Goal: Information Seeking & Learning: Compare options

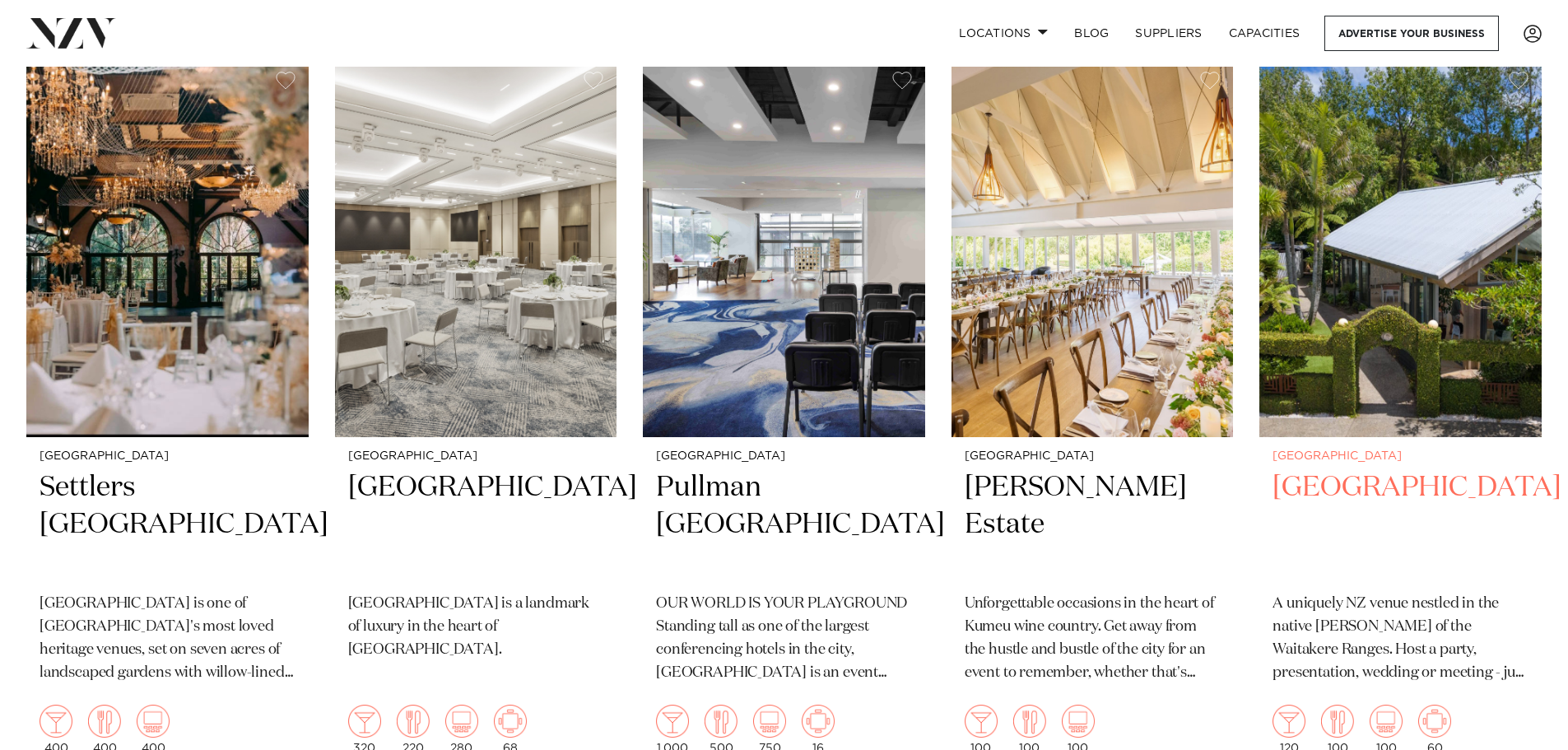
scroll to position [412, 0]
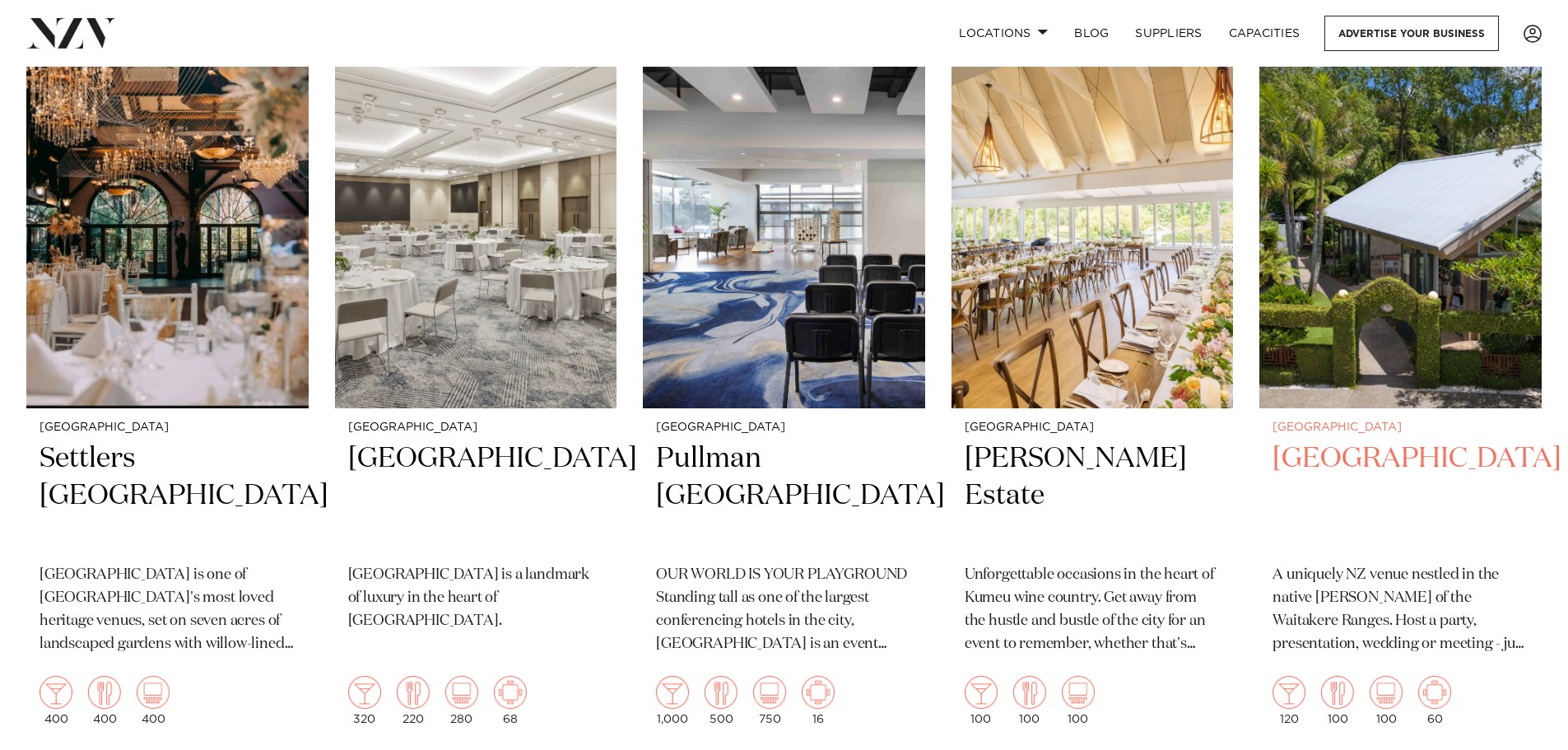
click at [1325, 363] on img at bounding box center [1400, 218] width 283 height 378
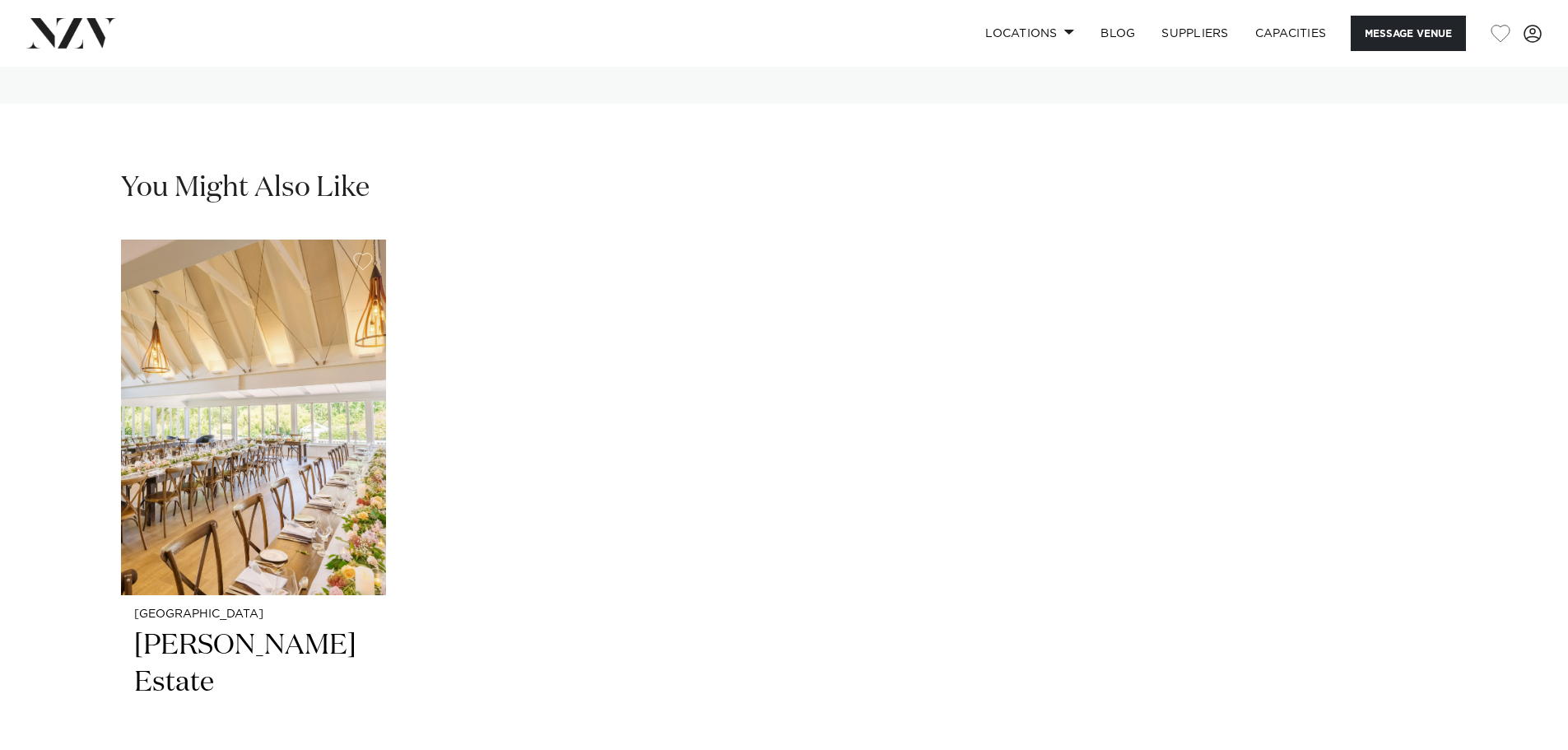
scroll to position [4116, 0]
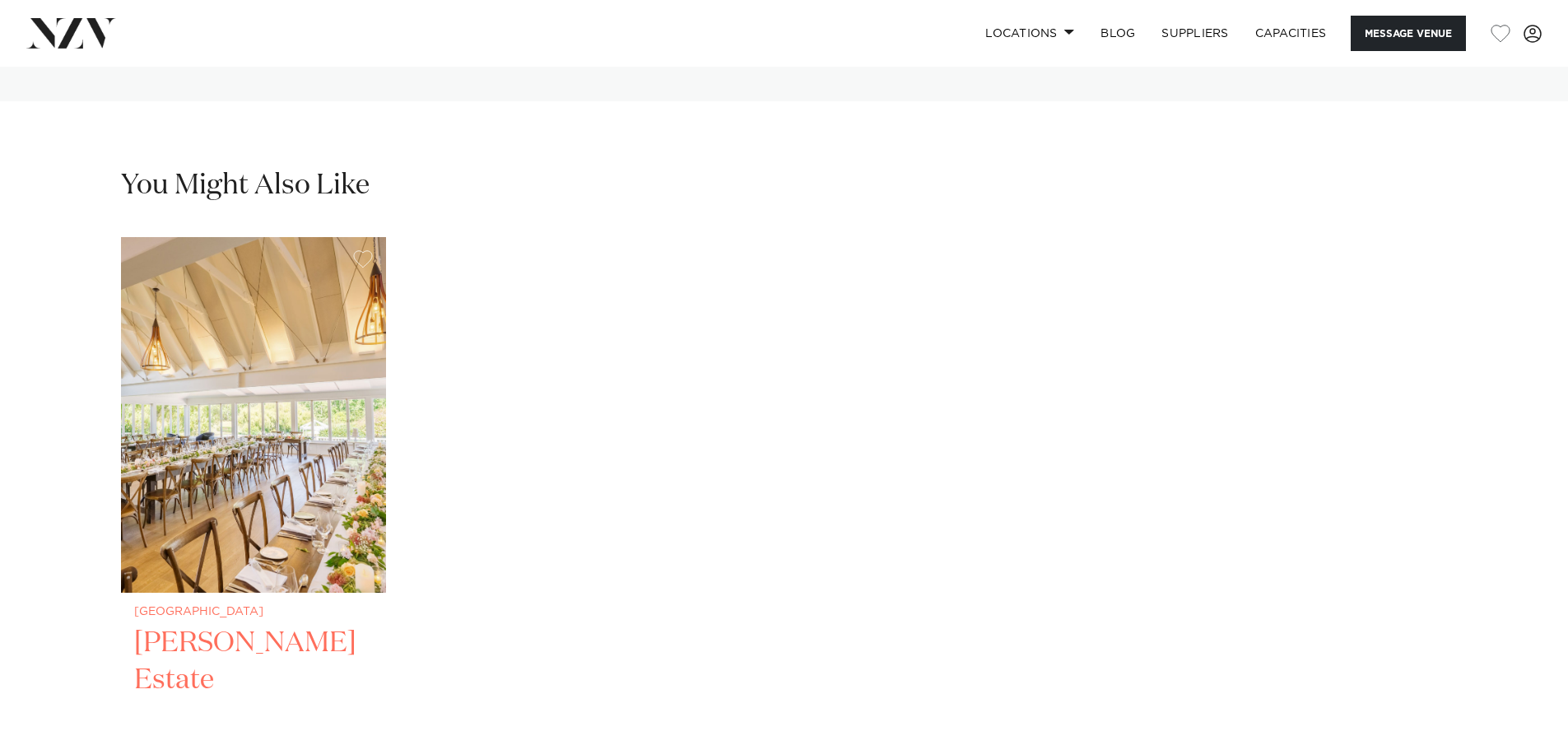
click at [276, 377] on img "1 / 1" at bounding box center [253, 415] width 265 height 356
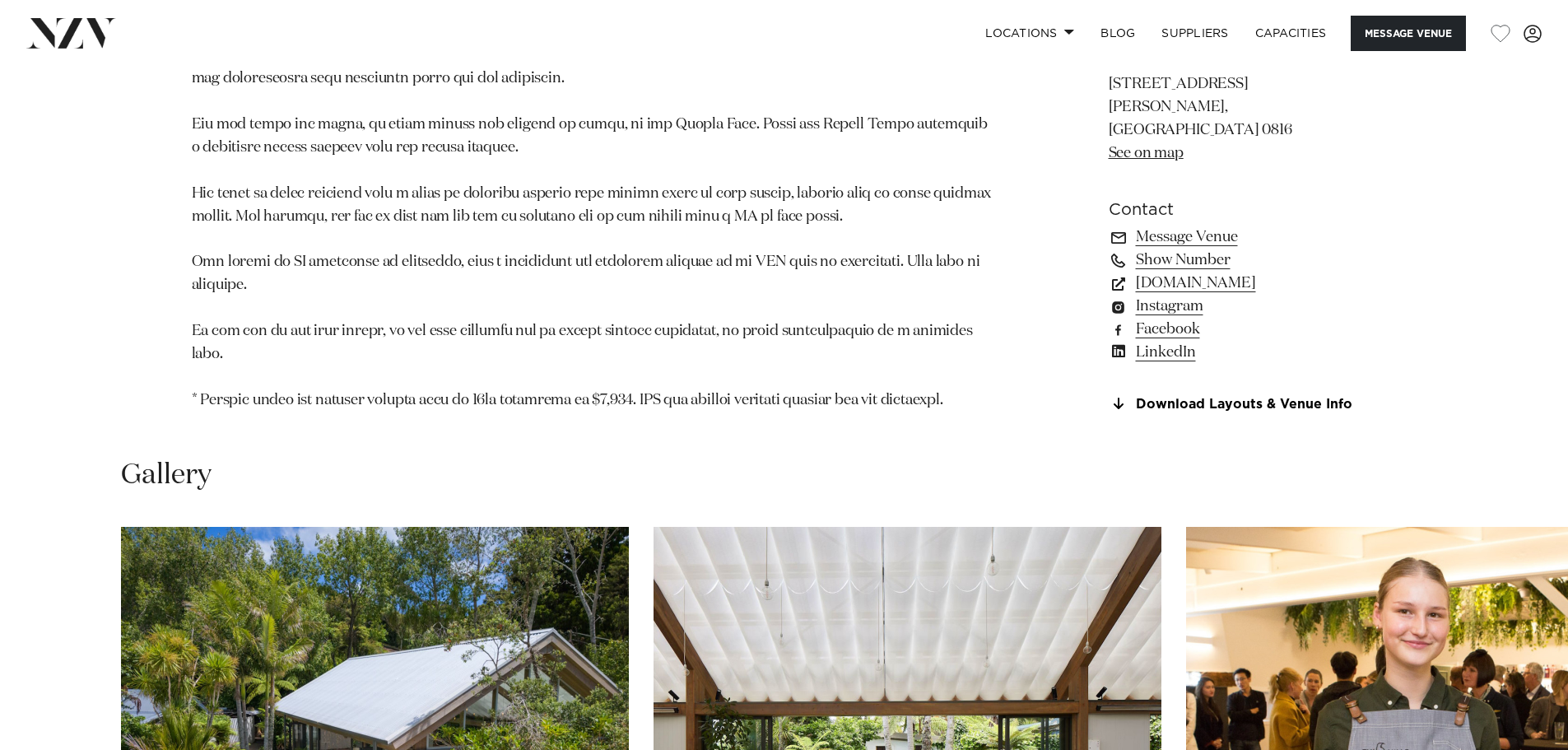
scroll to position [1805, 0]
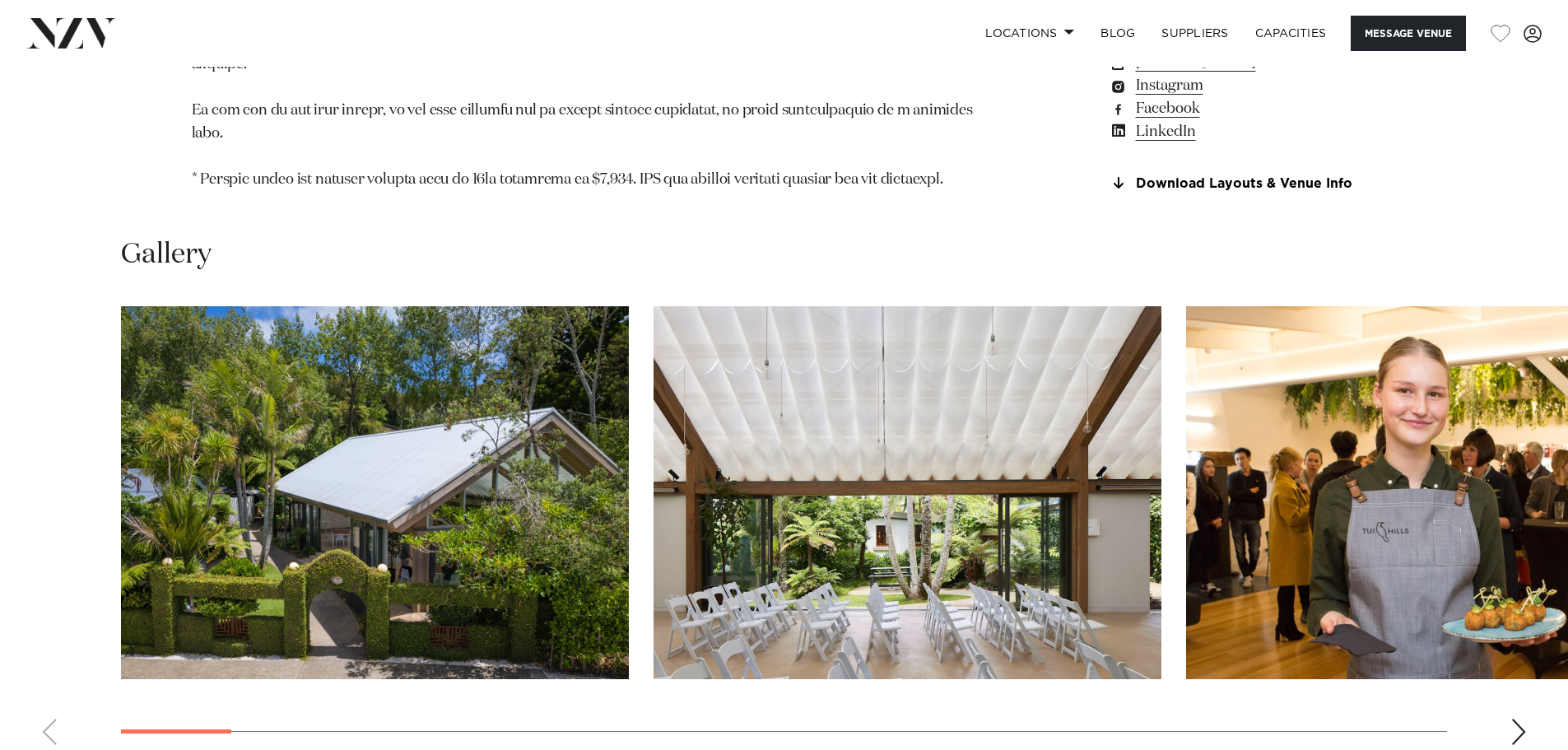
click at [1513, 718] on div "Next slide" at bounding box center [1519, 731] width 17 height 27
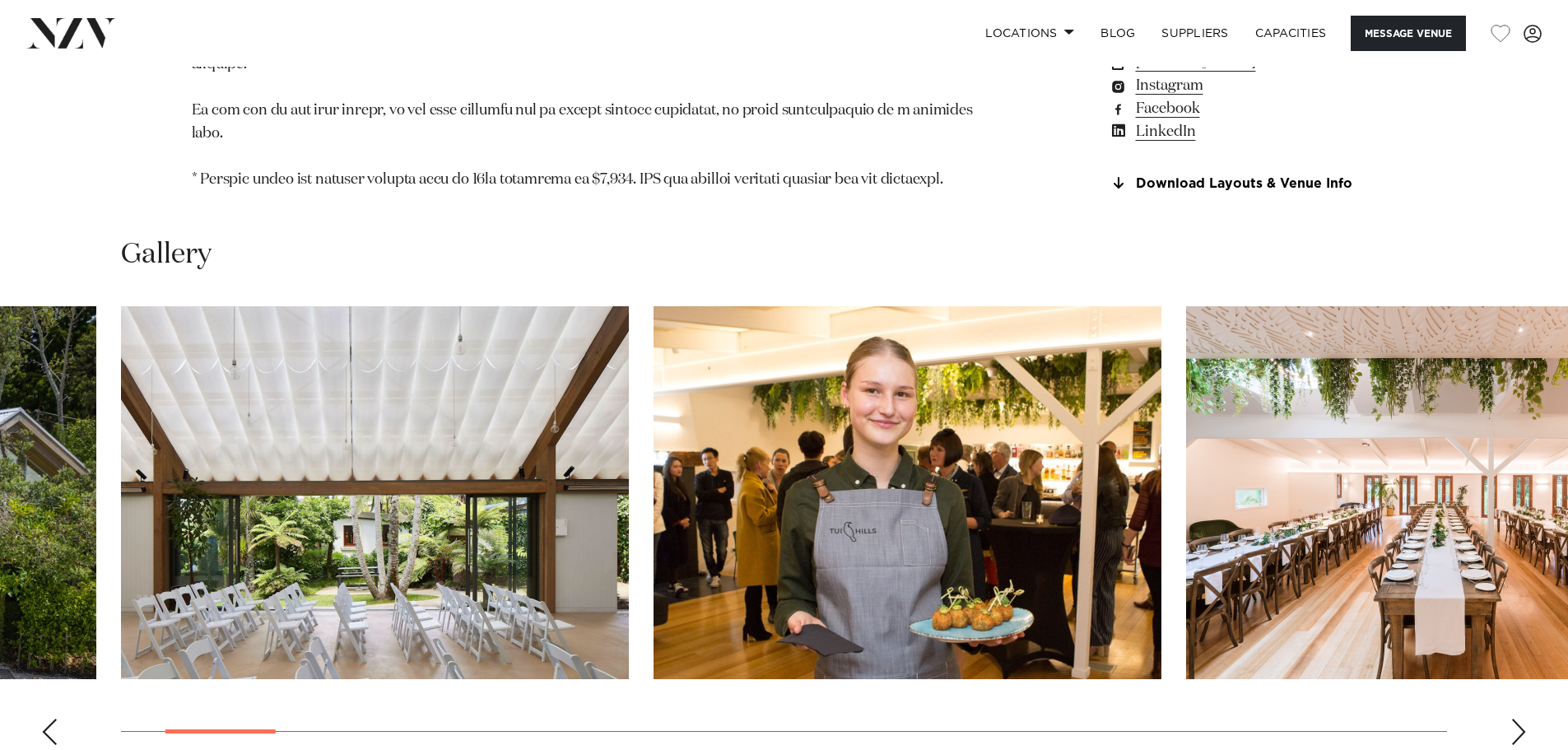
click at [1513, 718] on div "Next slide" at bounding box center [1519, 731] width 17 height 27
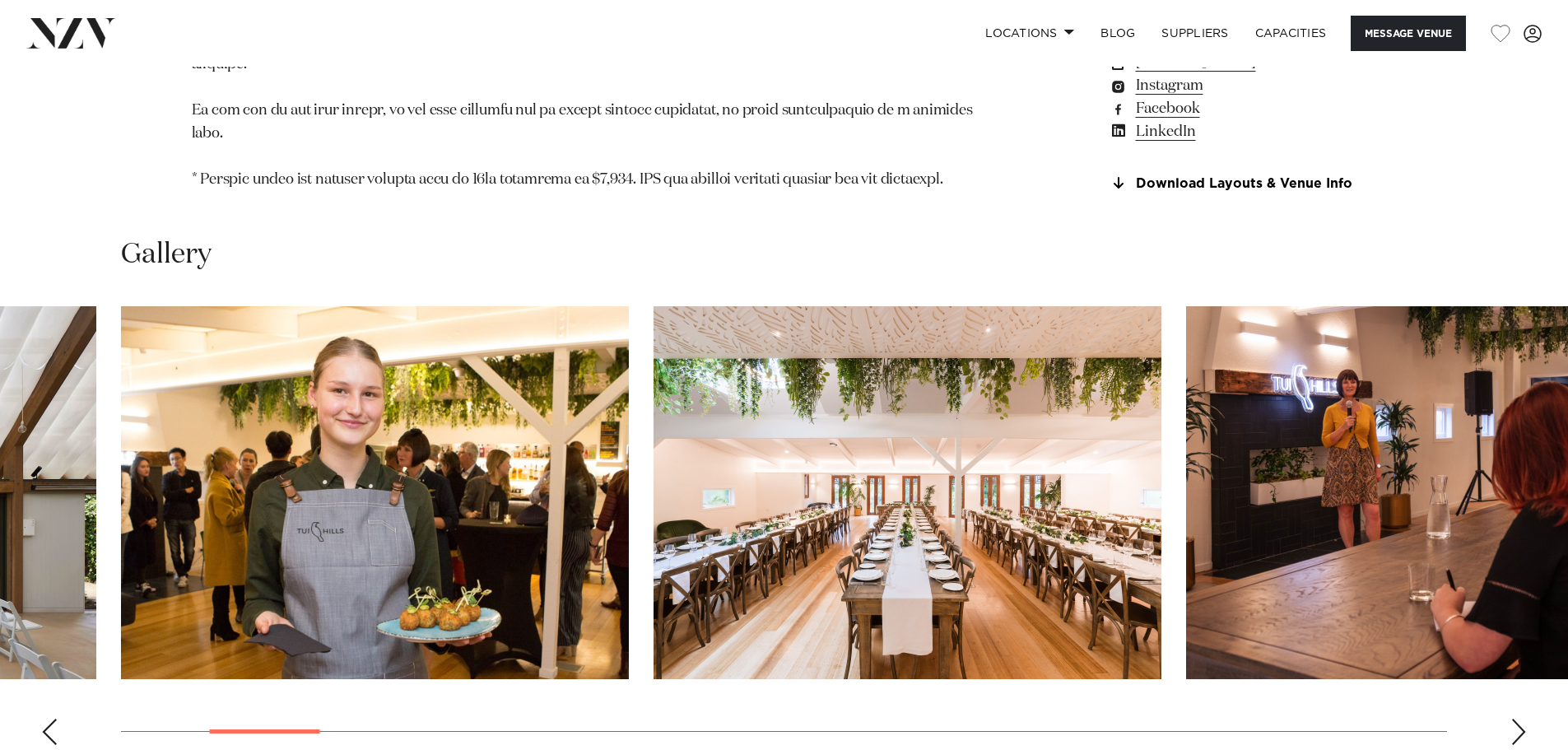
click at [1513, 718] on div "Next slide" at bounding box center [1519, 731] width 17 height 27
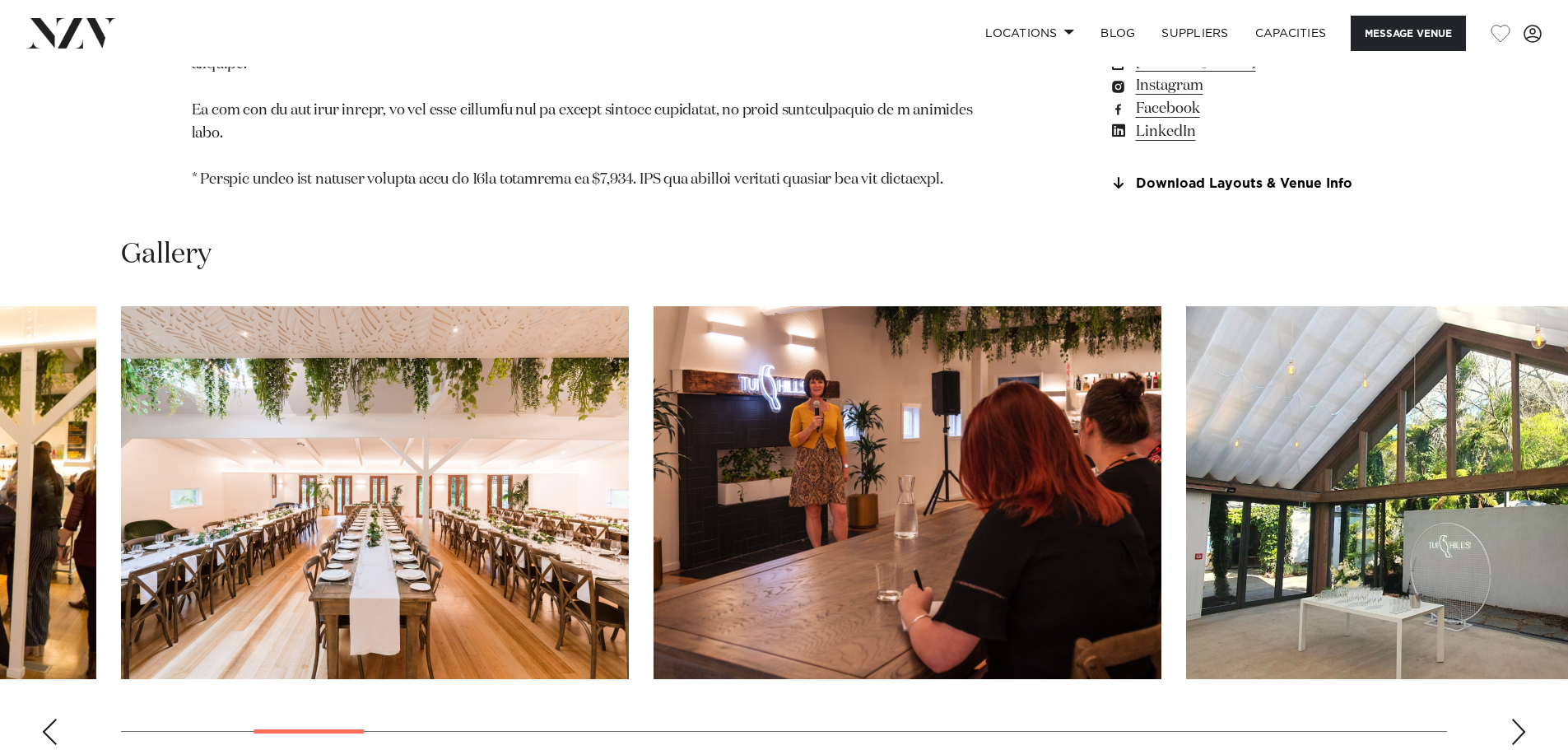
click at [1513, 718] on div "Next slide" at bounding box center [1519, 731] width 17 height 27
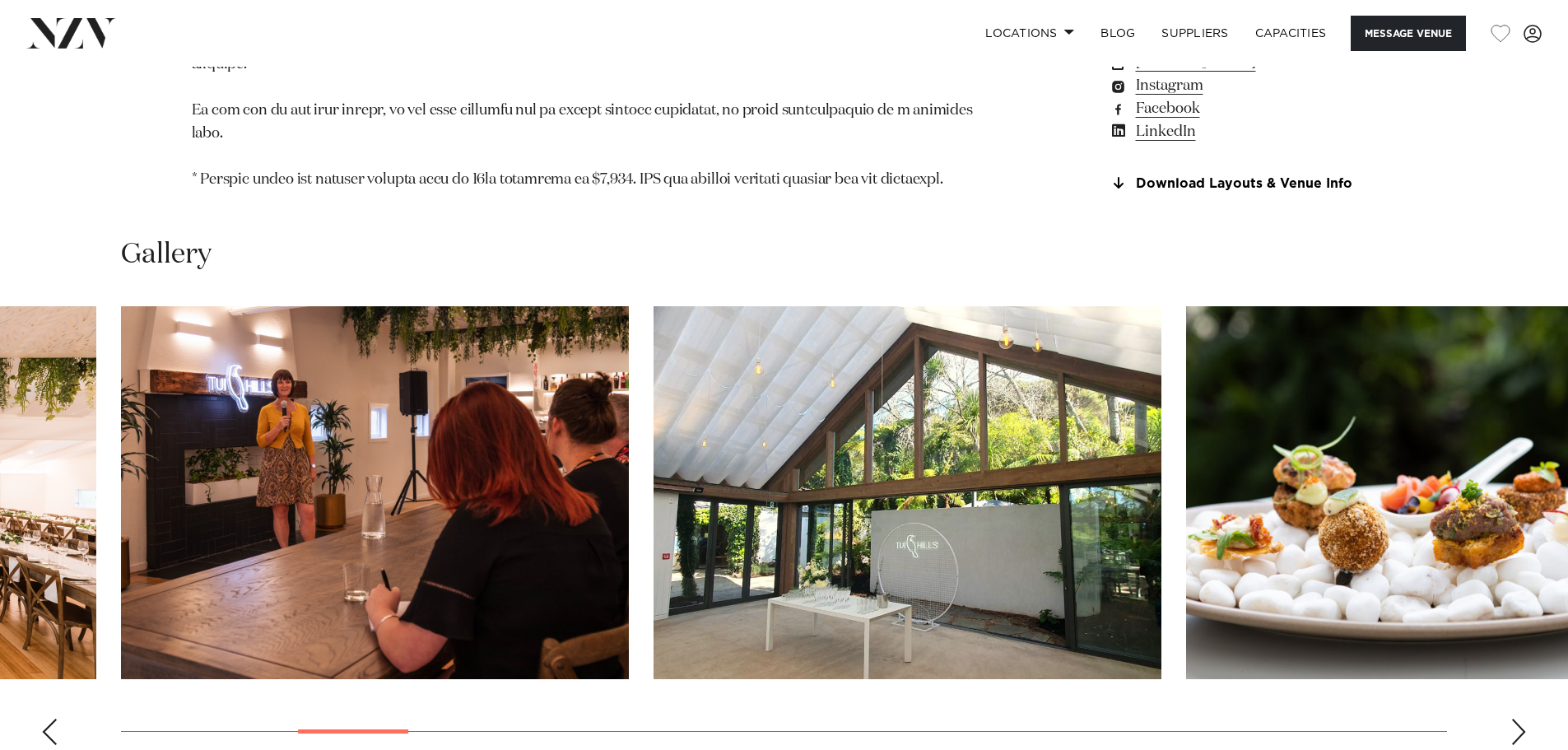
click at [1513, 718] on div "Next slide" at bounding box center [1519, 731] width 17 height 27
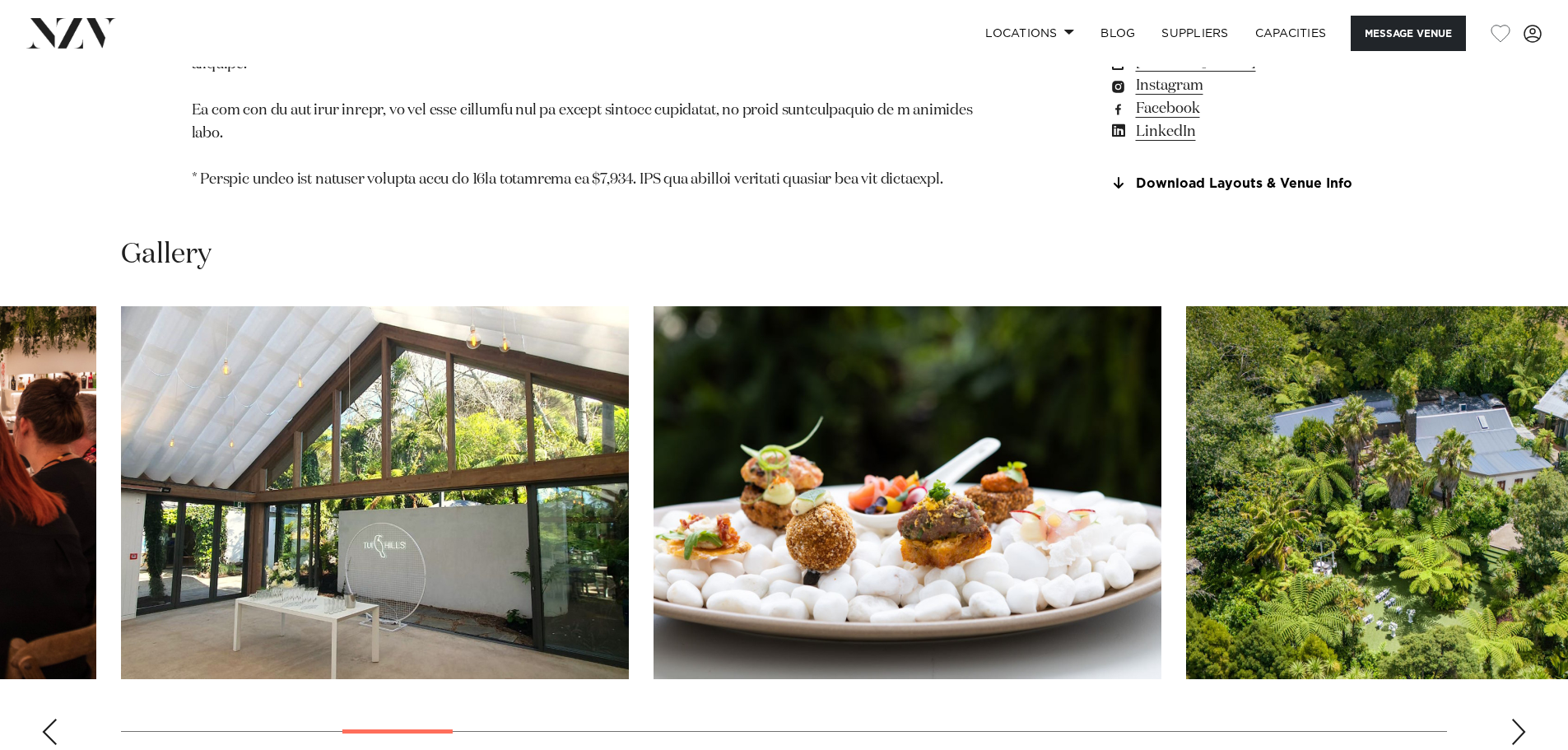
click at [1513, 718] on div "Next slide" at bounding box center [1519, 731] width 17 height 27
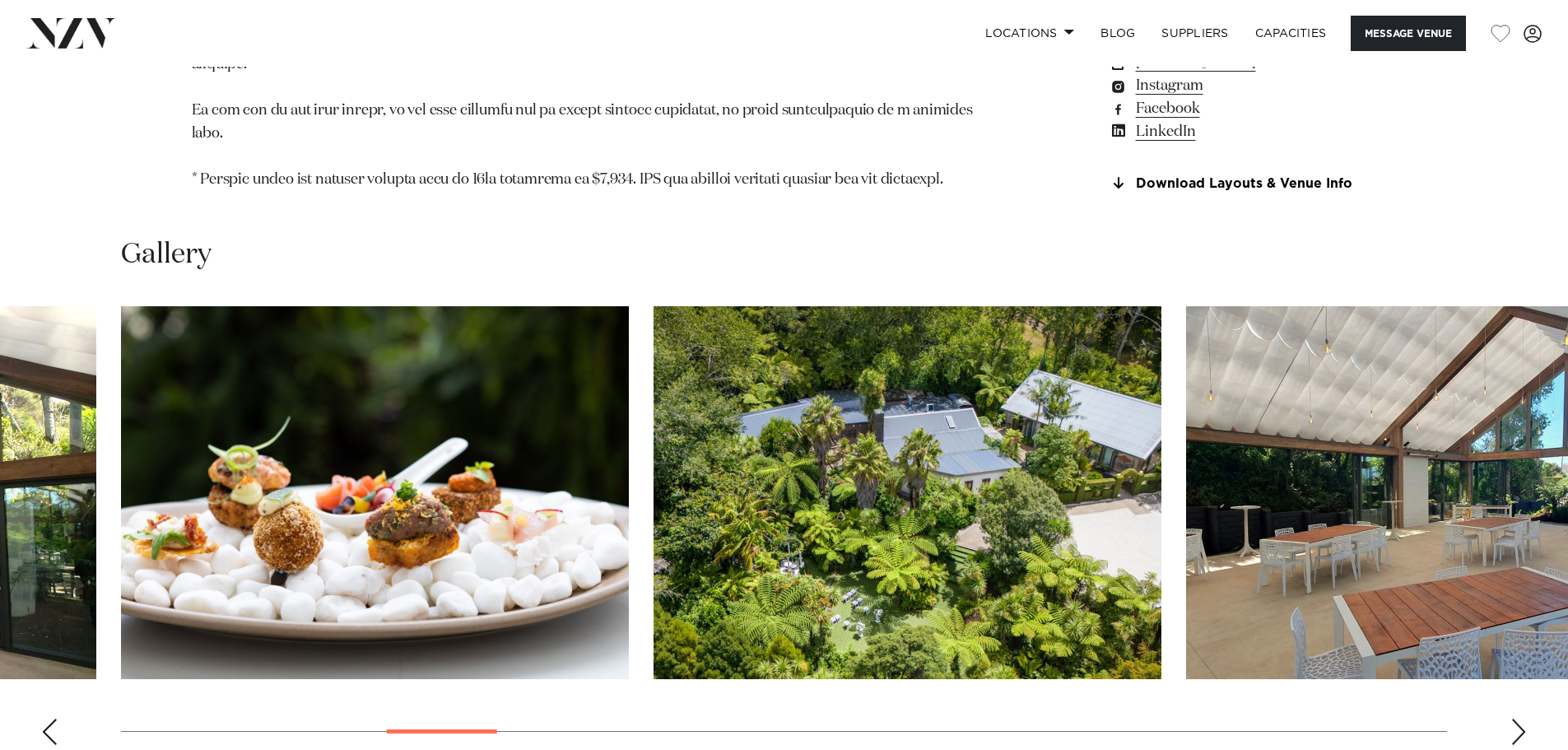
click at [1513, 718] on div "Next slide" at bounding box center [1519, 731] width 17 height 27
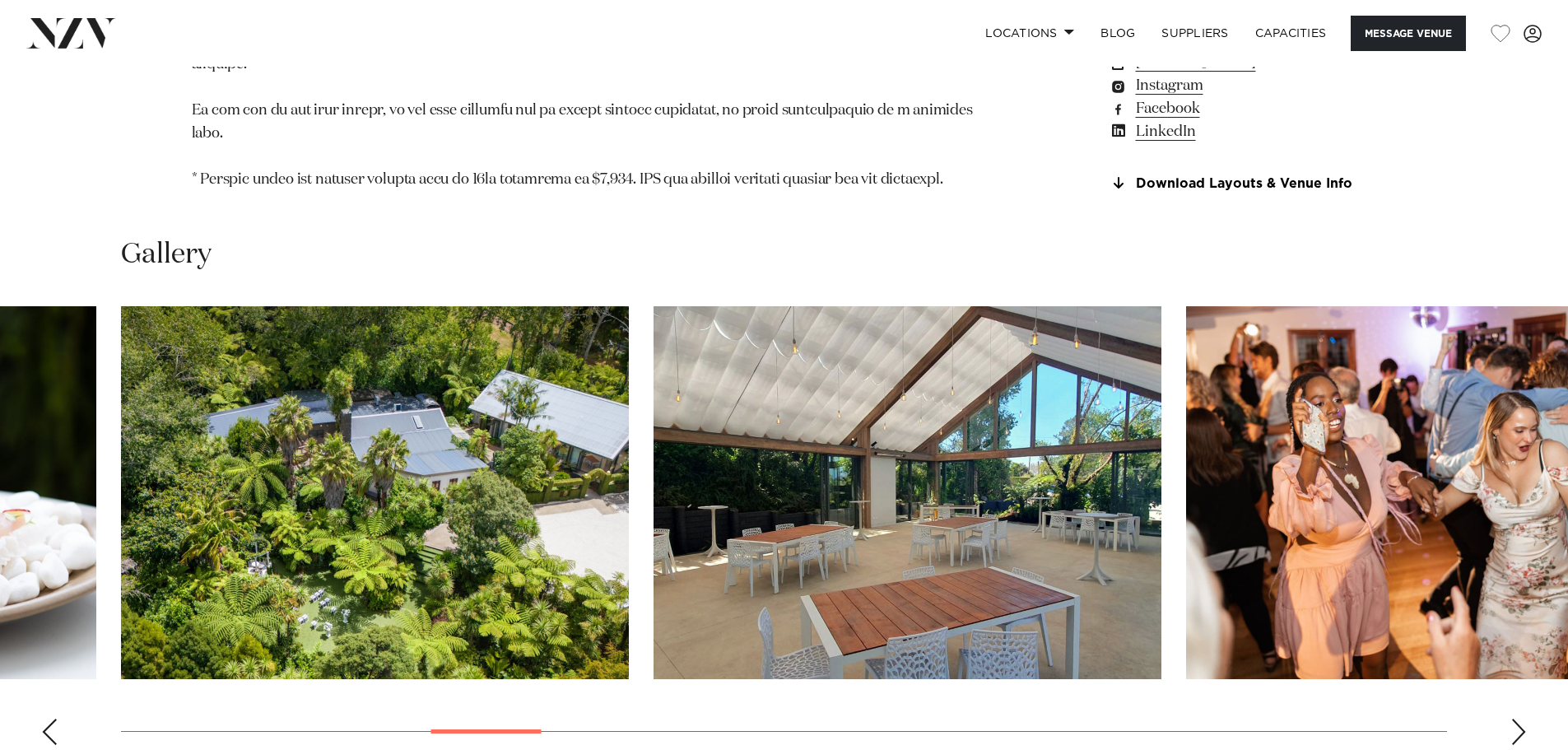
click at [1513, 718] on div "Next slide" at bounding box center [1519, 731] width 17 height 27
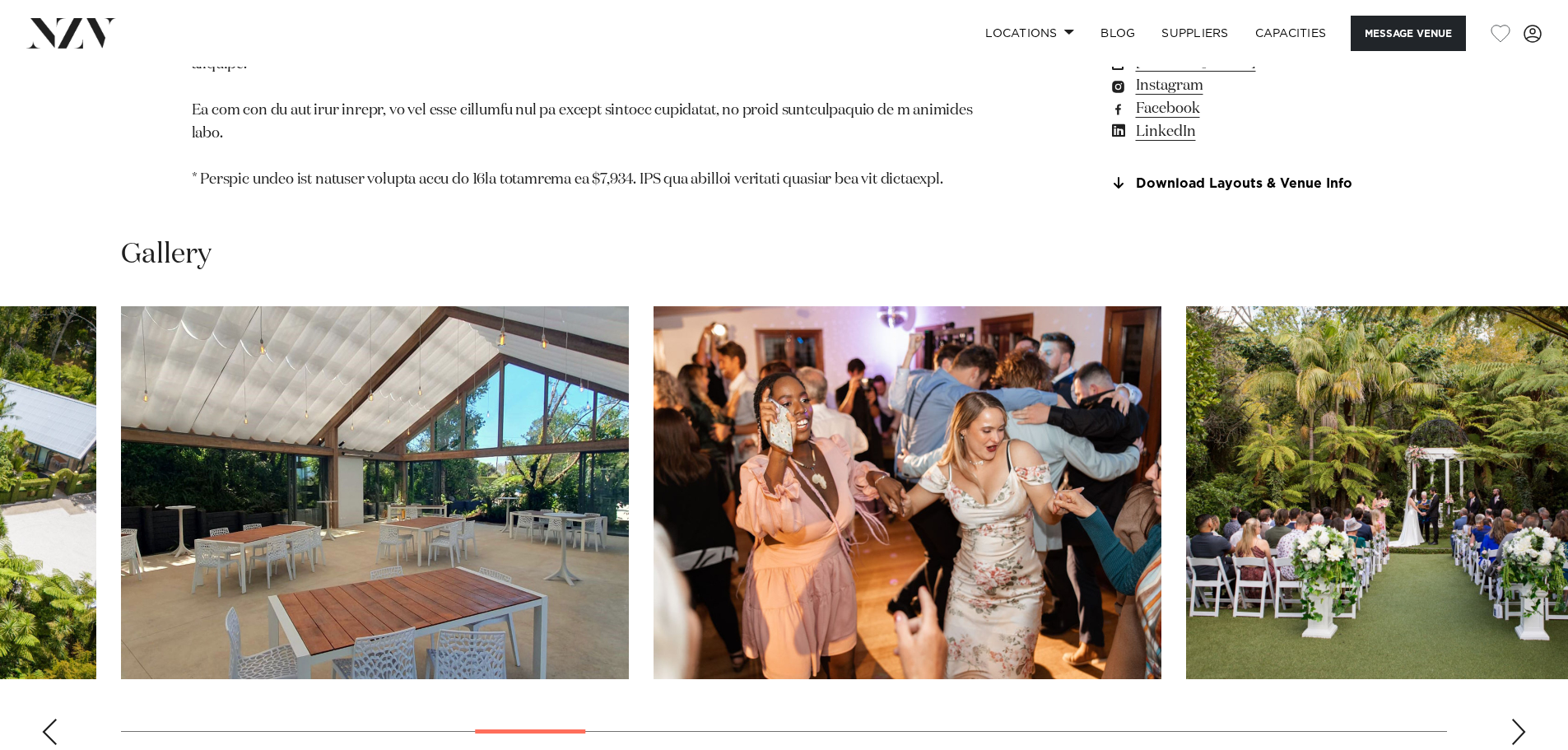
click at [1513, 718] on div "Next slide" at bounding box center [1519, 731] width 17 height 27
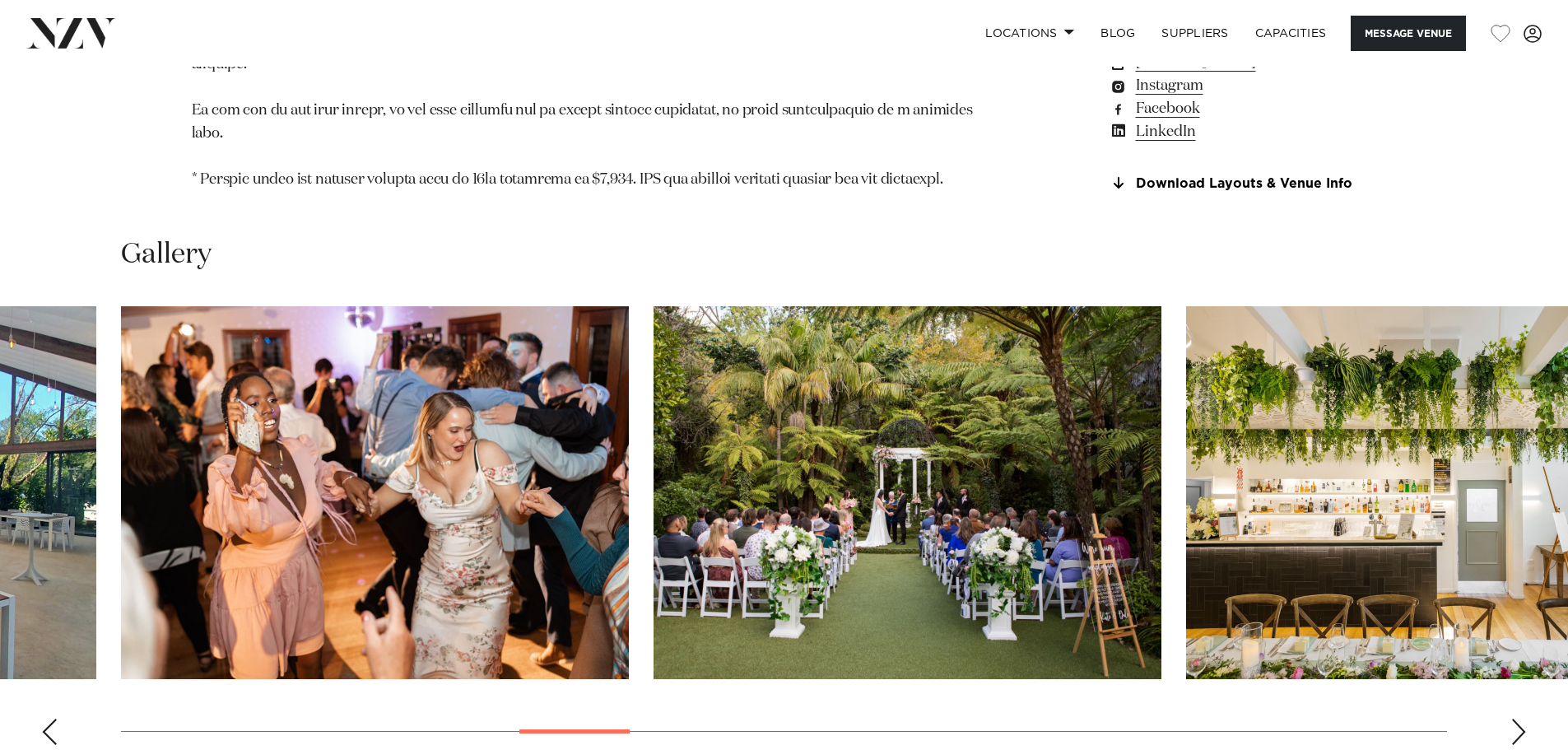
click at [1513, 718] on div "Next slide" at bounding box center [1519, 731] width 17 height 27
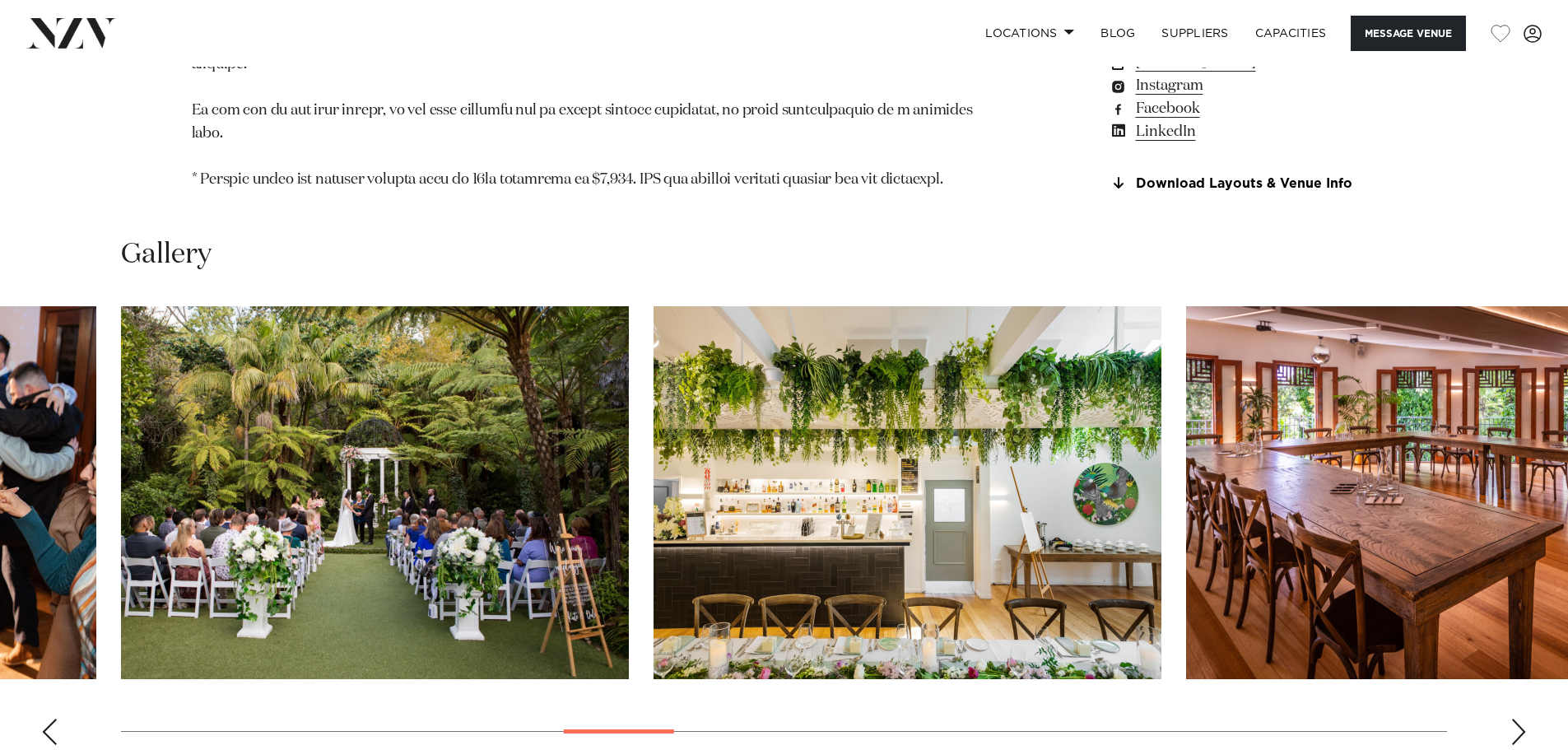
click at [1513, 718] on div "Next slide" at bounding box center [1519, 731] width 17 height 27
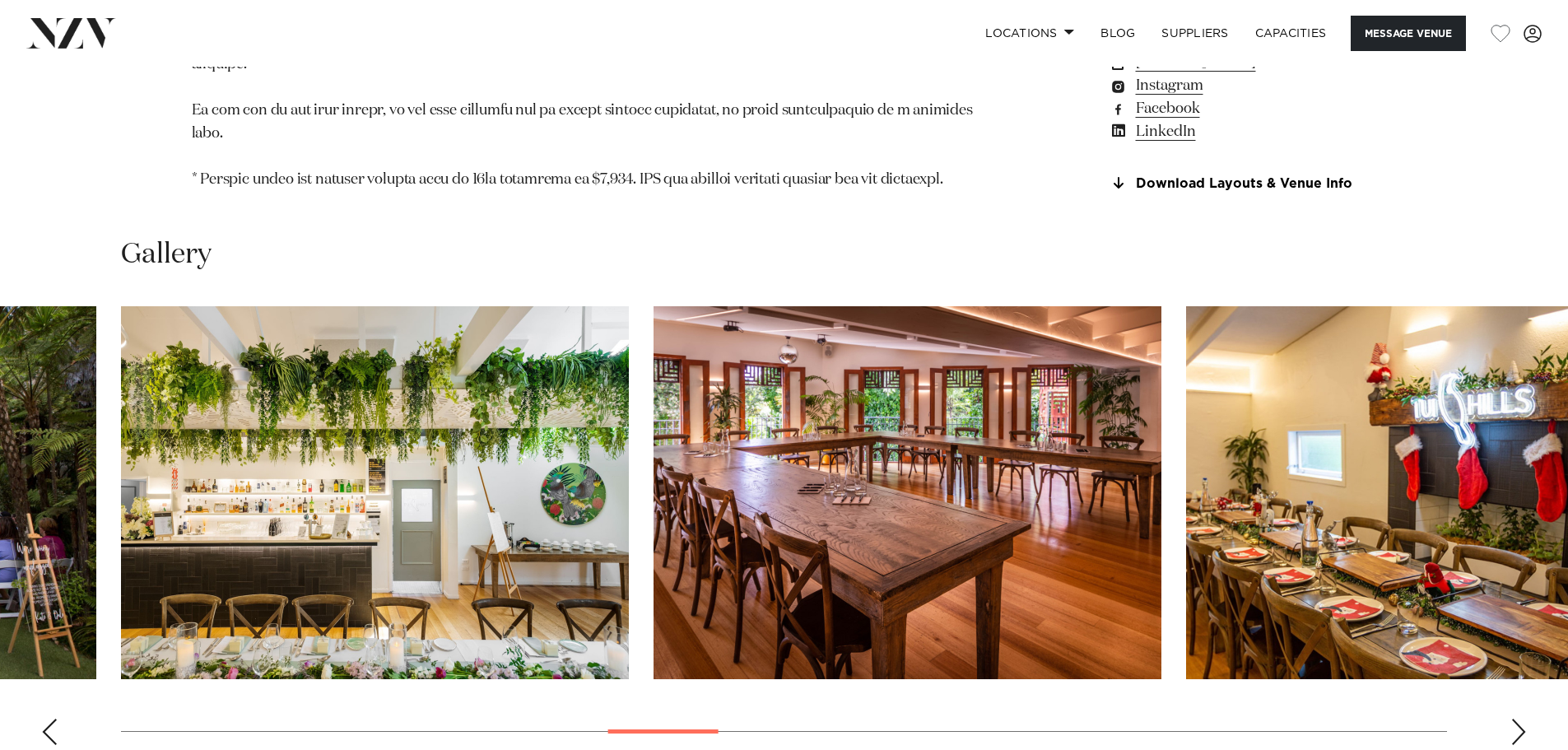
click at [1513, 718] on div "Next slide" at bounding box center [1519, 731] width 17 height 27
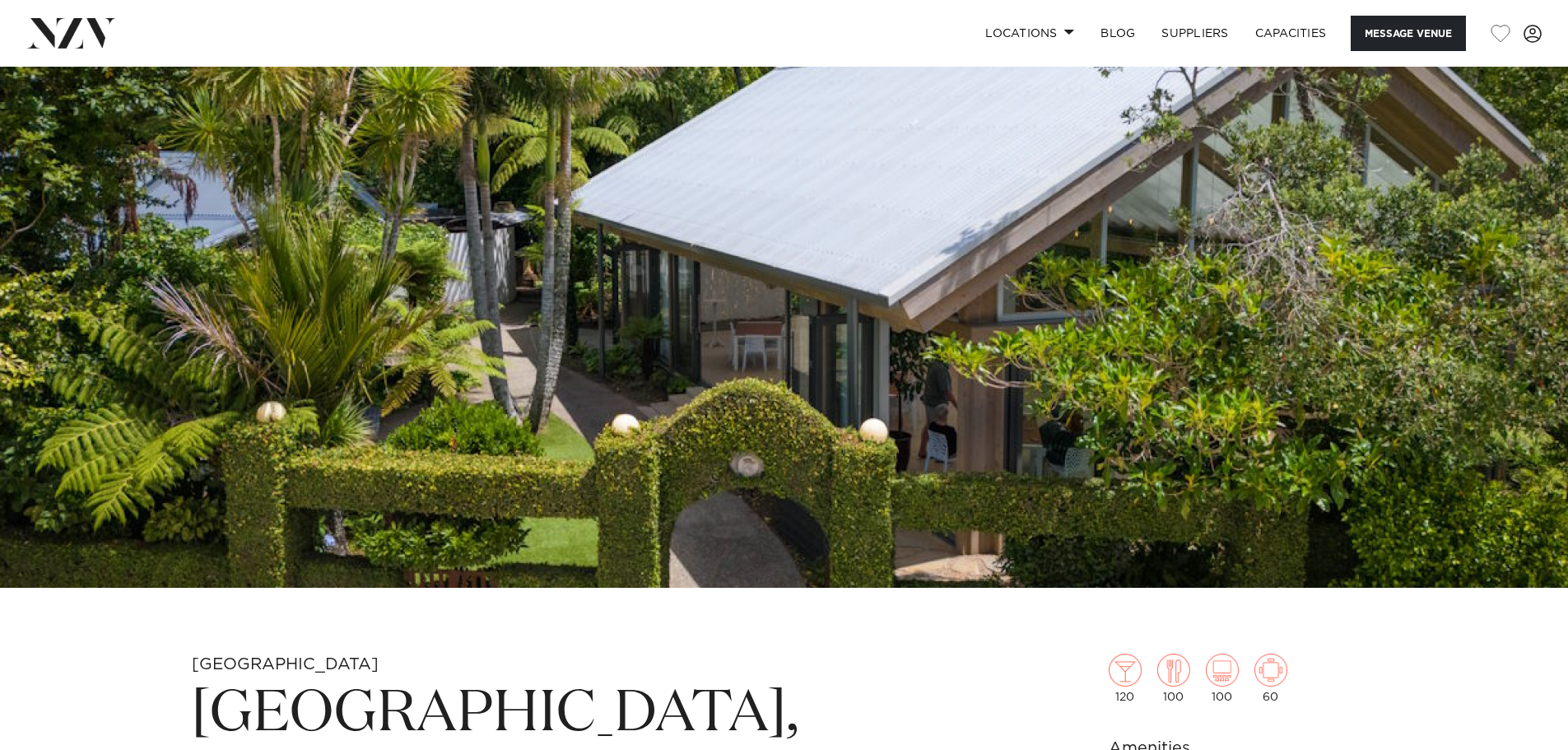
scroll to position [0, 0]
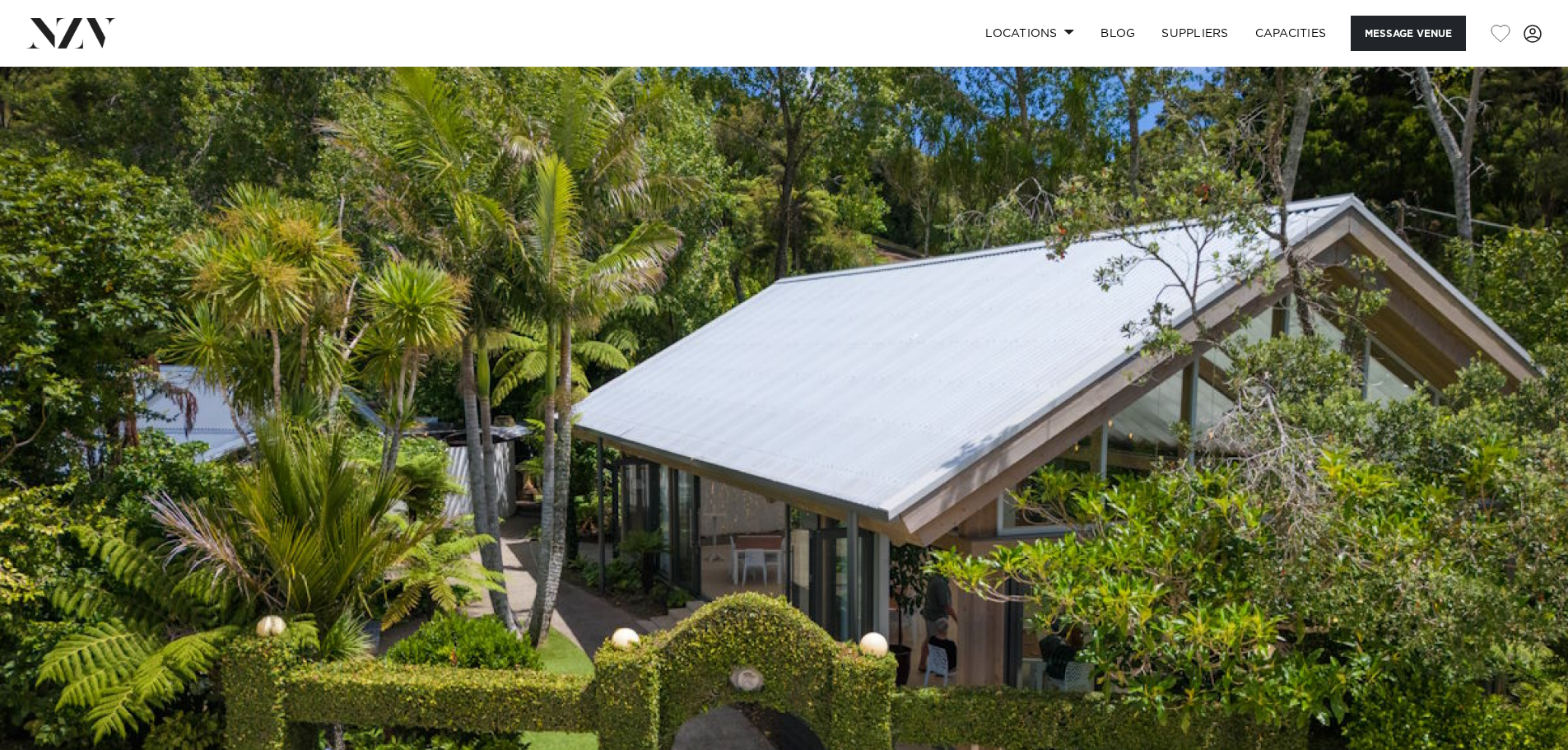
click at [61, 46] on img at bounding box center [71, 33] width 90 height 30
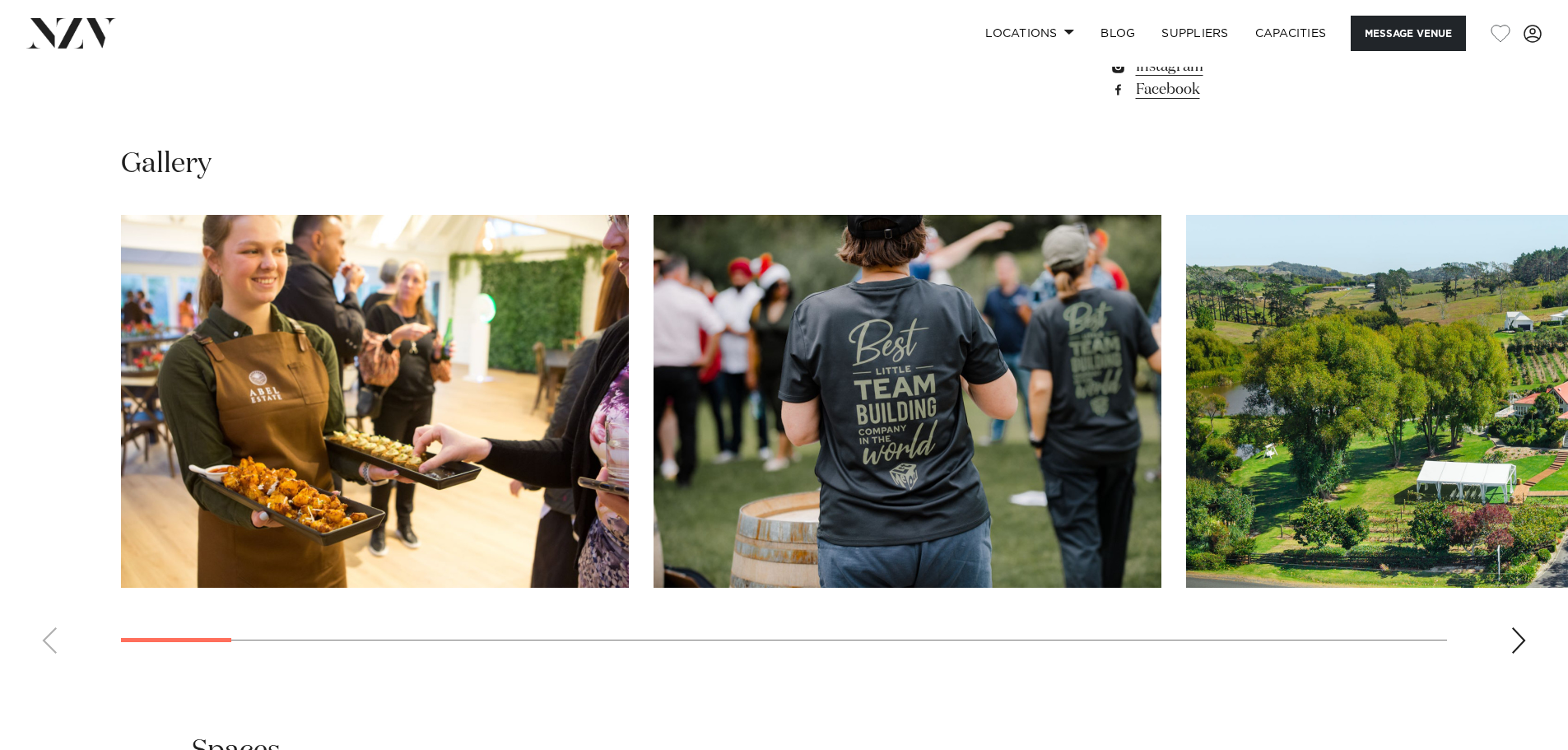
scroll to position [1564, 0]
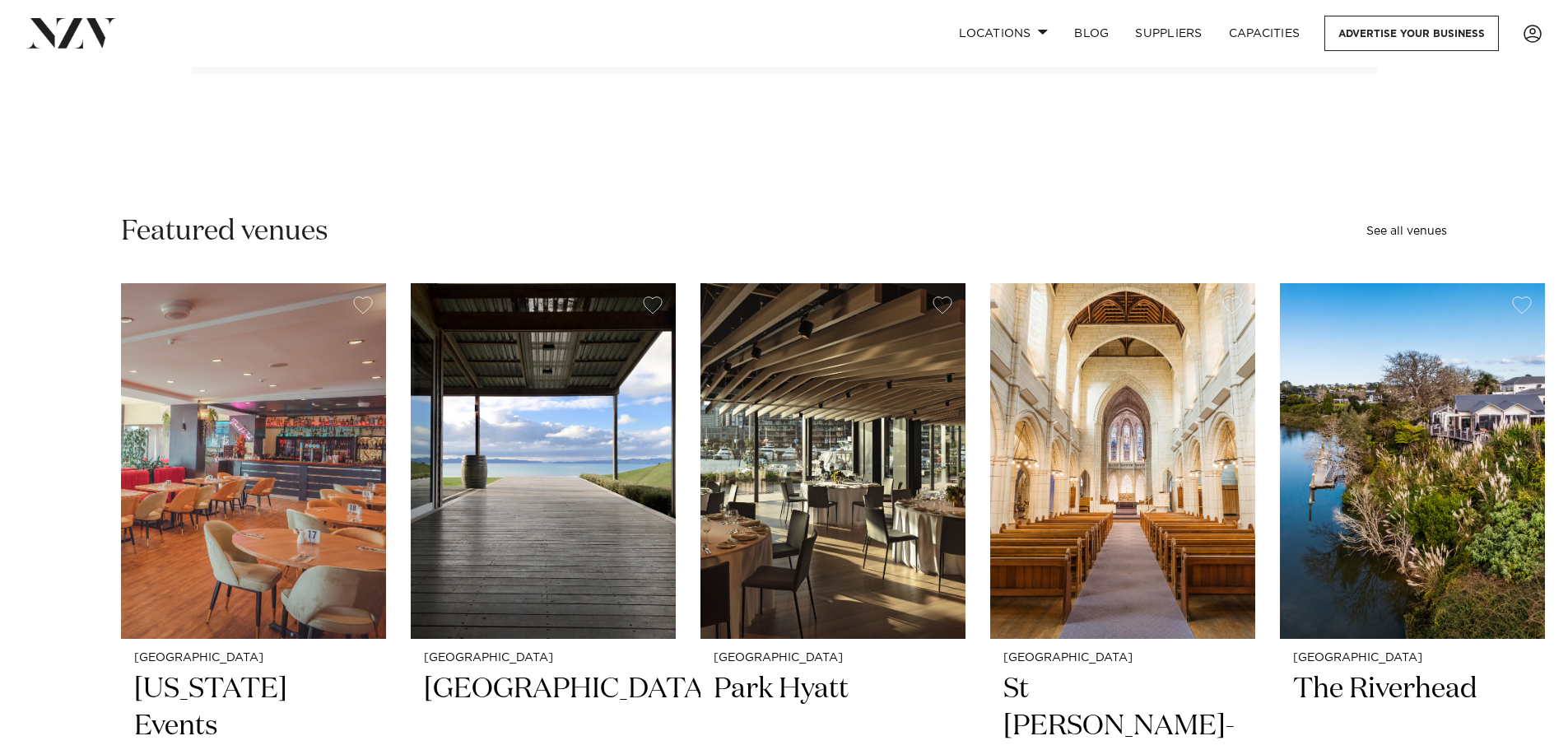
scroll to position [82, 0]
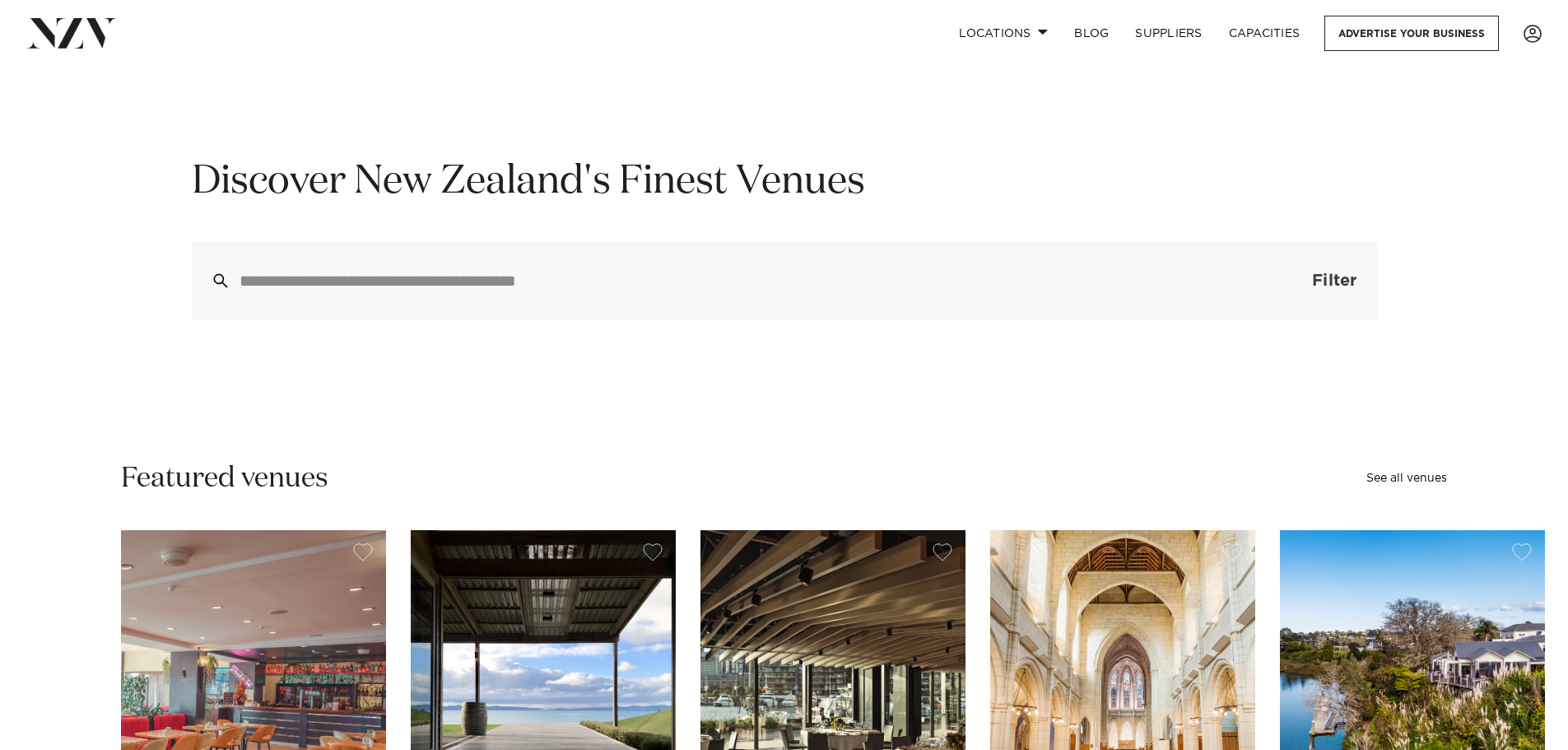
click at [1321, 292] on button "Filter 0" at bounding box center [1317, 281] width 117 height 79
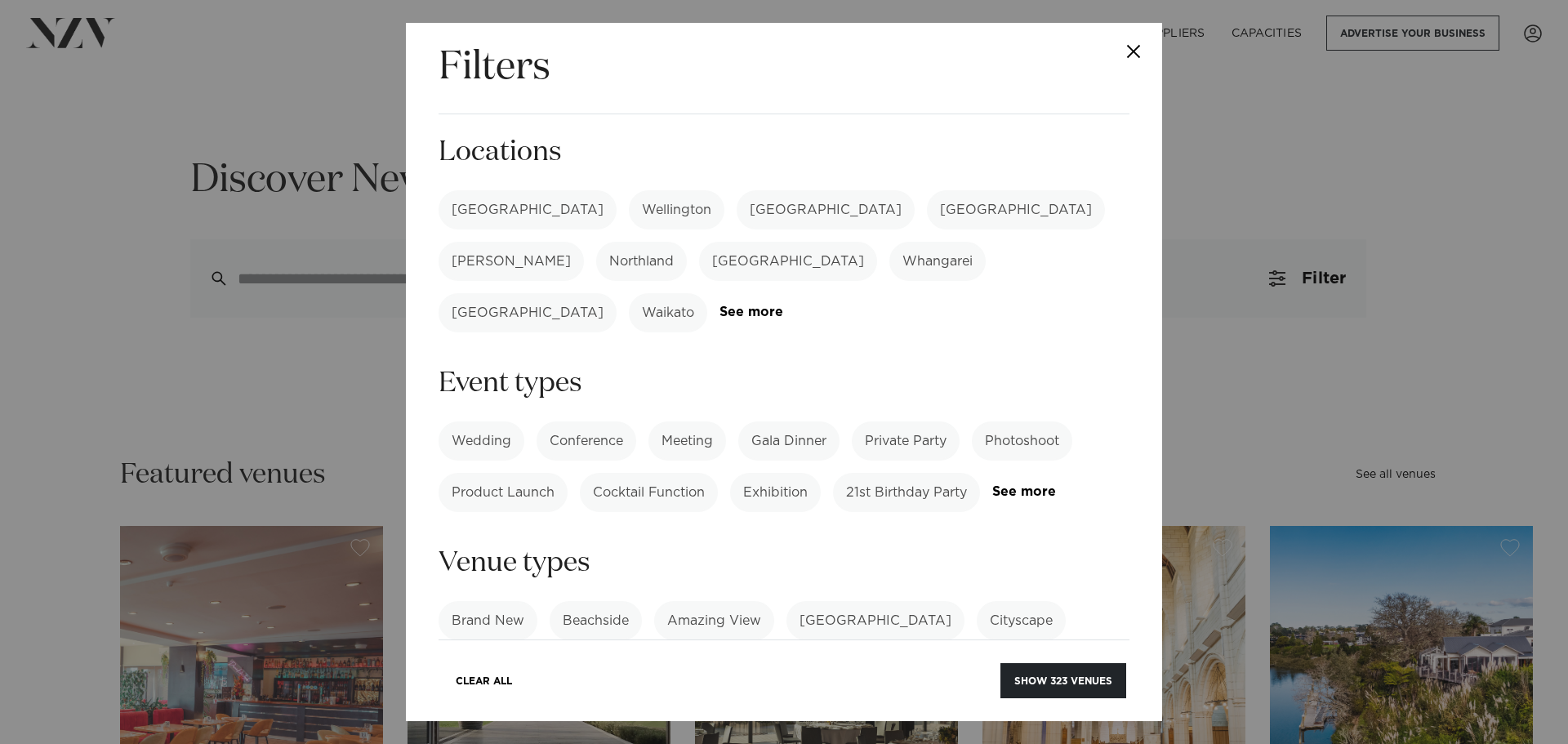
click at [508, 422] on label "Wedding" at bounding box center [481, 441] width 85 height 39
click at [1071, 682] on button "Show 246 venues" at bounding box center [1063, 680] width 127 height 35
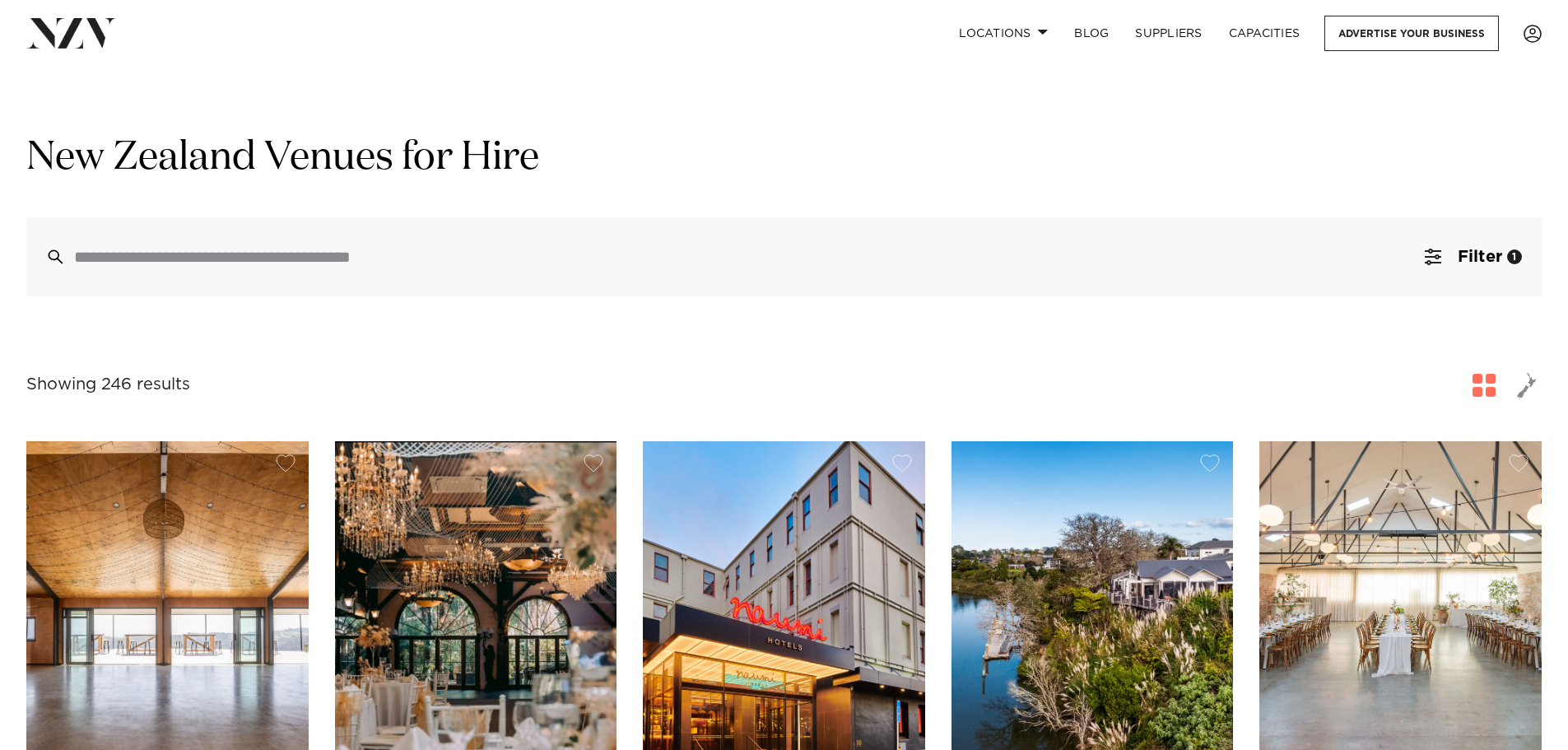
click at [1532, 382] on span "button" at bounding box center [1527, 385] width 20 height 28
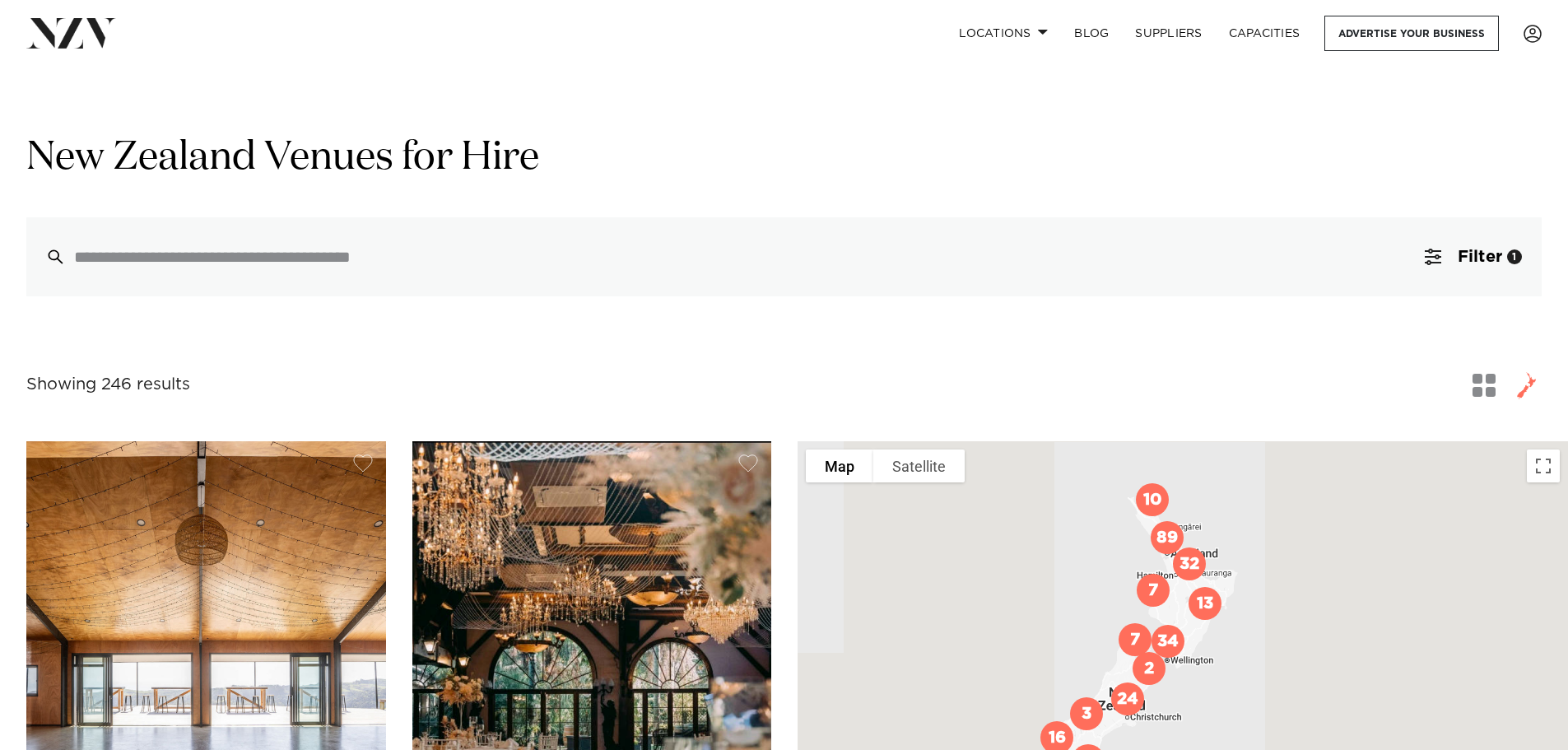
drag, startPoint x: 1166, startPoint y: 656, endPoint x: 1112, endPoint y: 562, distance: 108.4
click at [1112, 562] on div at bounding box center [1183, 733] width 771 height 585
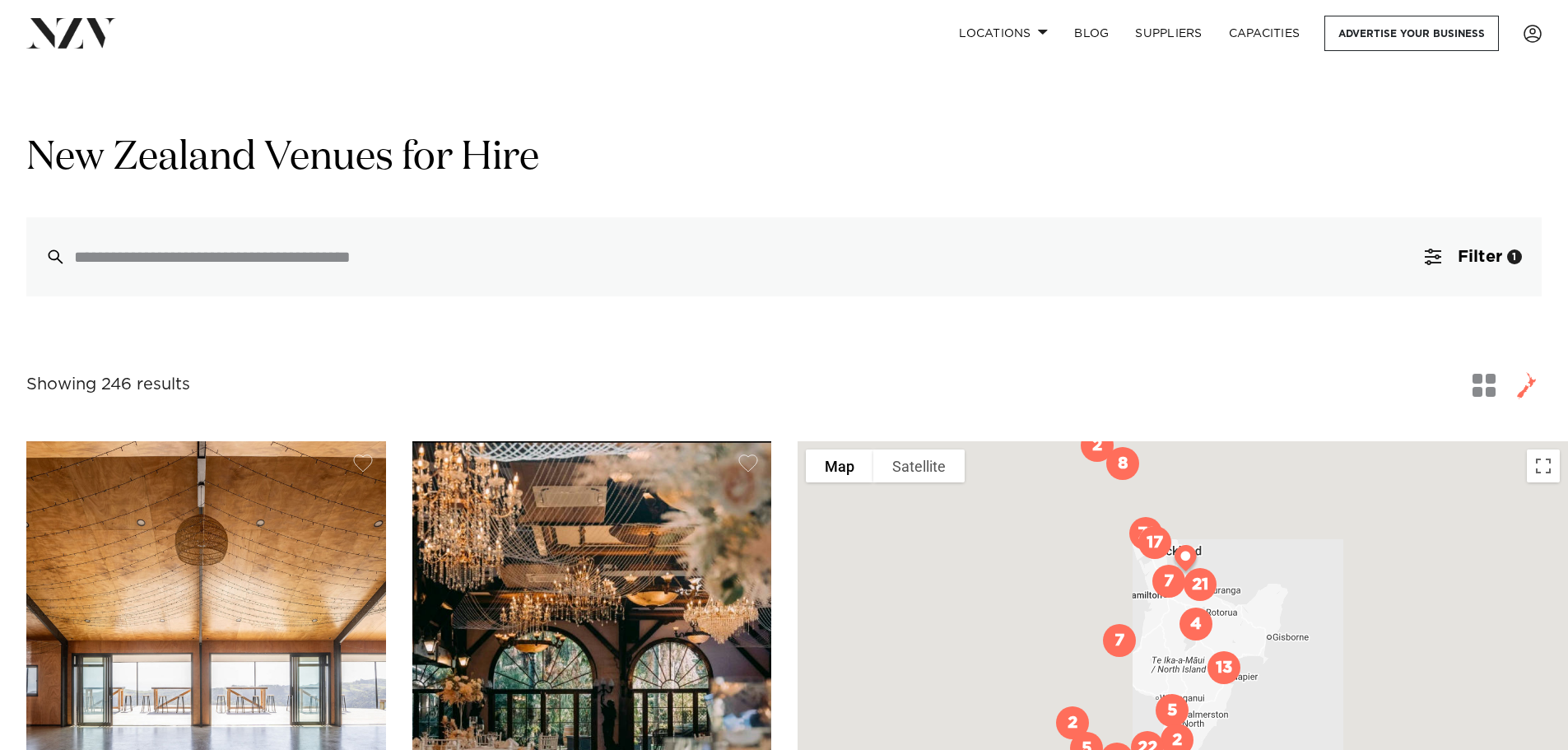
click at [1142, 536] on img "17" at bounding box center [1154, 542] width 46 height 46
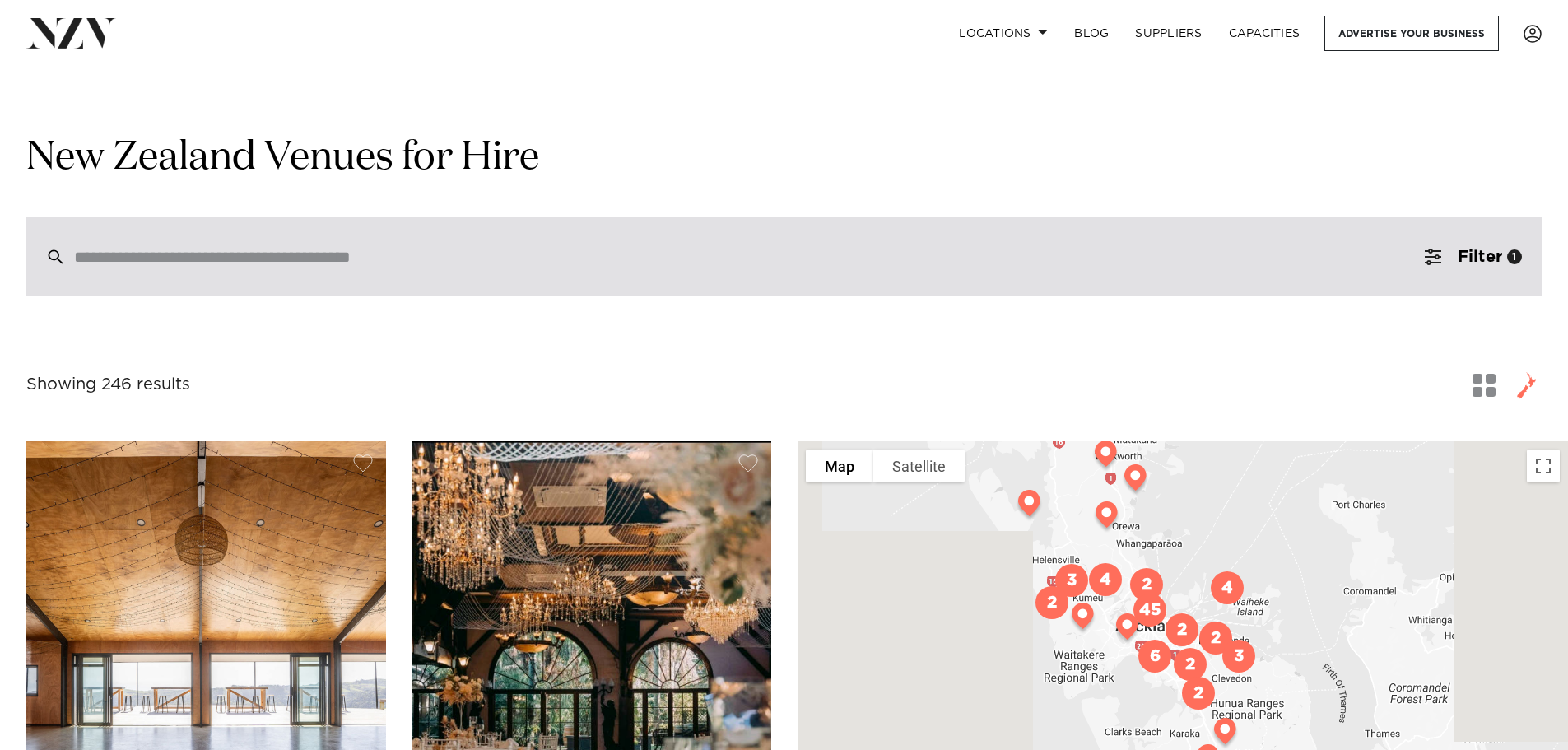
click at [1330, 268] on div at bounding box center [784, 257] width 1516 height 79
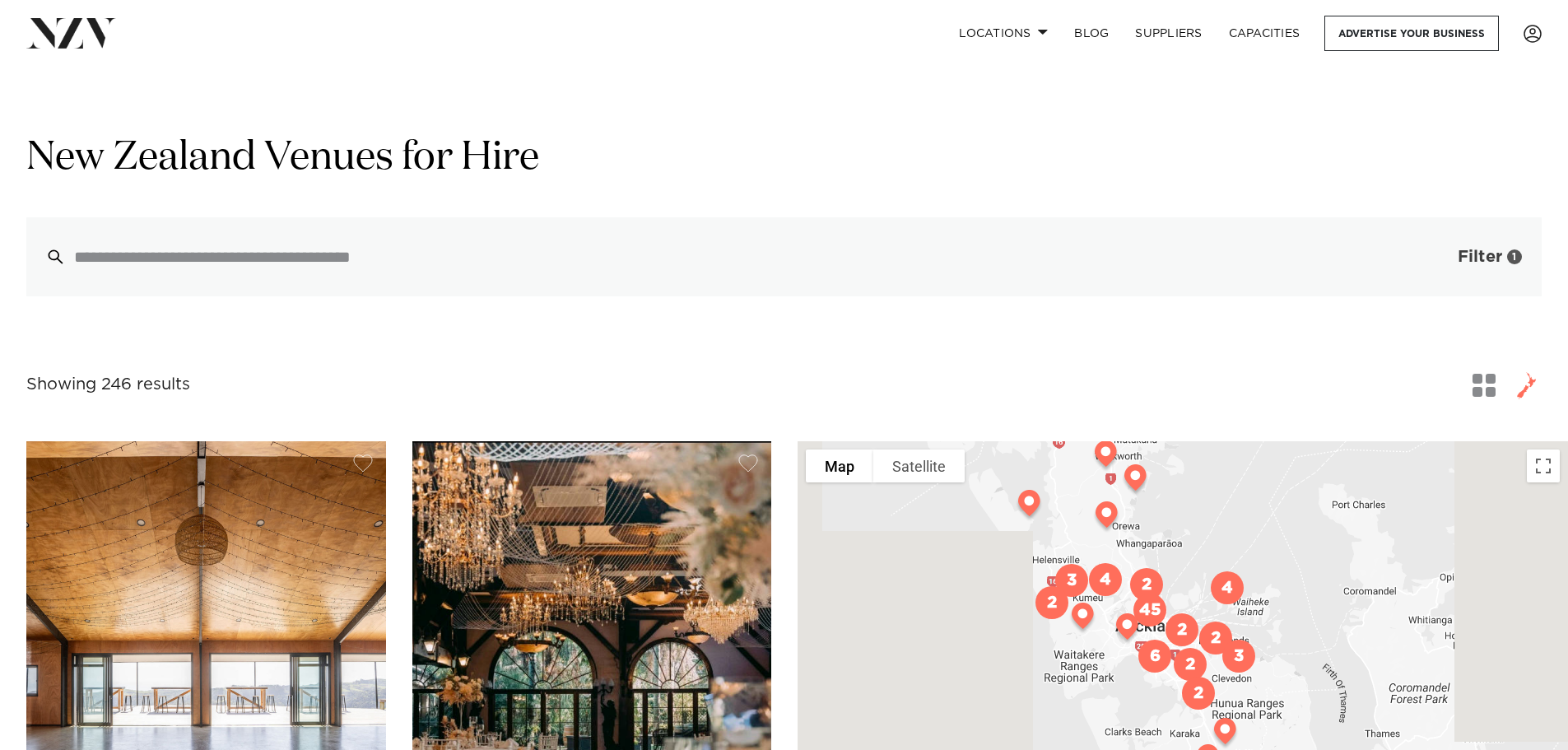
click at [1457, 258] on span "Filter" at bounding box center [1479, 257] width 44 height 17
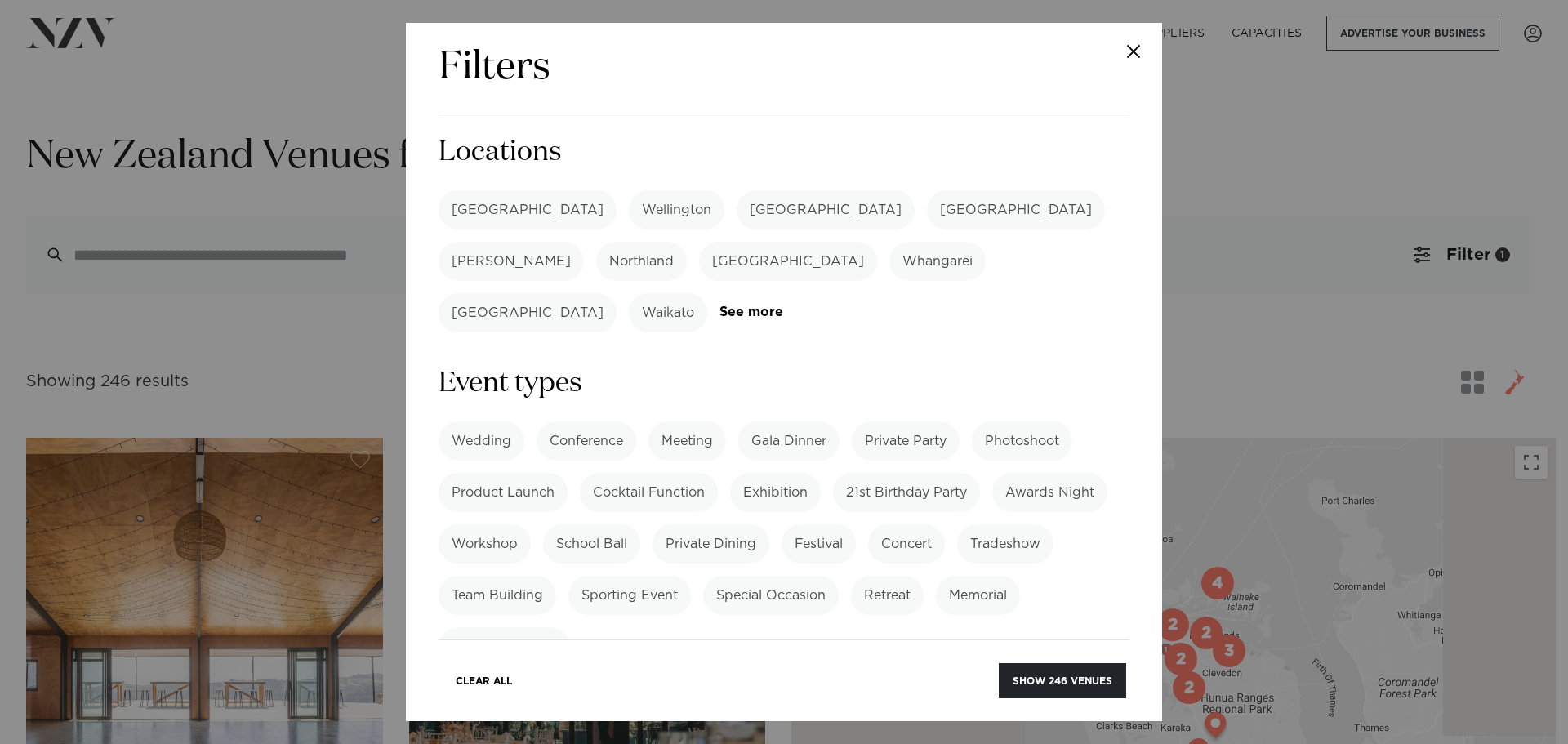
click at [501, 223] on label "[GEOGRAPHIC_DATA]" at bounding box center [528, 210] width 178 height 39
click at [1097, 684] on button "Show 87 venues" at bounding box center [1065, 680] width 121 height 35
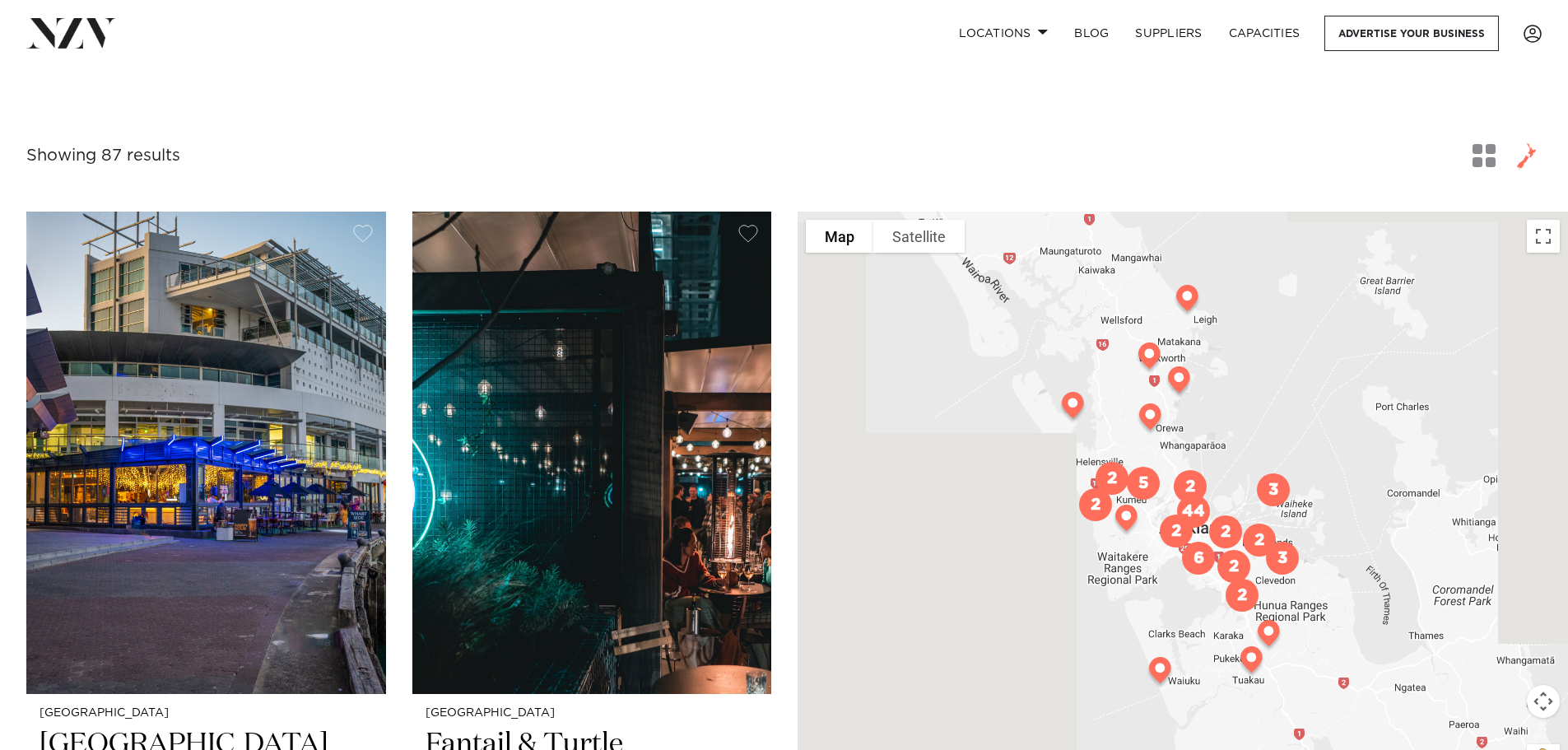
scroll to position [576, 0]
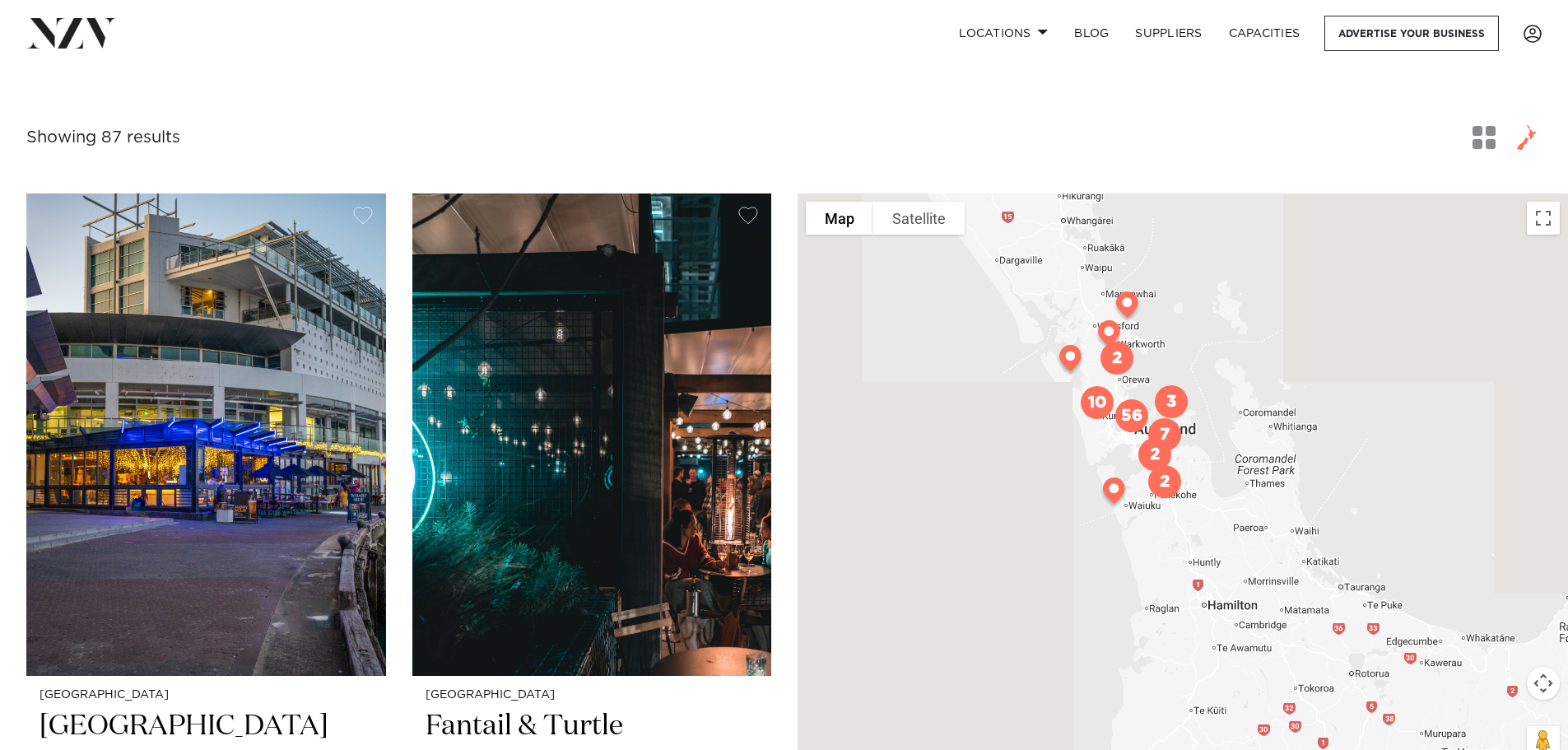
click at [1493, 139] on span "button" at bounding box center [1483, 136] width 23 height 23
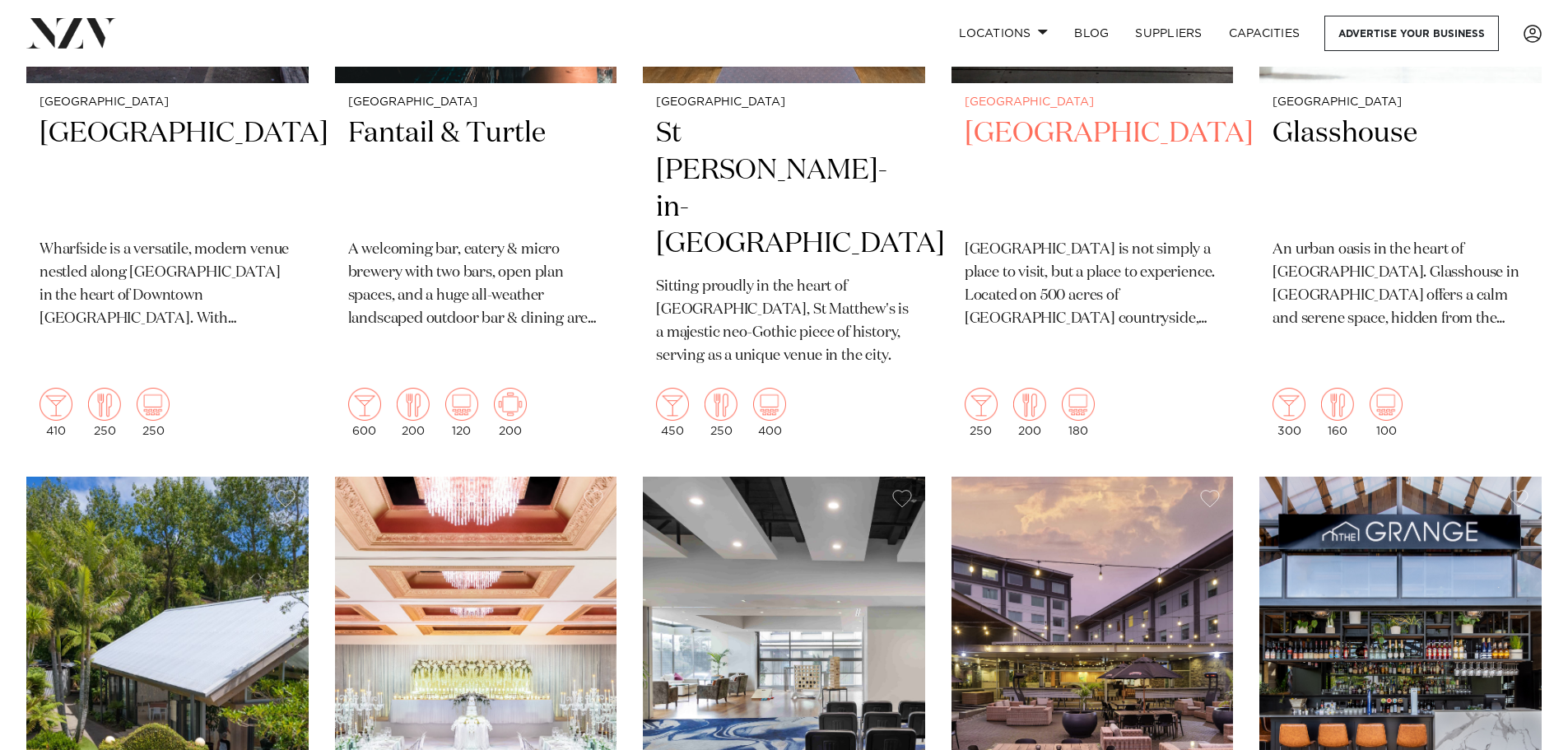
scroll to position [905, 0]
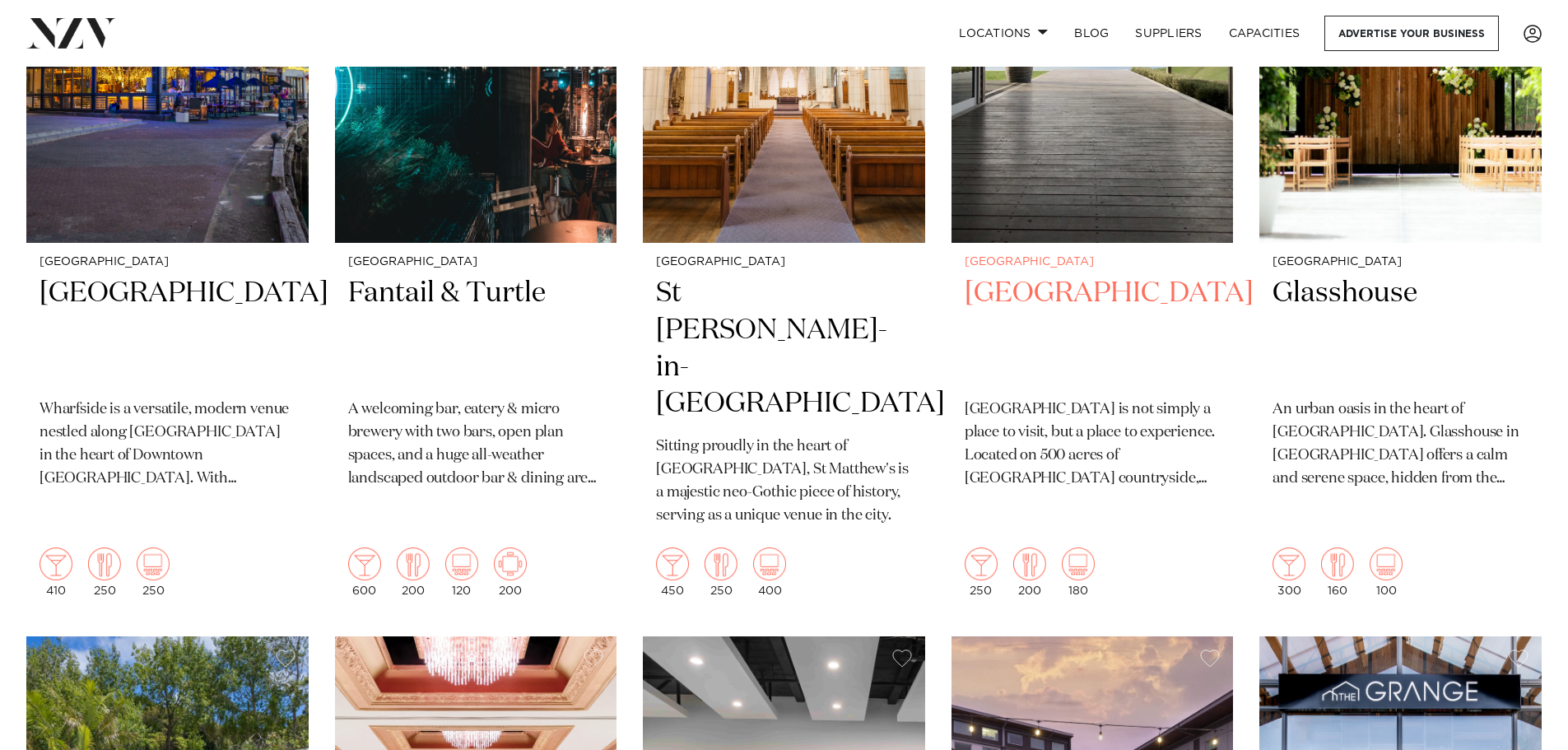
click at [1116, 207] on img at bounding box center [1093, 53] width 283 height 378
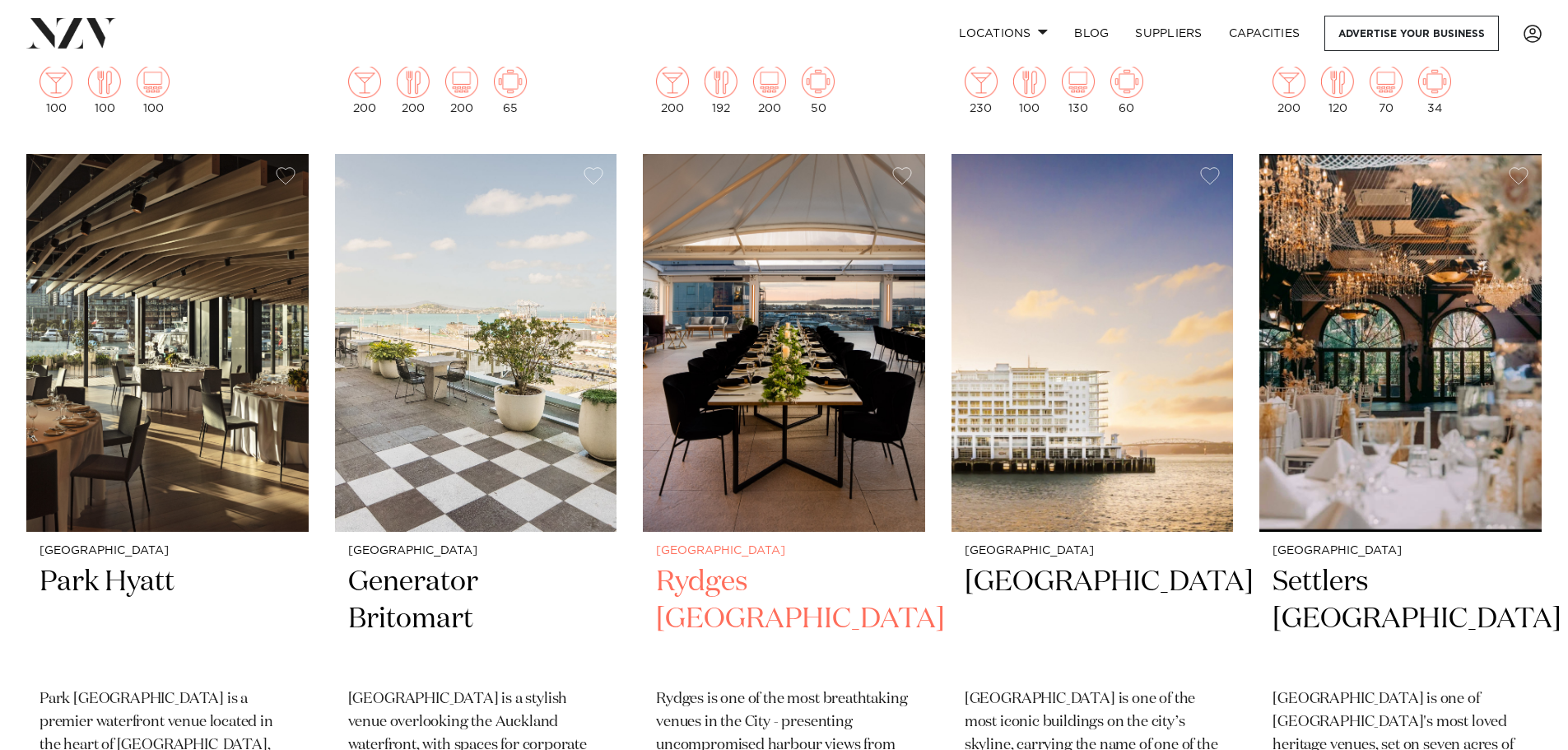
scroll to position [3622, 0]
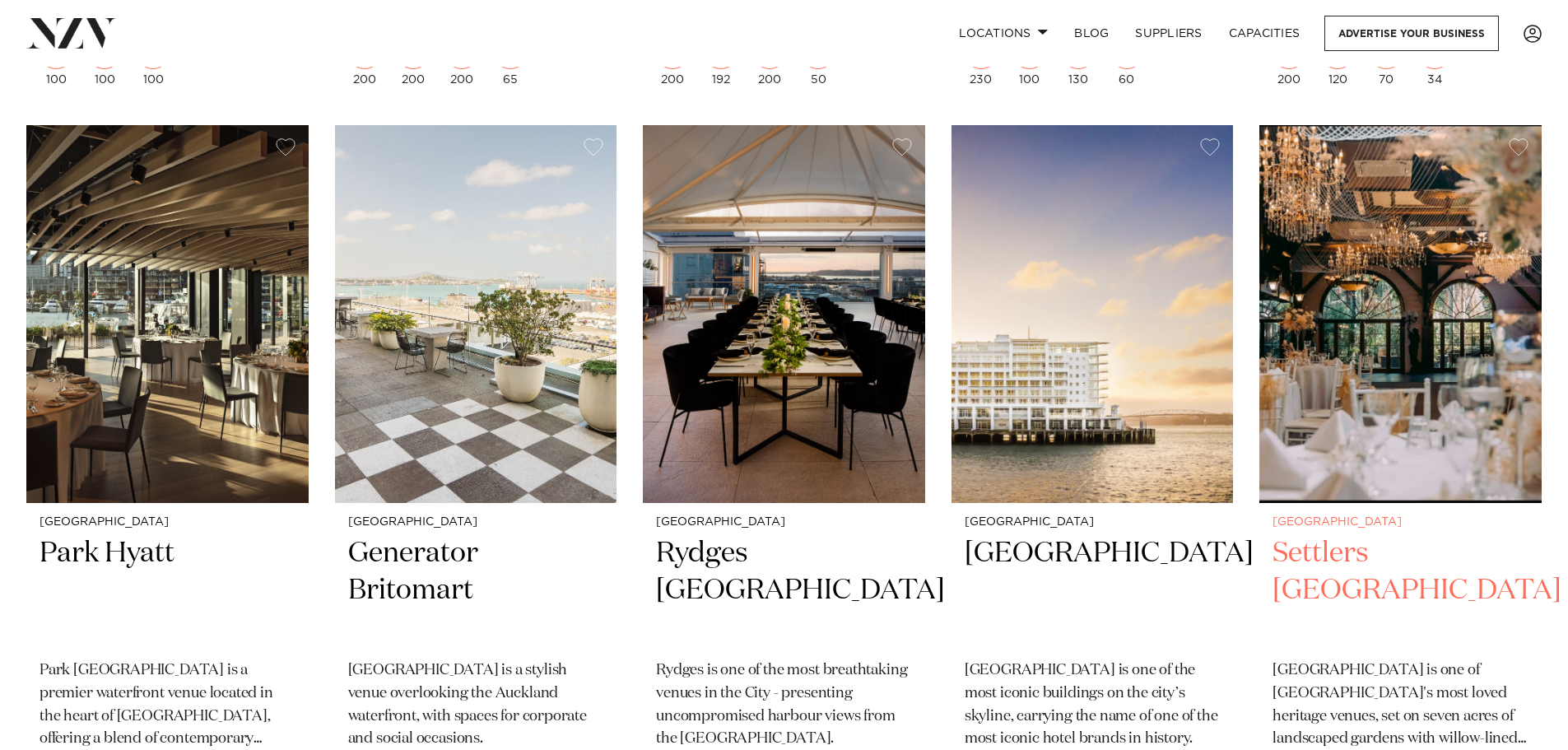
click at [1314, 358] on img at bounding box center [1400, 314] width 283 height 378
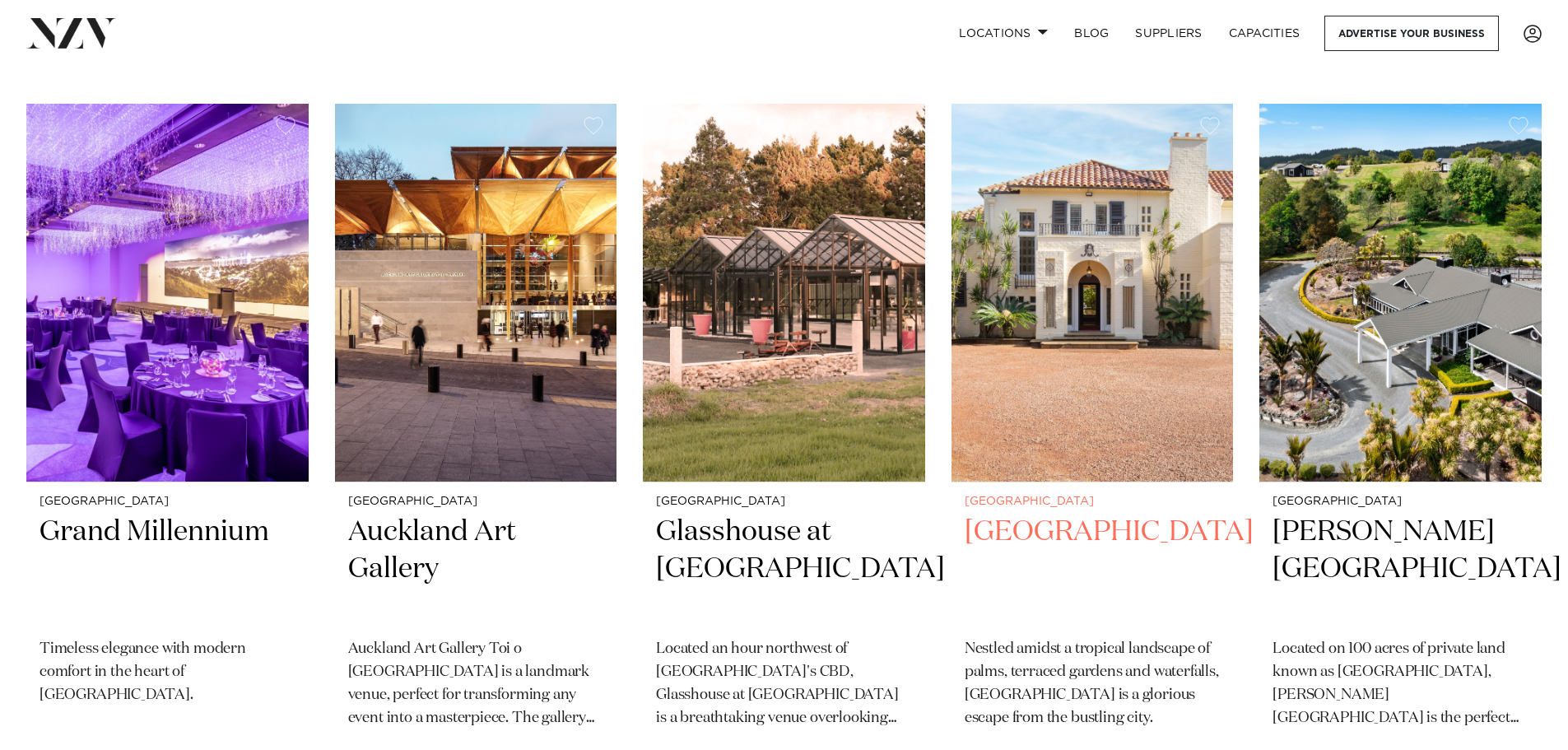
scroll to position [8794, 0]
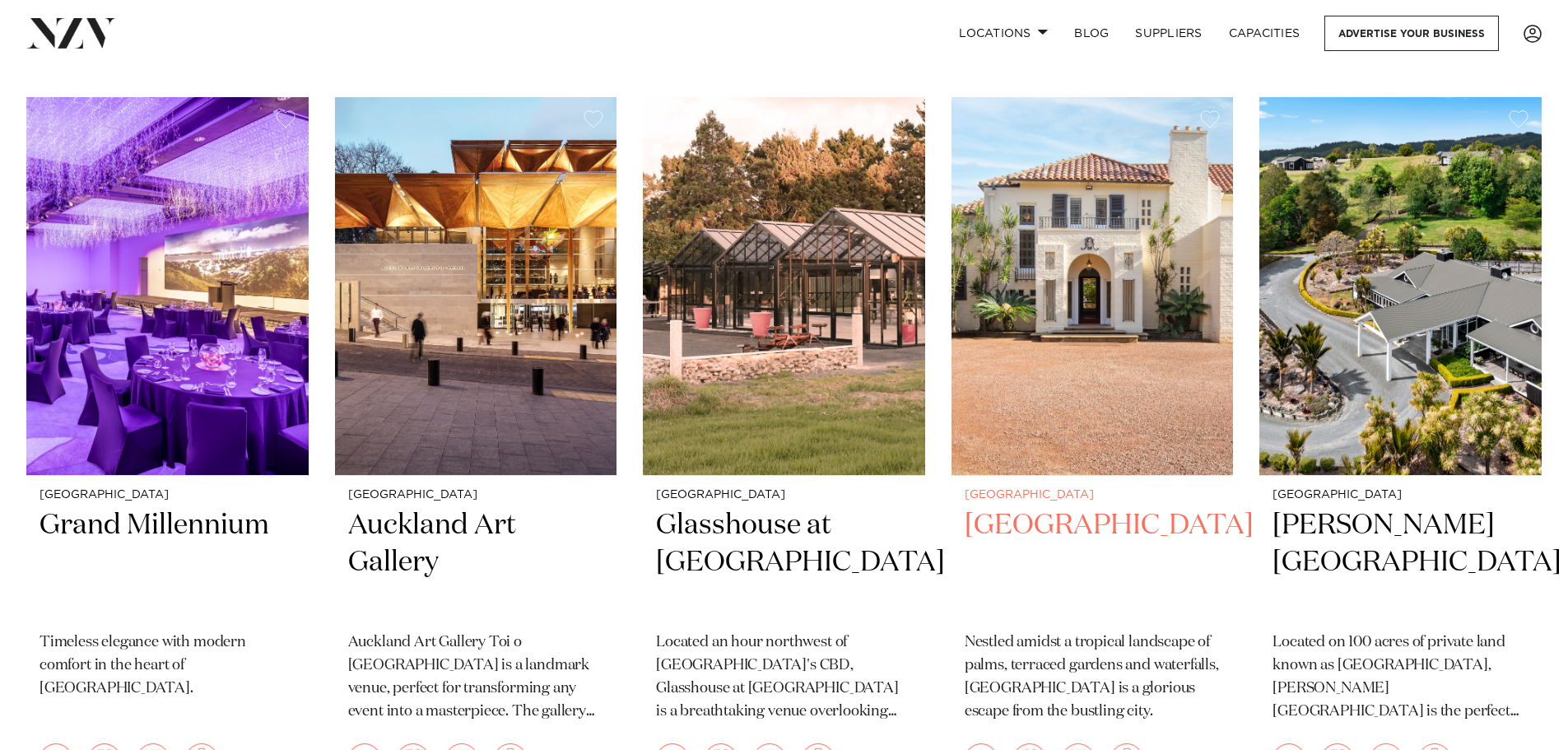
click at [1121, 315] on img at bounding box center [1093, 286] width 283 height 378
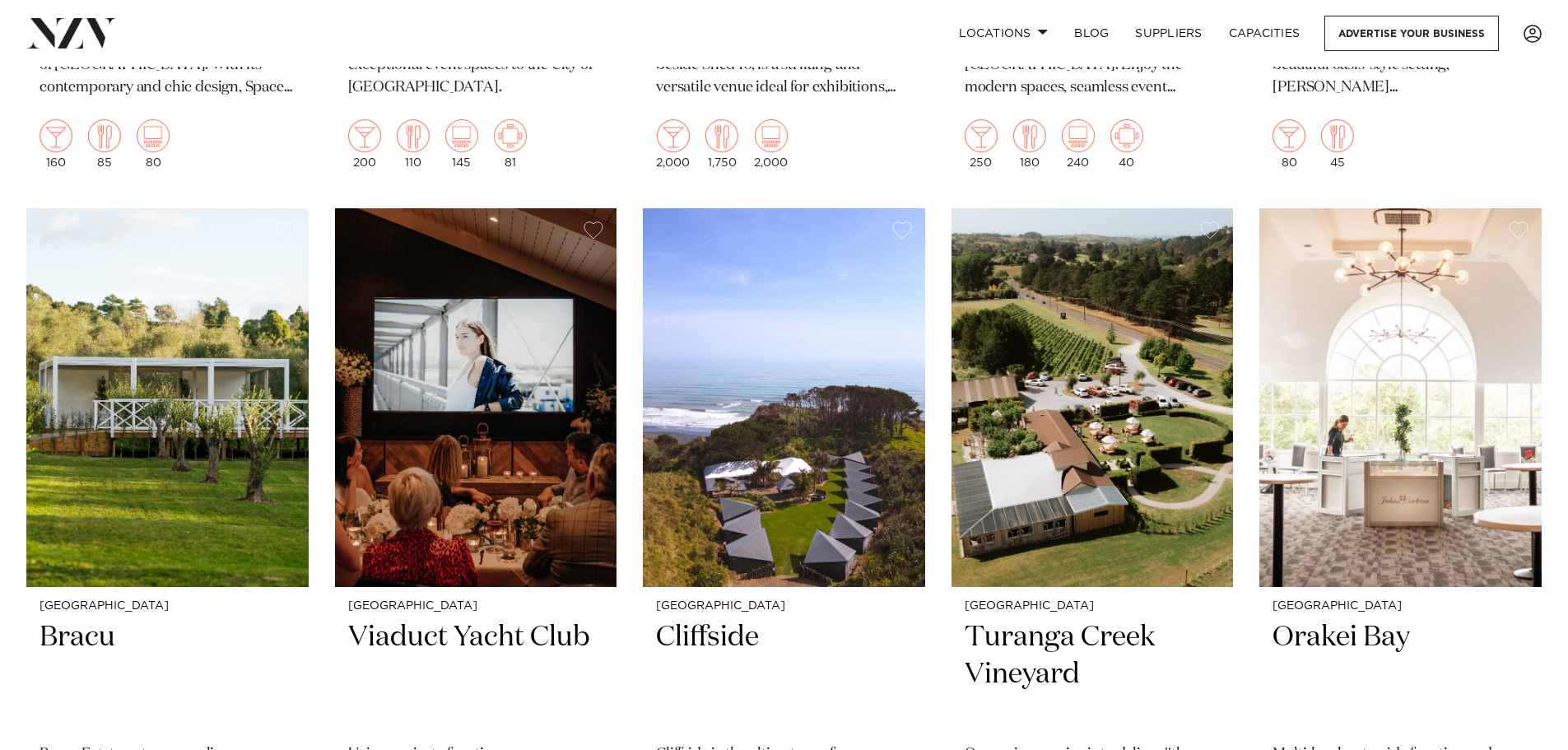
scroll to position [10157, 0]
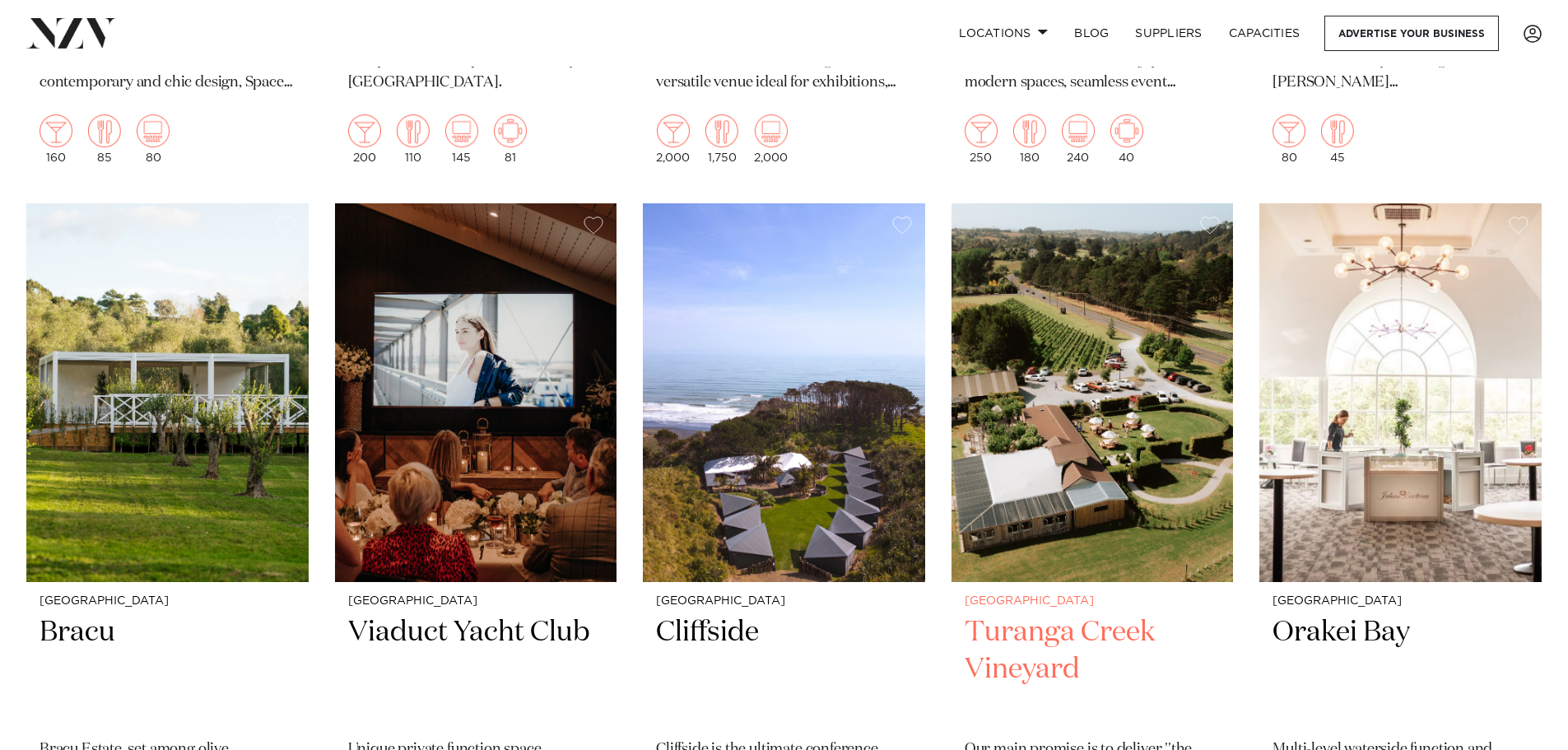
click at [1161, 413] on img at bounding box center [1093, 392] width 283 height 378
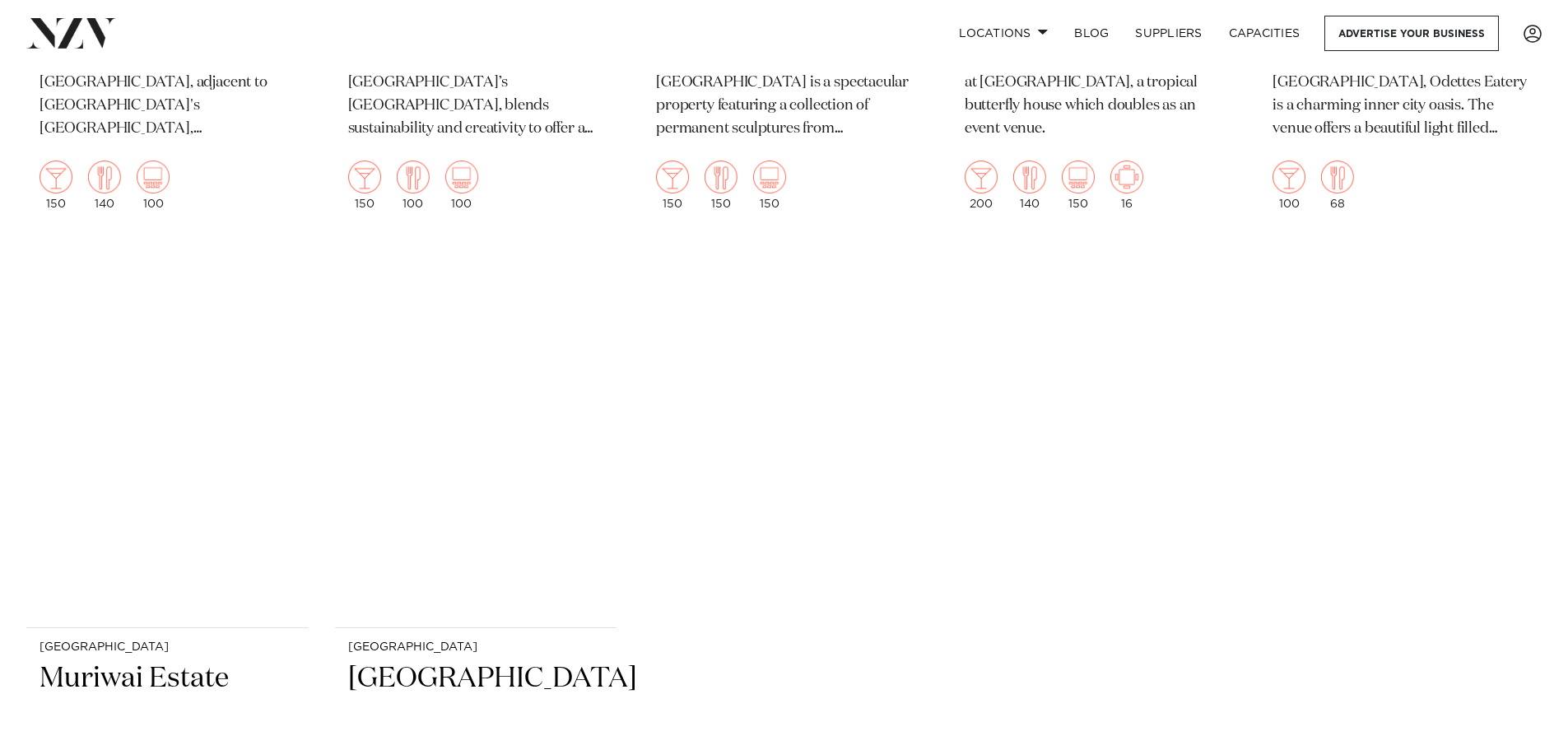
scroll to position [12804, 0]
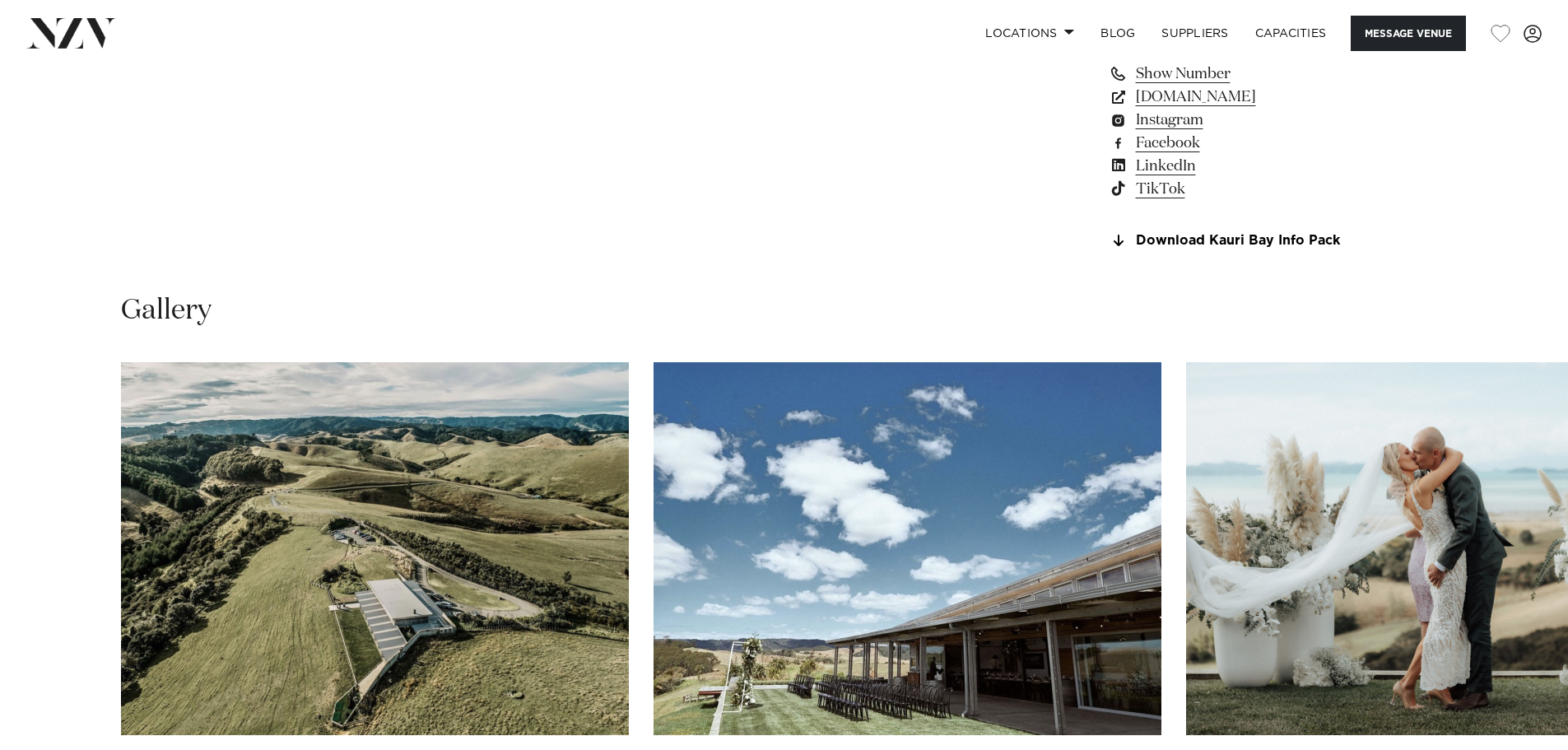
scroll to position [1646, 0]
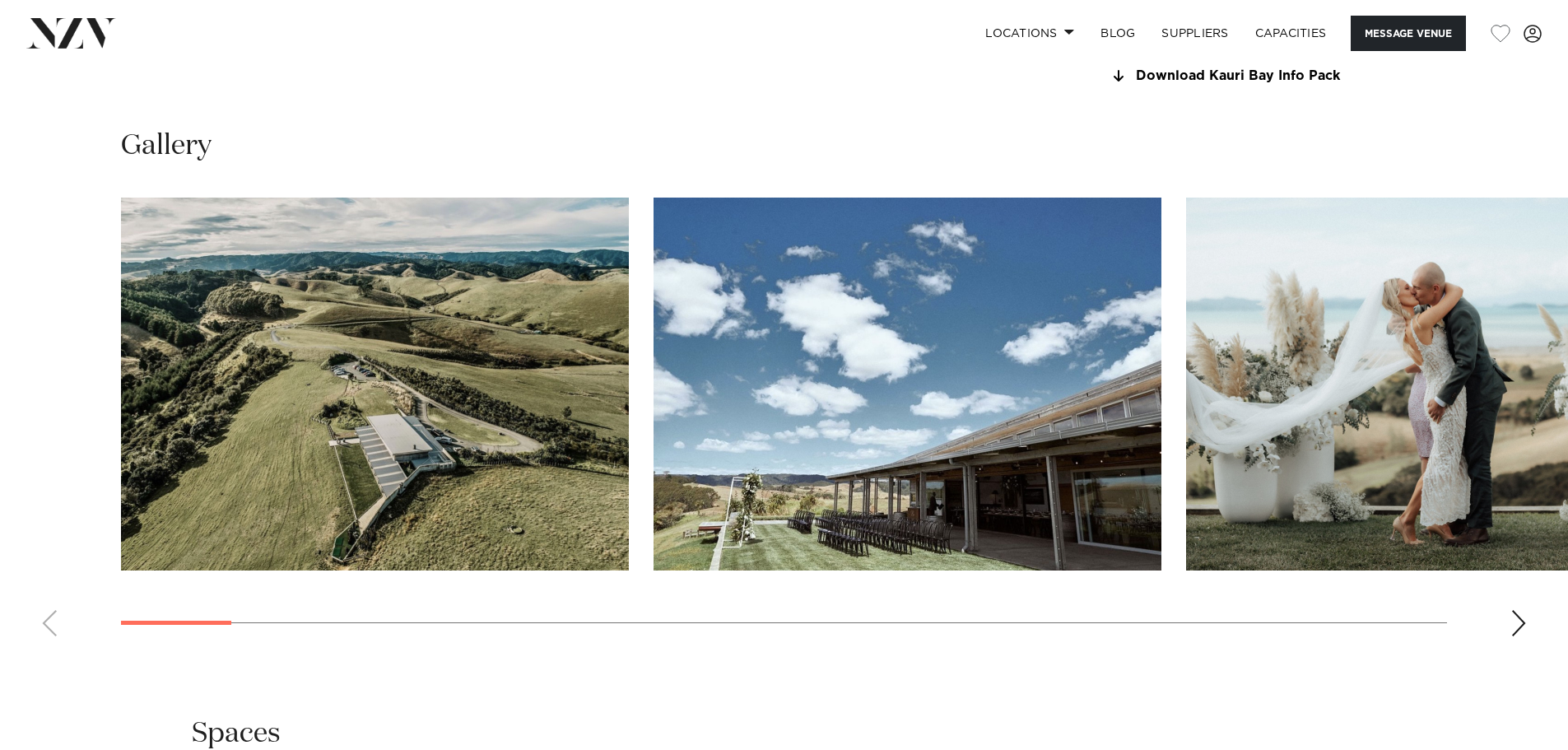
click at [1514, 619] on div "Next slide" at bounding box center [1519, 623] width 17 height 27
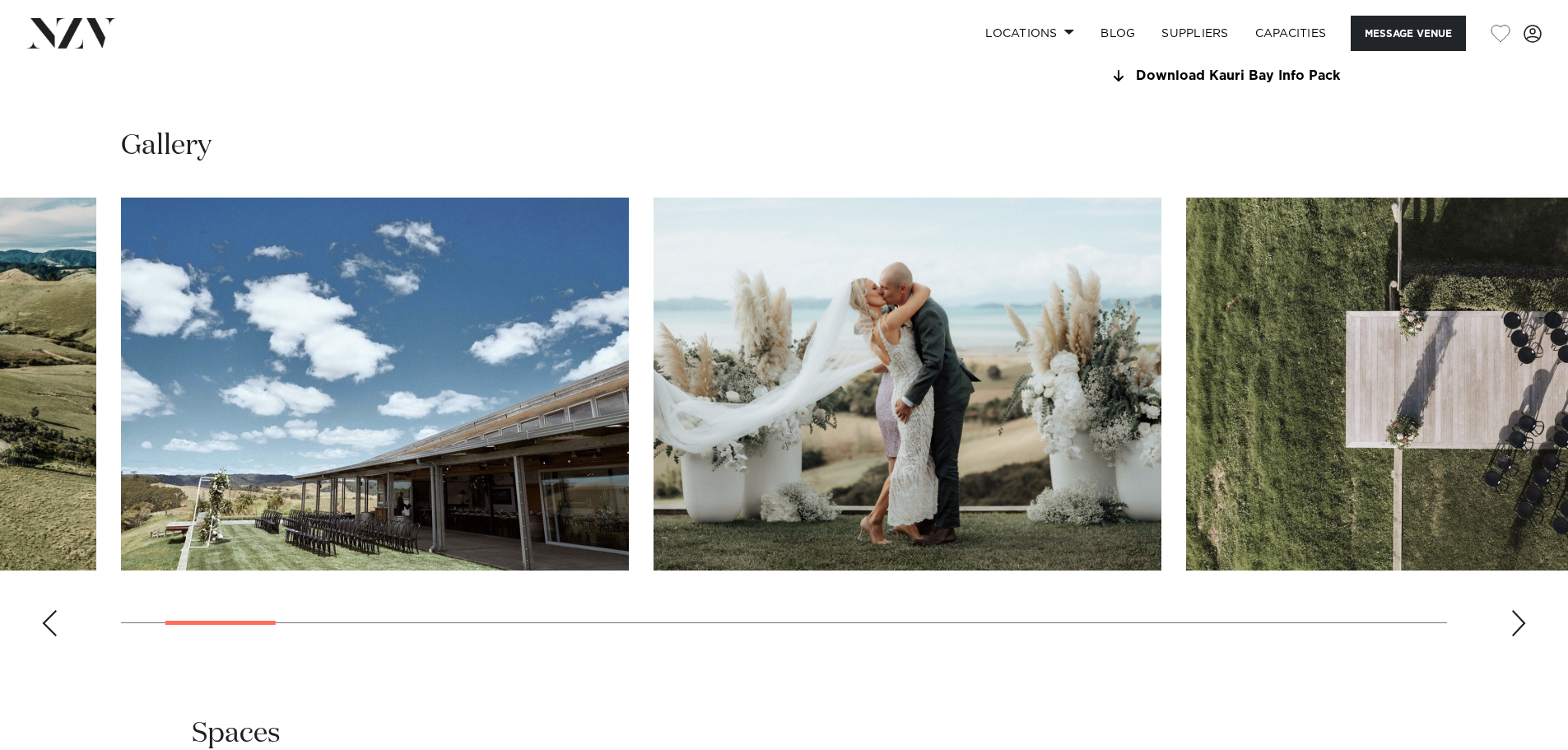
click at [1514, 619] on div "Next slide" at bounding box center [1519, 623] width 17 height 27
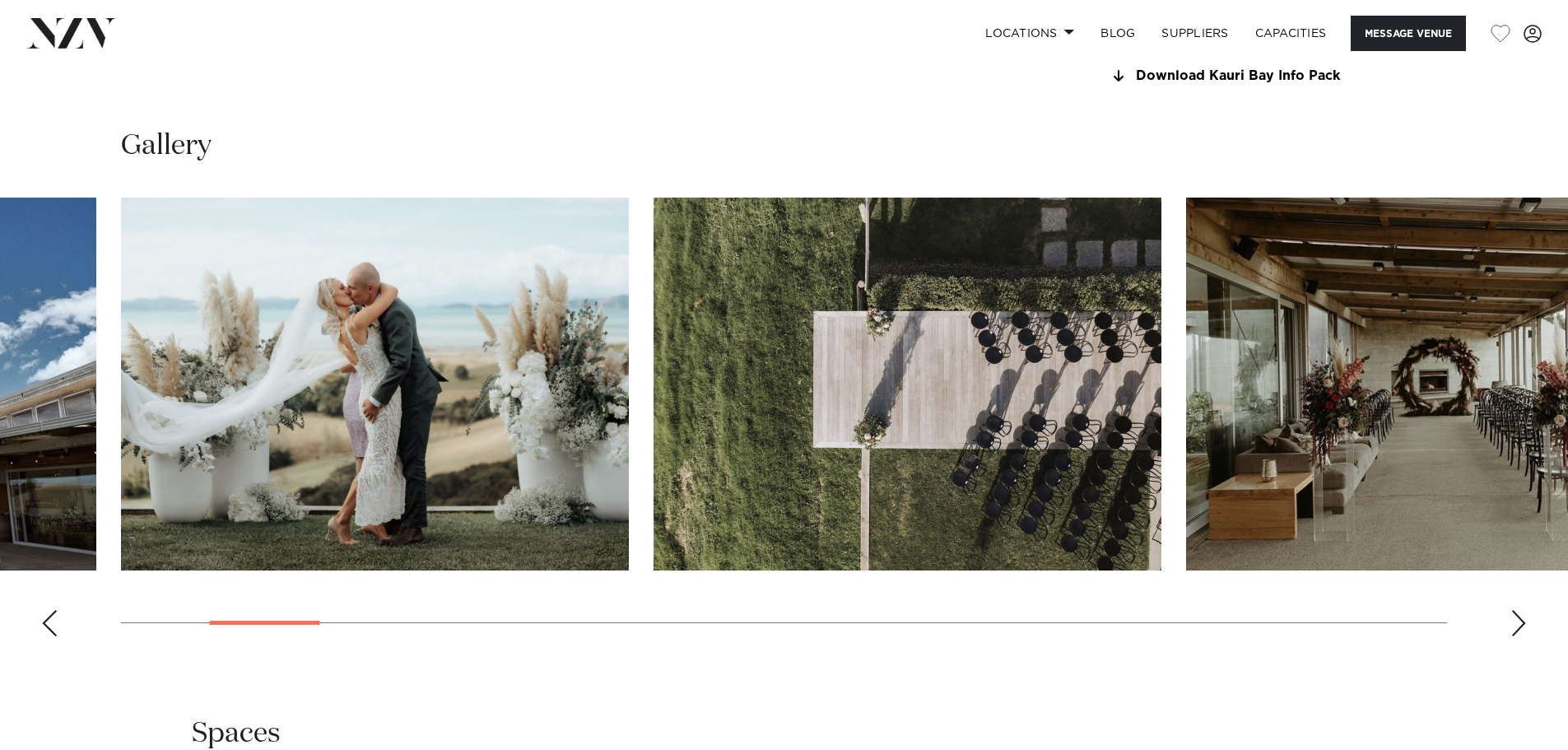
click at [1514, 619] on div "Next slide" at bounding box center [1519, 623] width 17 height 27
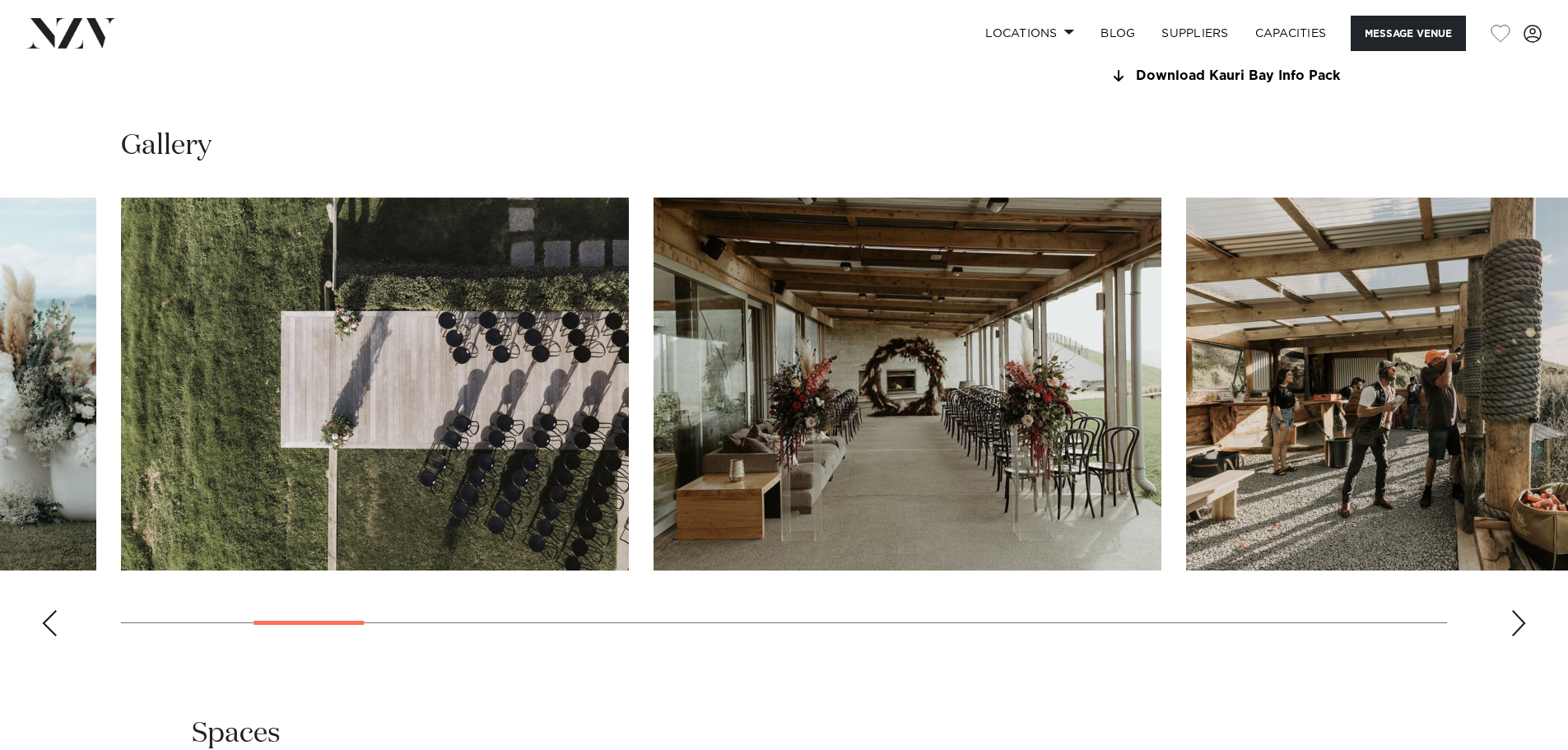
click at [1514, 619] on div "Next slide" at bounding box center [1519, 623] width 17 height 27
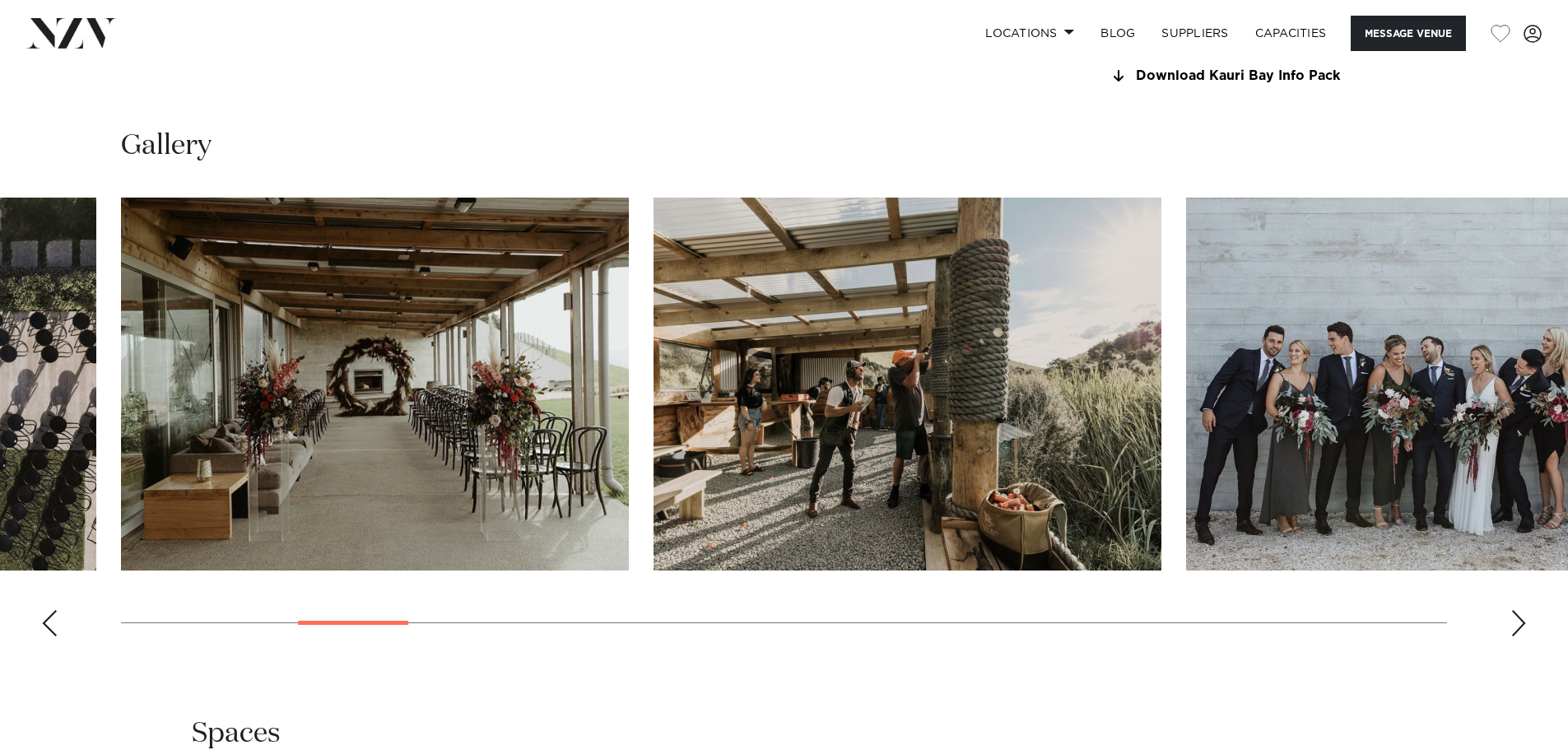
click at [1514, 619] on div "Next slide" at bounding box center [1519, 623] width 17 height 27
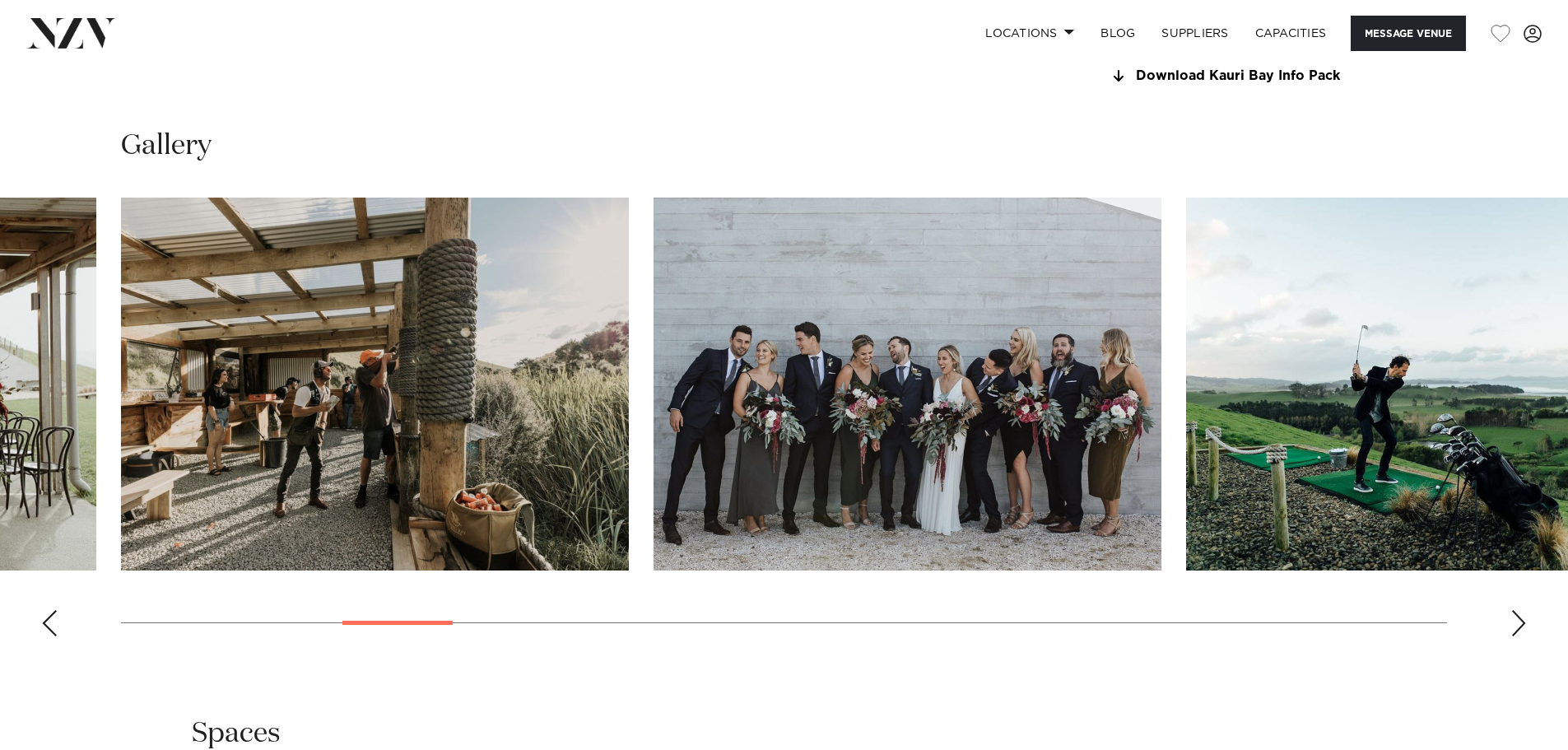
click at [1514, 619] on div "Next slide" at bounding box center [1519, 623] width 17 height 27
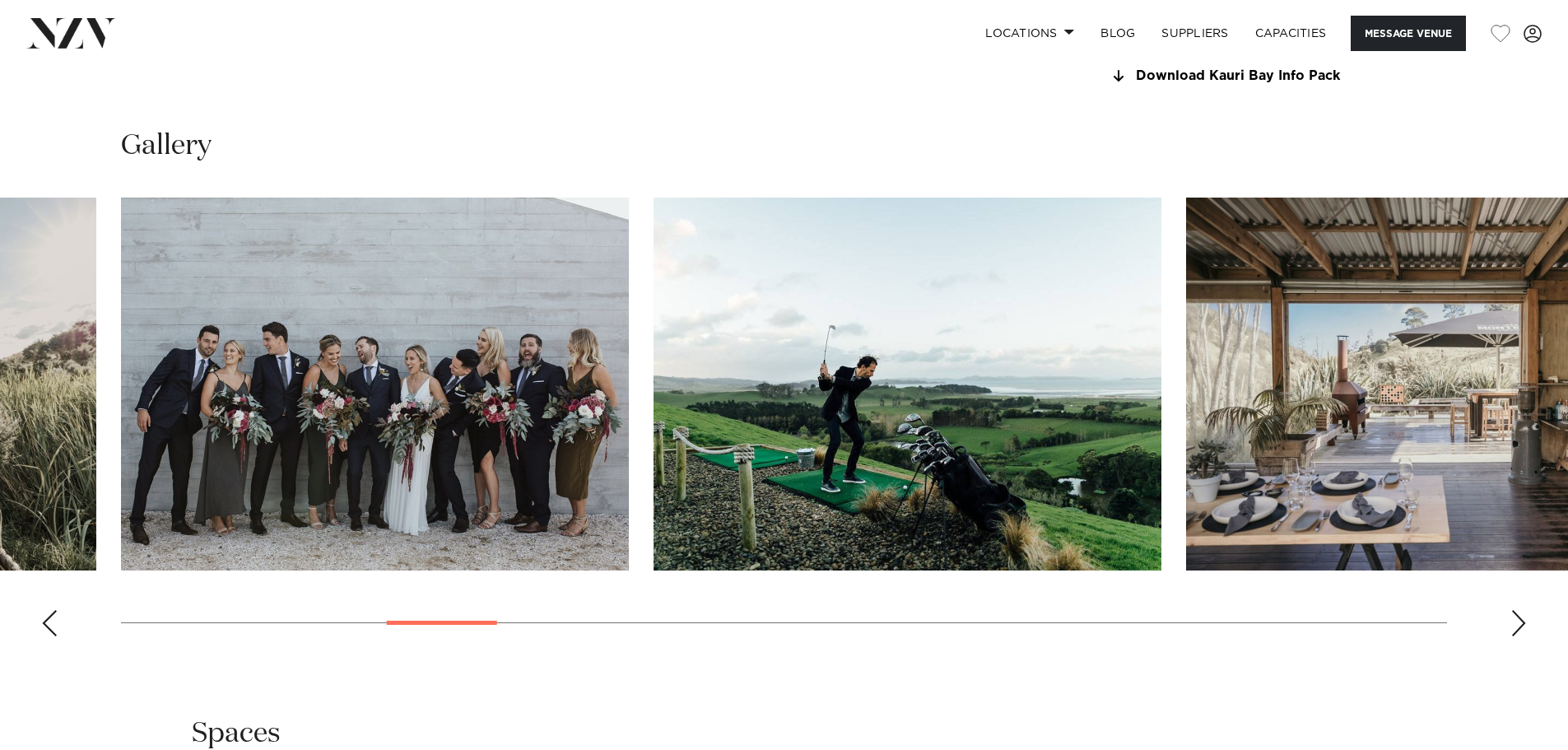
click at [1514, 619] on div "Next slide" at bounding box center [1519, 623] width 17 height 27
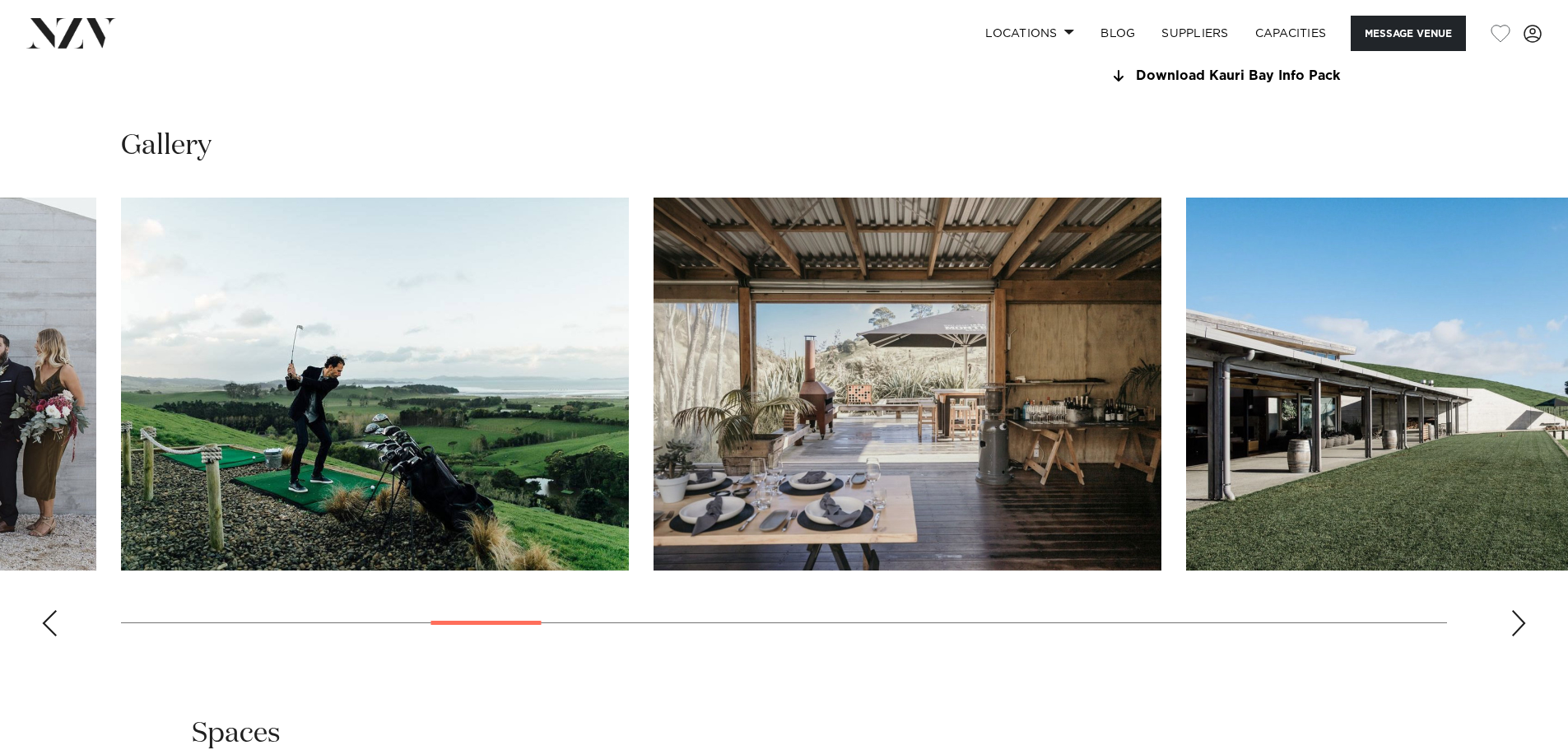
click at [1514, 619] on div "Next slide" at bounding box center [1519, 623] width 17 height 27
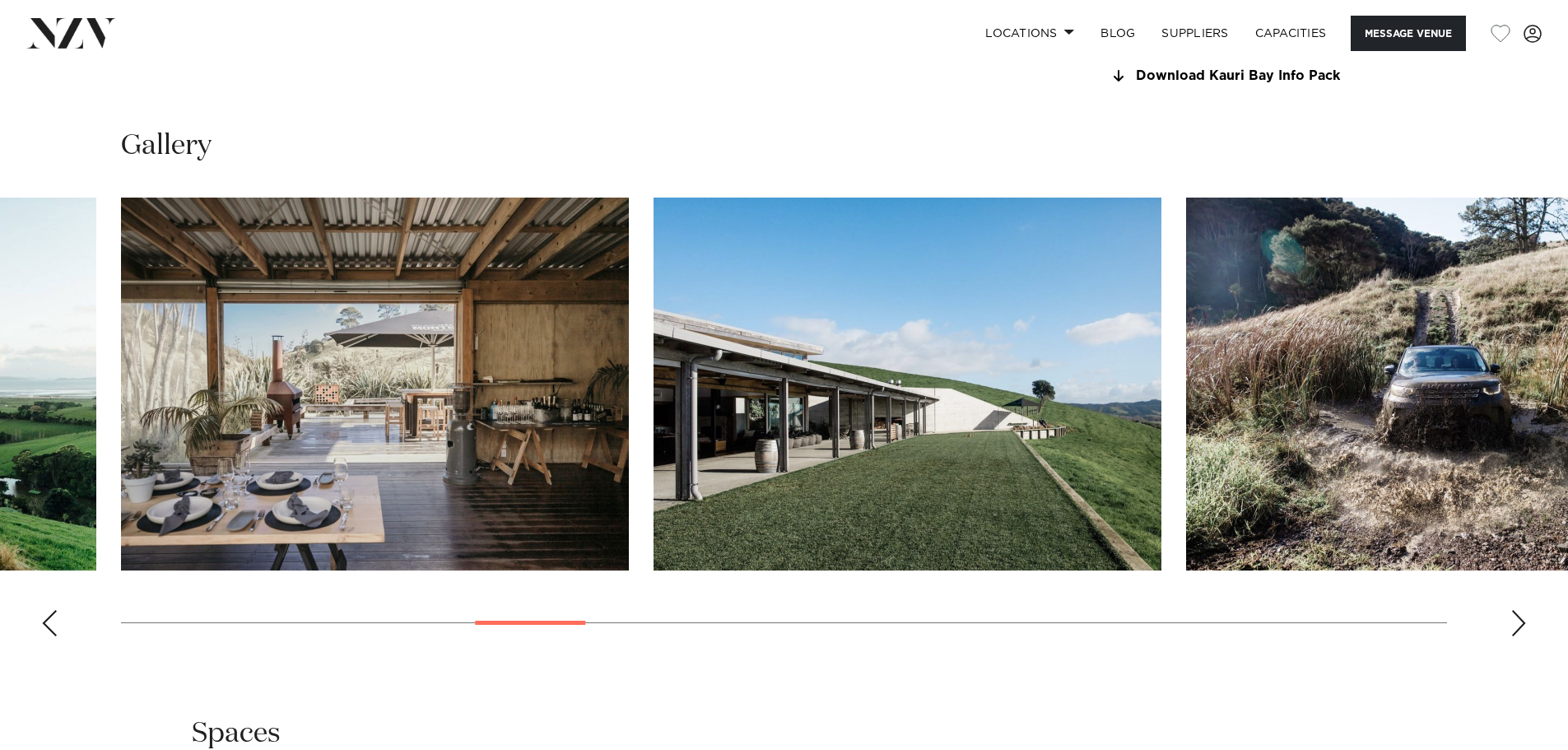
click at [1514, 619] on div "Next slide" at bounding box center [1519, 623] width 17 height 27
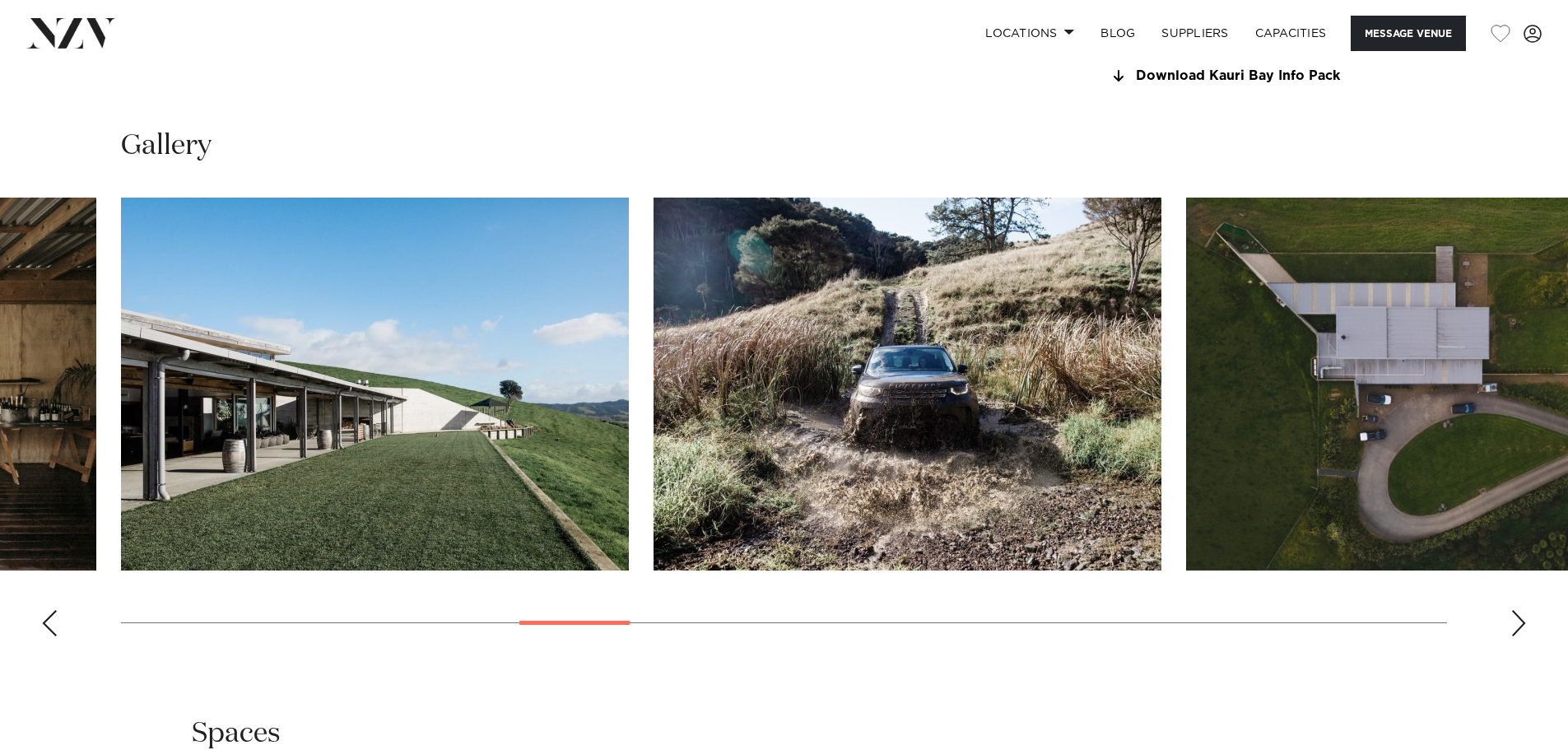
click at [1514, 619] on div "Next slide" at bounding box center [1519, 623] width 17 height 27
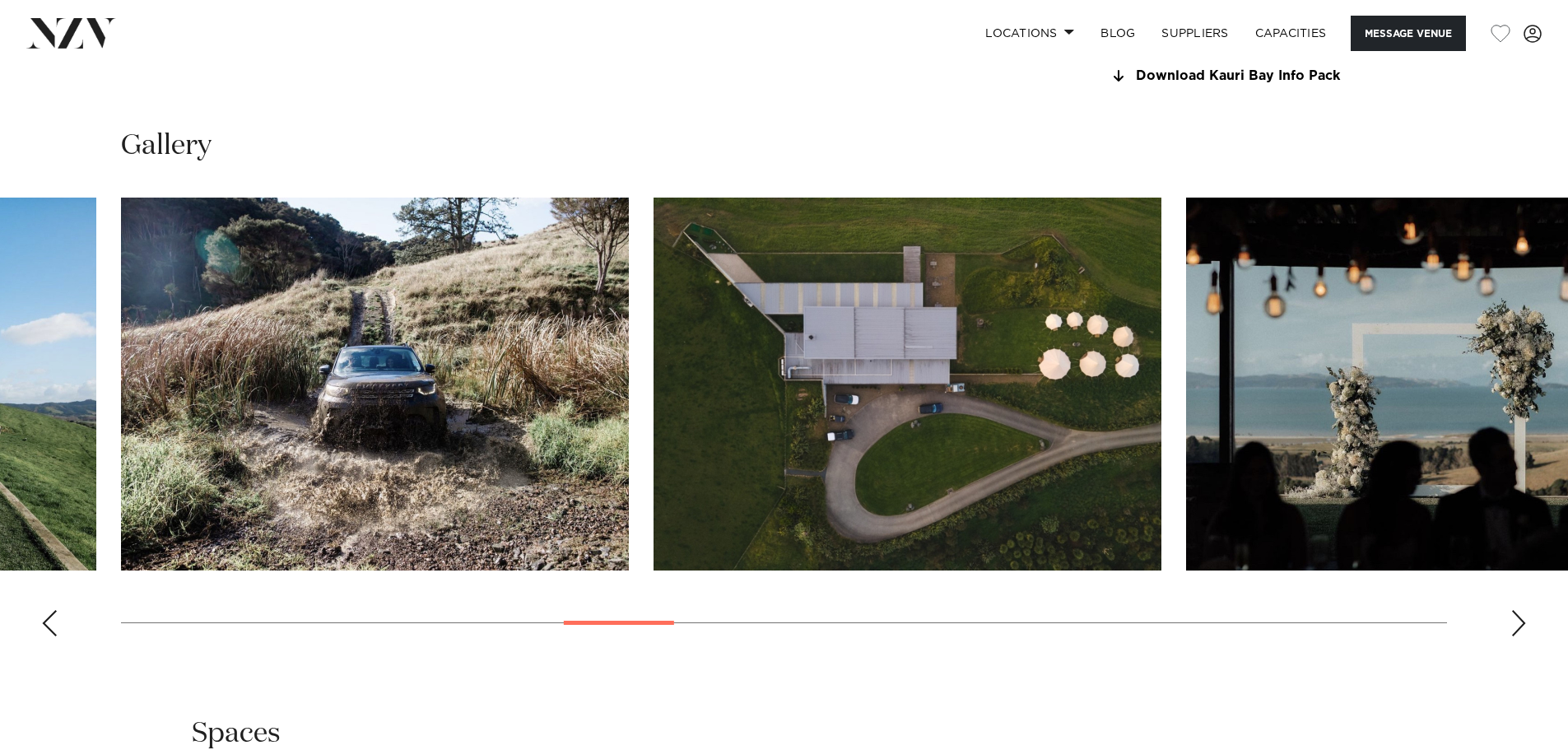
click at [1514, 619] on div "Next slide" at bounding box center [1519, 623] width 17 height 27
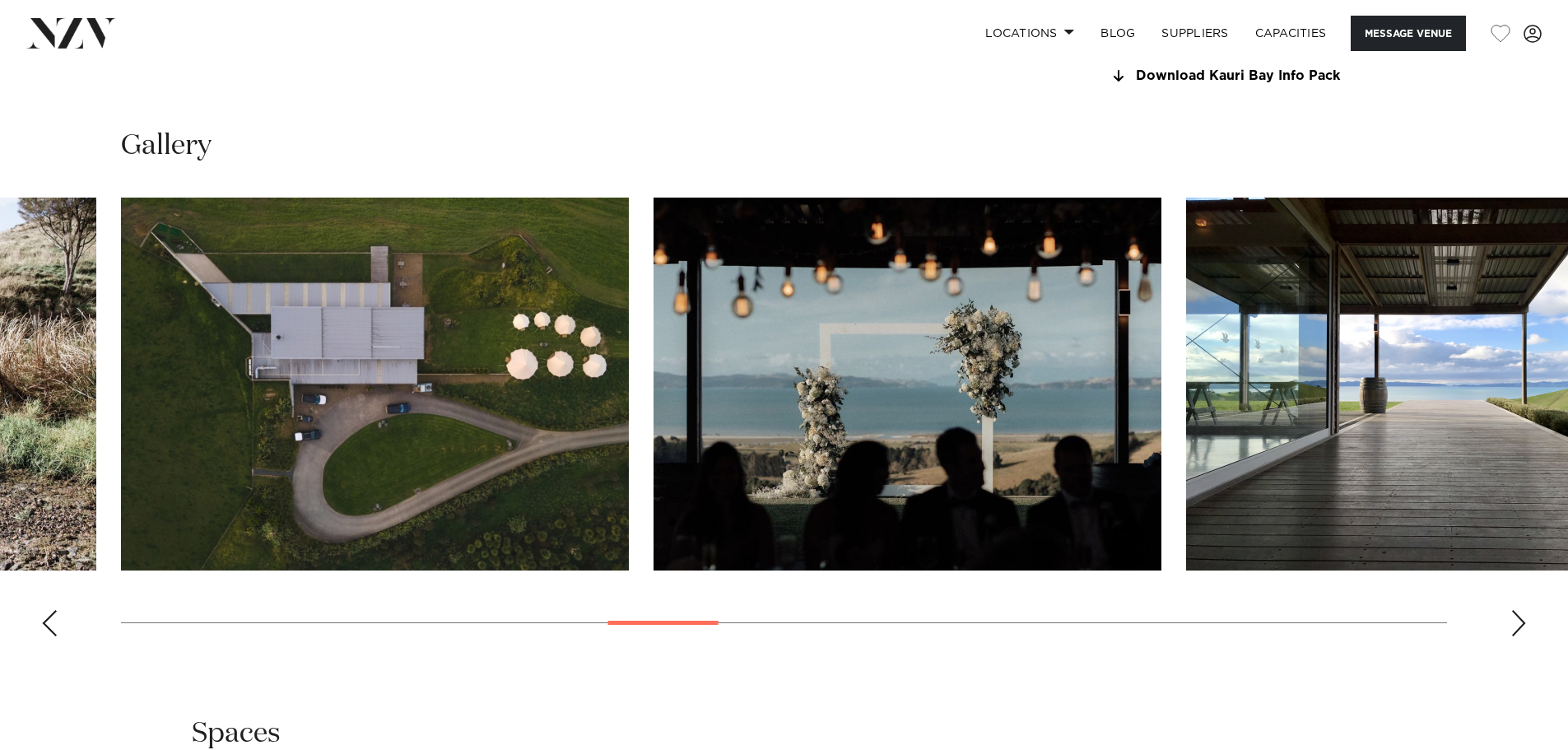
click at [1514, 619] on div "Next slide" at bounding box center [1519, 623] width 17 height 27
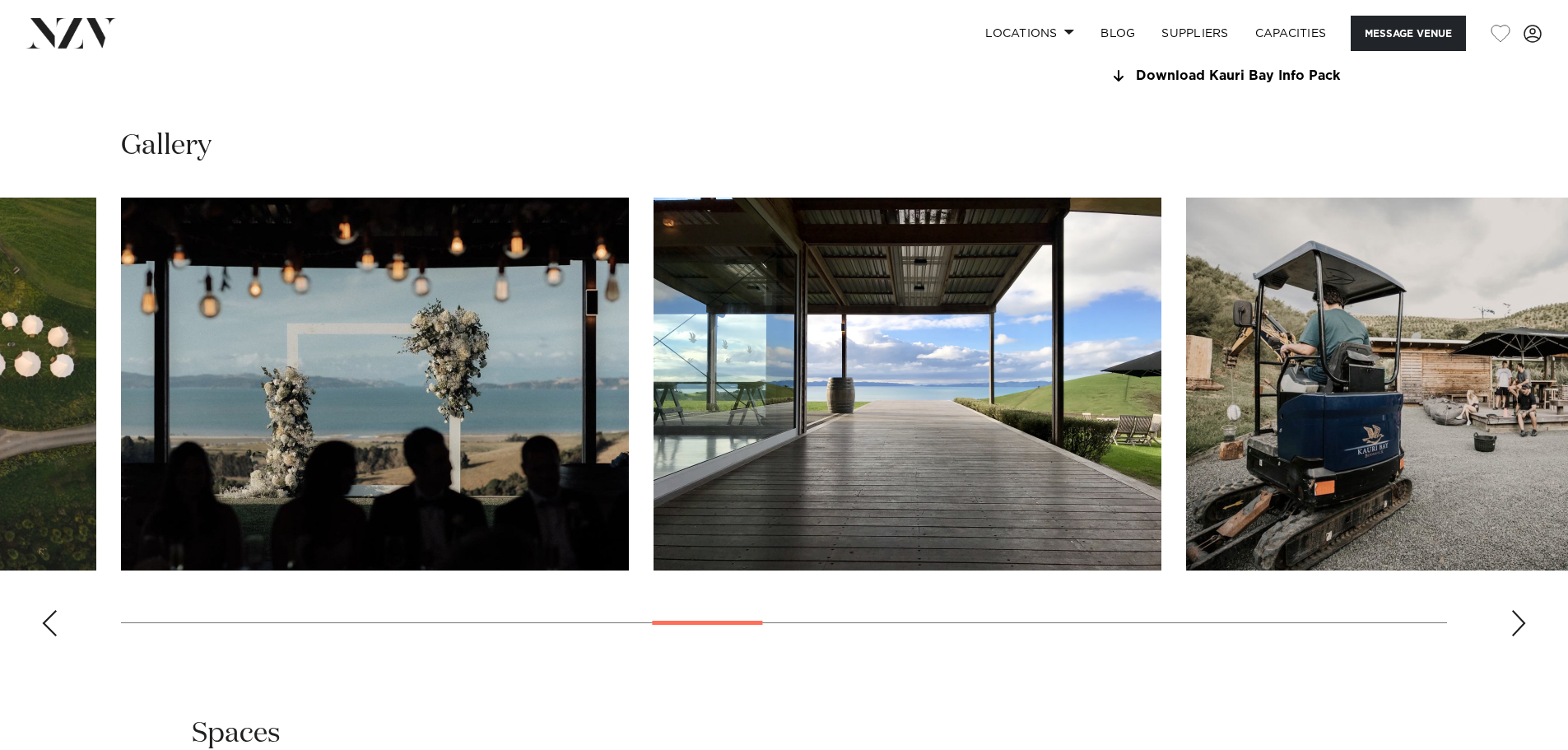
click at [1514, 619] on div "Next slide" at bounding box center [1519, 623] width 17 height 27
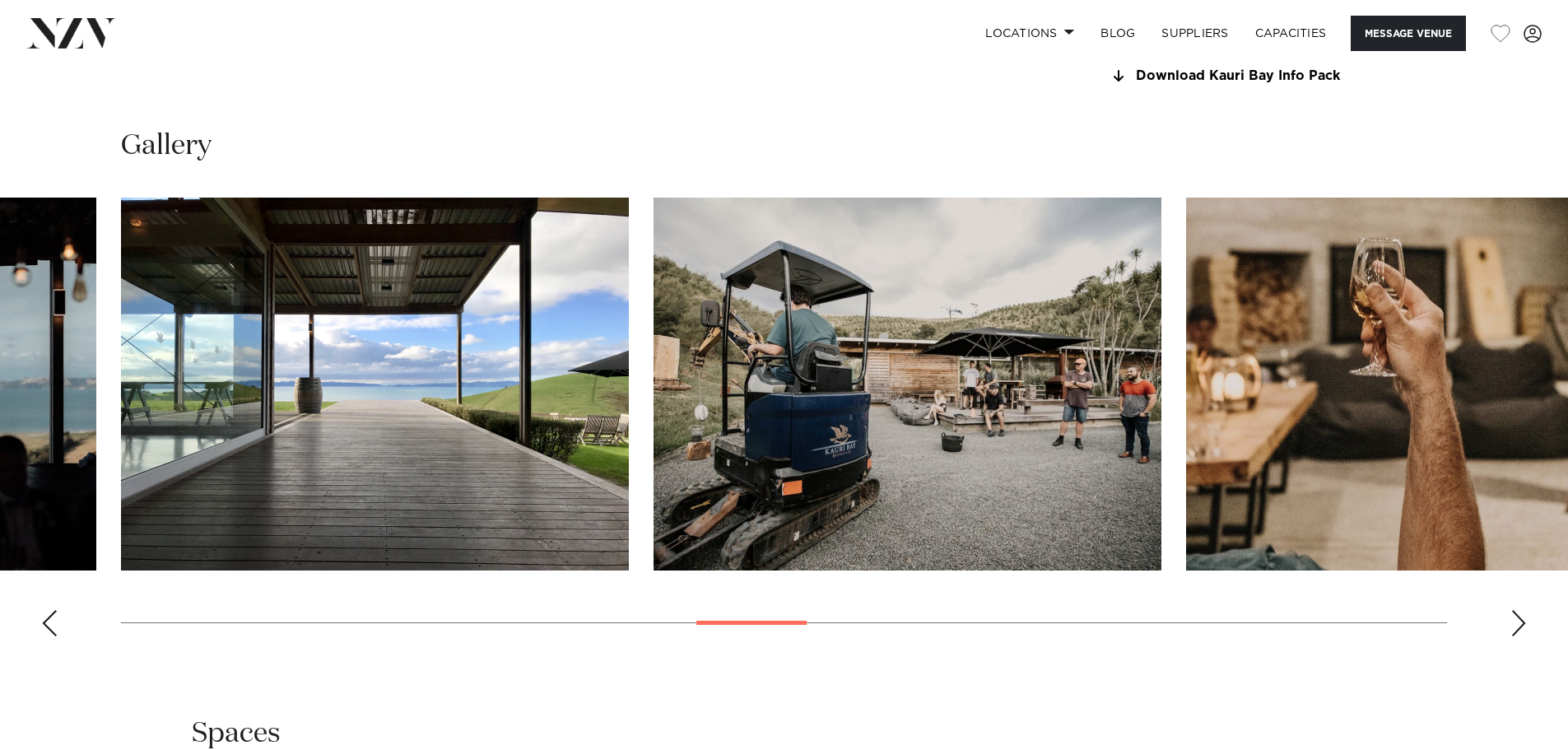
click at [1514, 619] on div "Next slide" at bounding box center [1519, 623] width 17 height 27
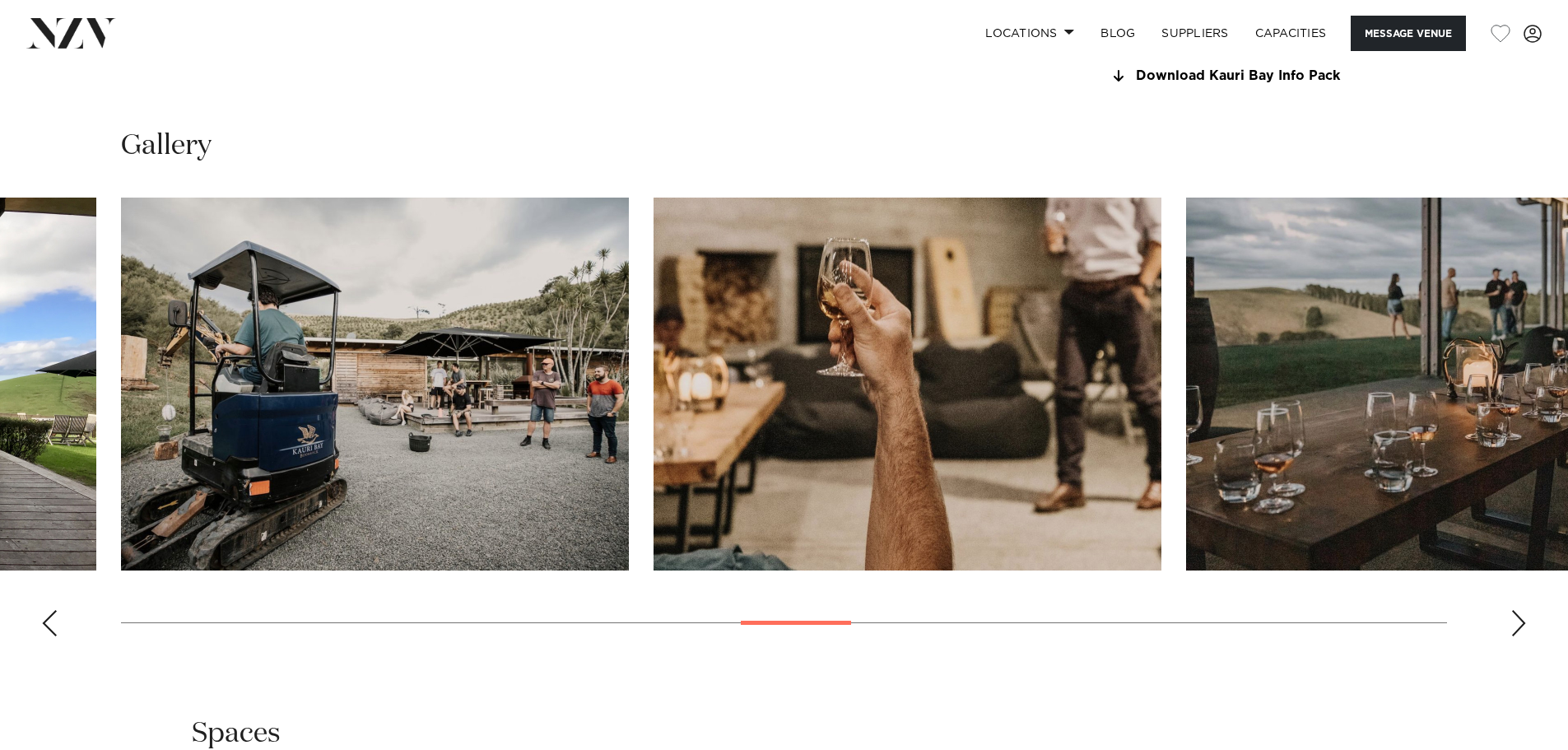
click at [1514, 619] on div "Next slide" at bounding box center [1519, 623] width 17 height 27
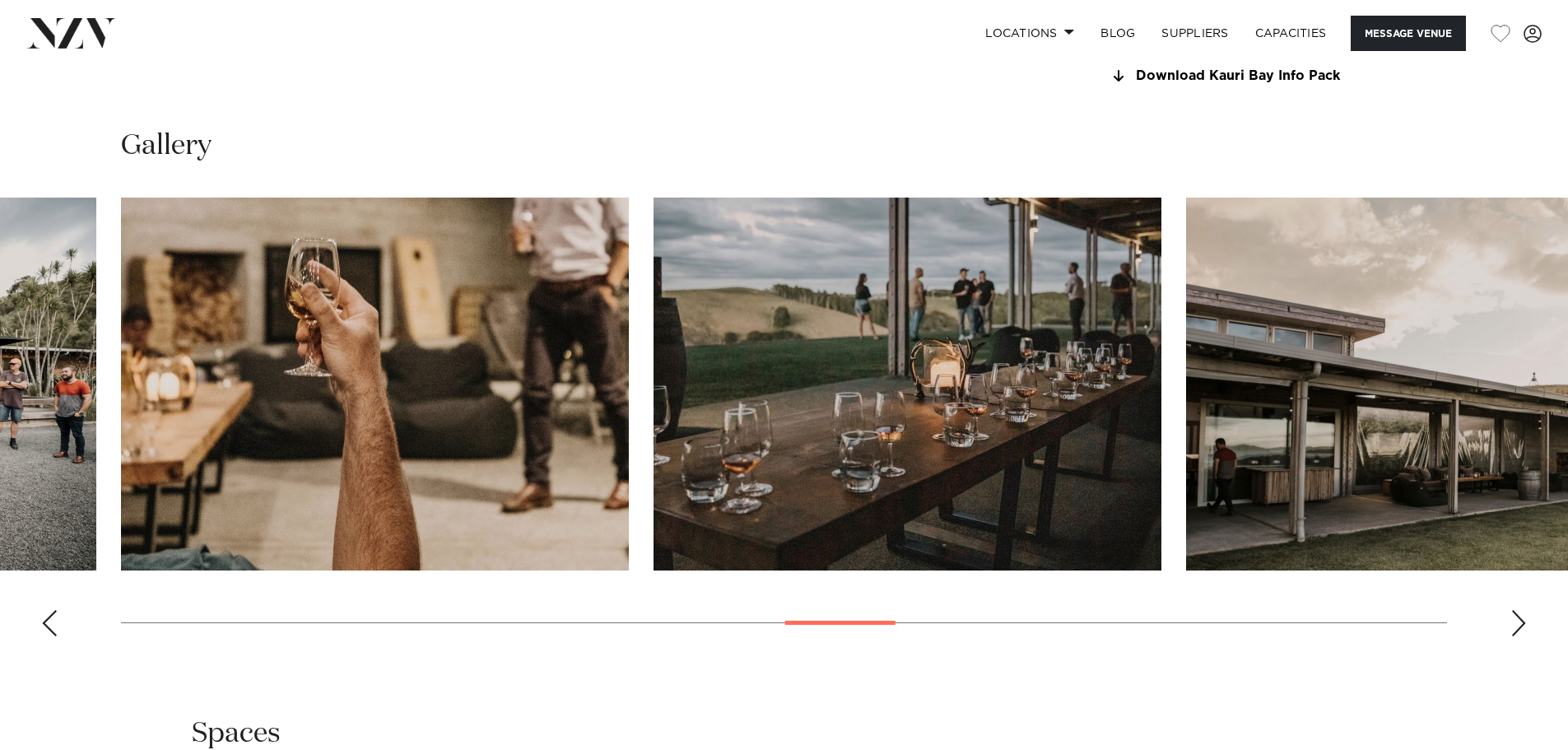
click at [1514, 619] on div "Next slide" at bounding box center [1519, 623] width 17 height 27
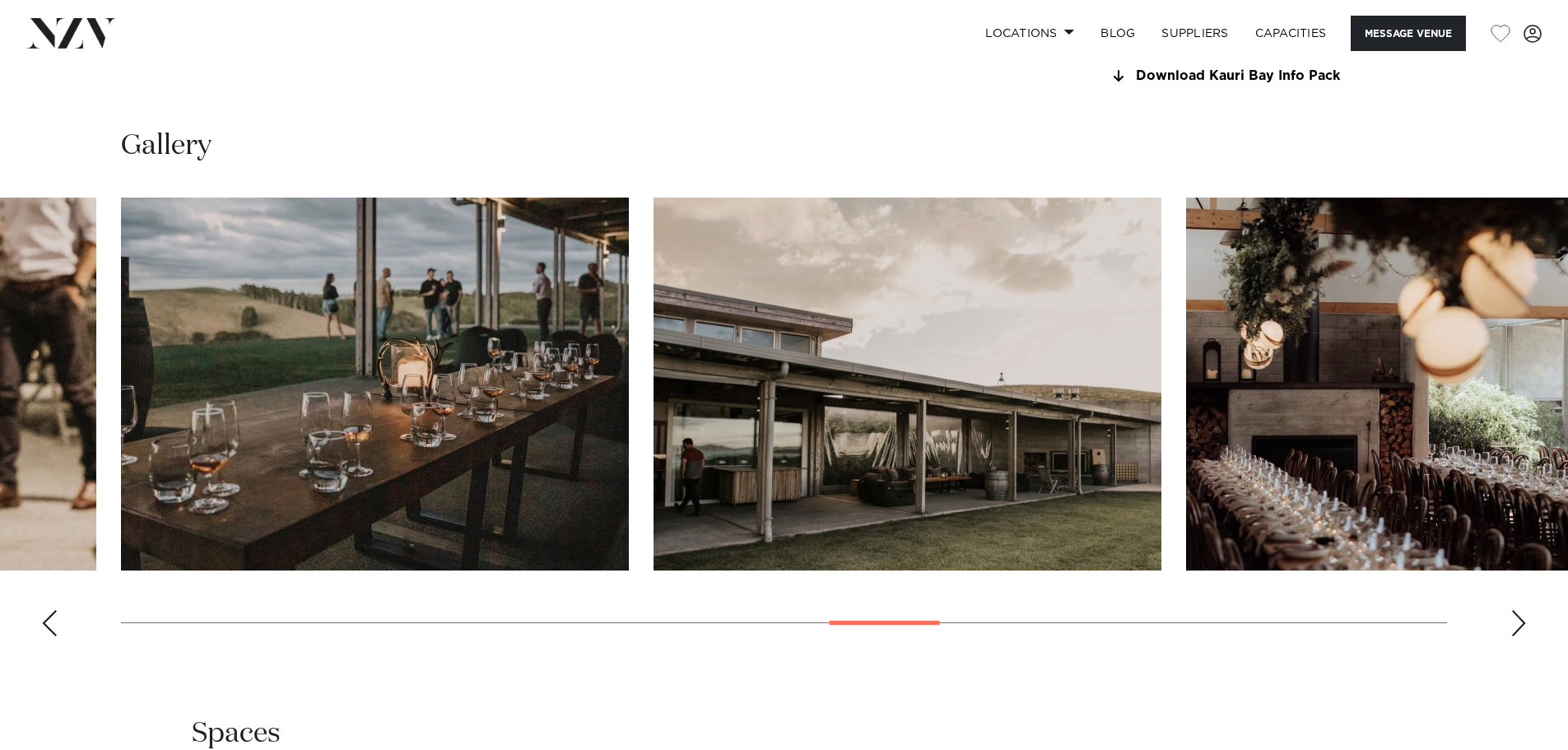
click at [1514, 619] on div "Next slide" at bounding box center [1519, 623] width 17 height 27
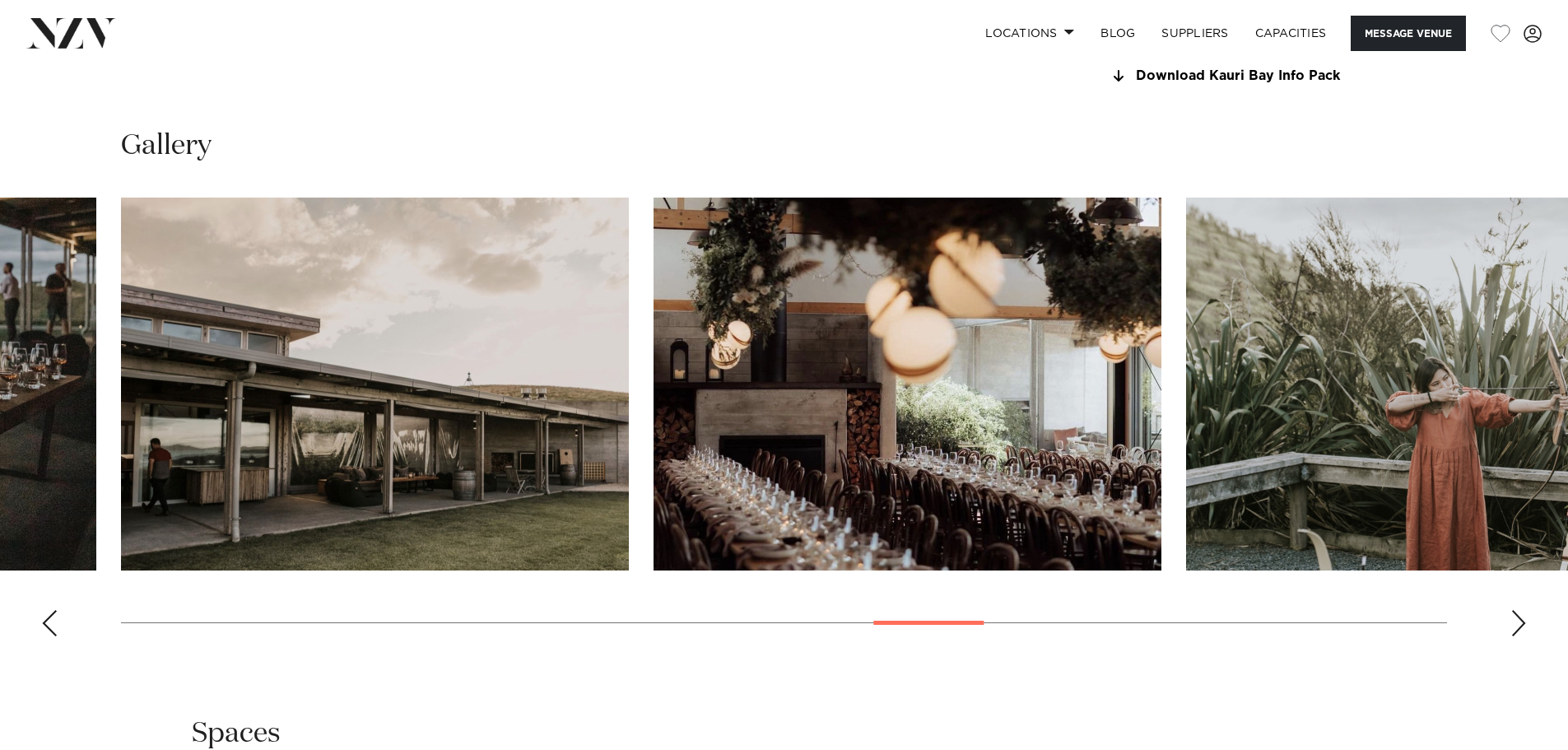
click at [1514, 619] on div "Next slide" at bounding box center [1519, 623] width 17 height 27
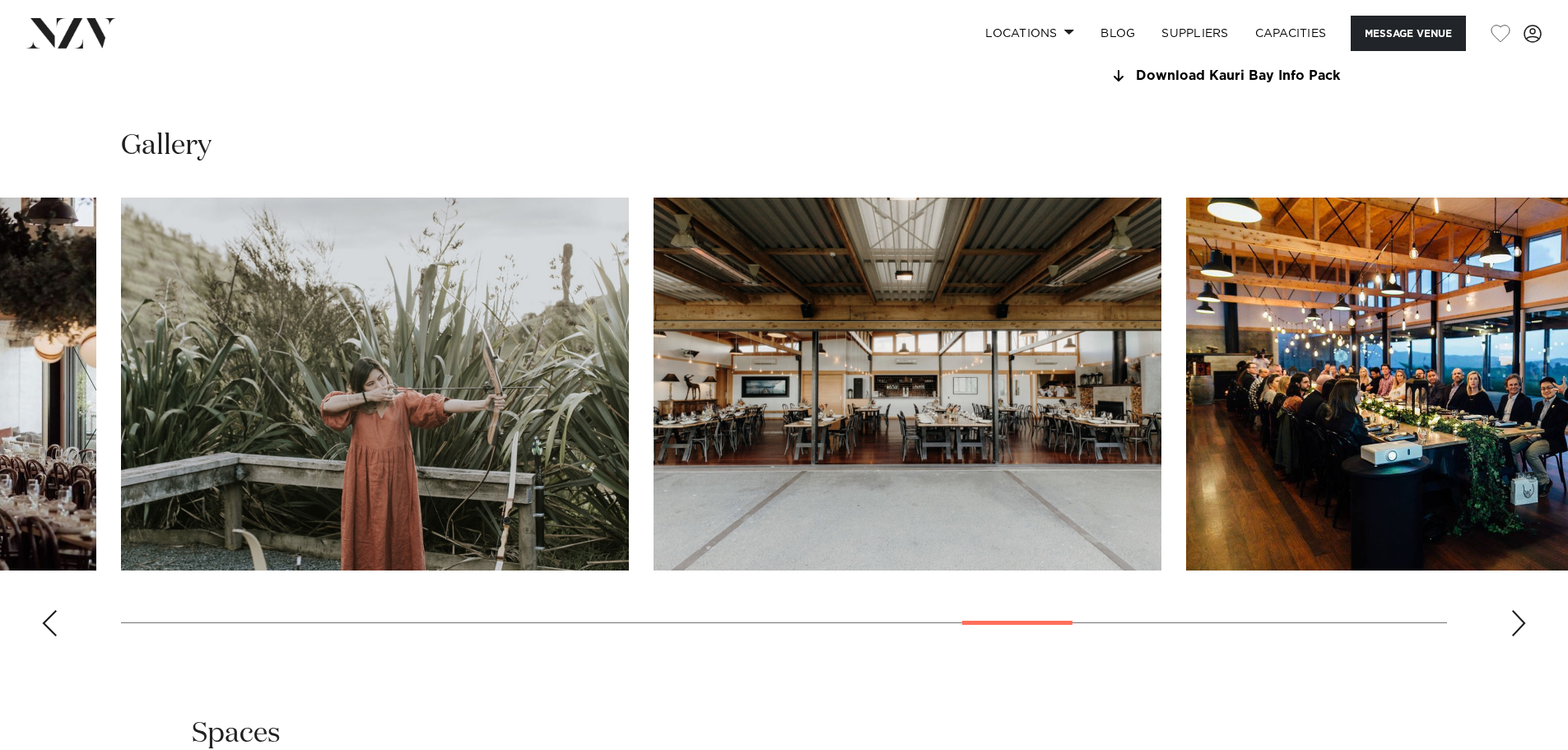
click at [1514, 619] on div "Next slide" at bounding box center [1519, 623] width 17 height 27
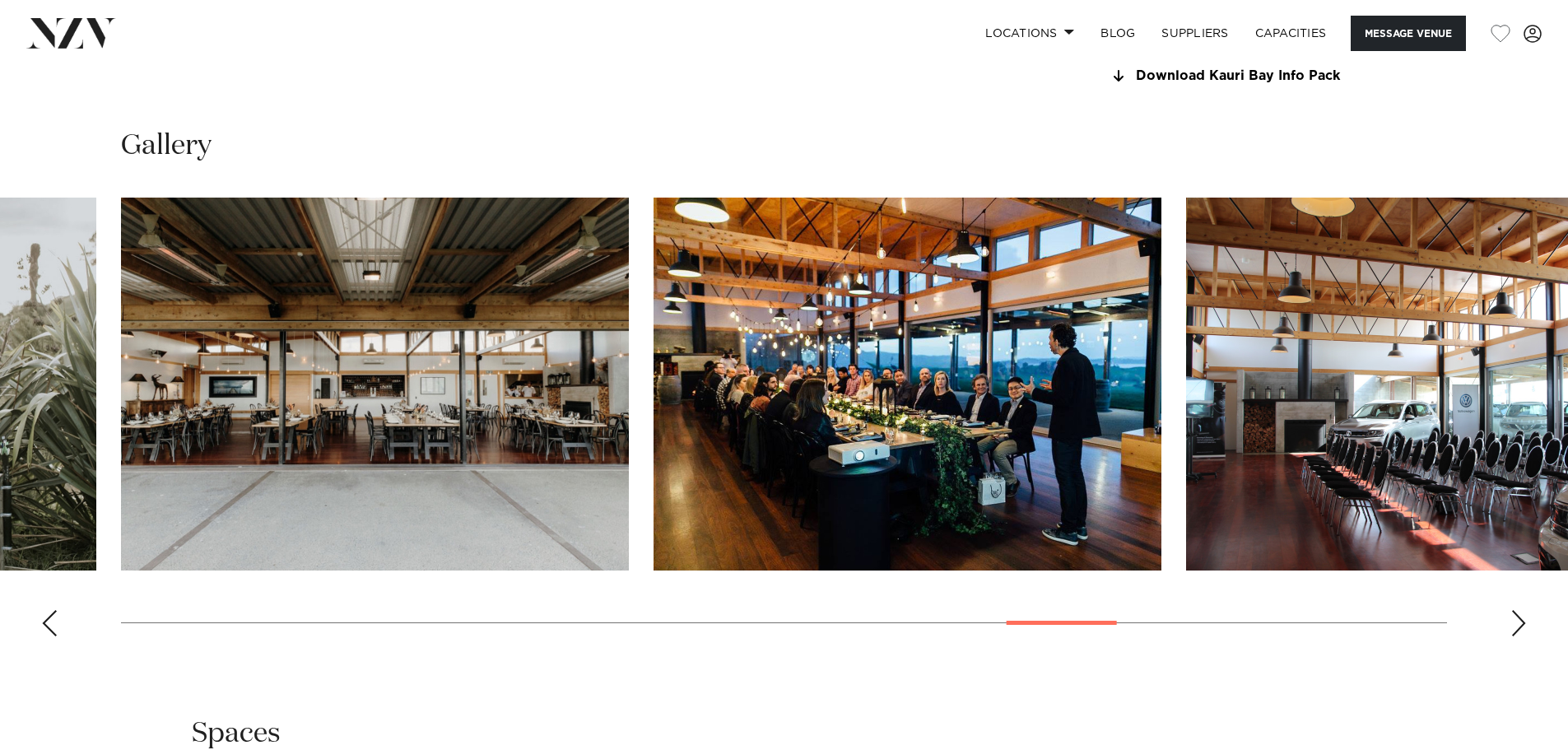
click at [1514, 619] on div "Next slide" at bounding box center [1519, 623] width 17 height 27
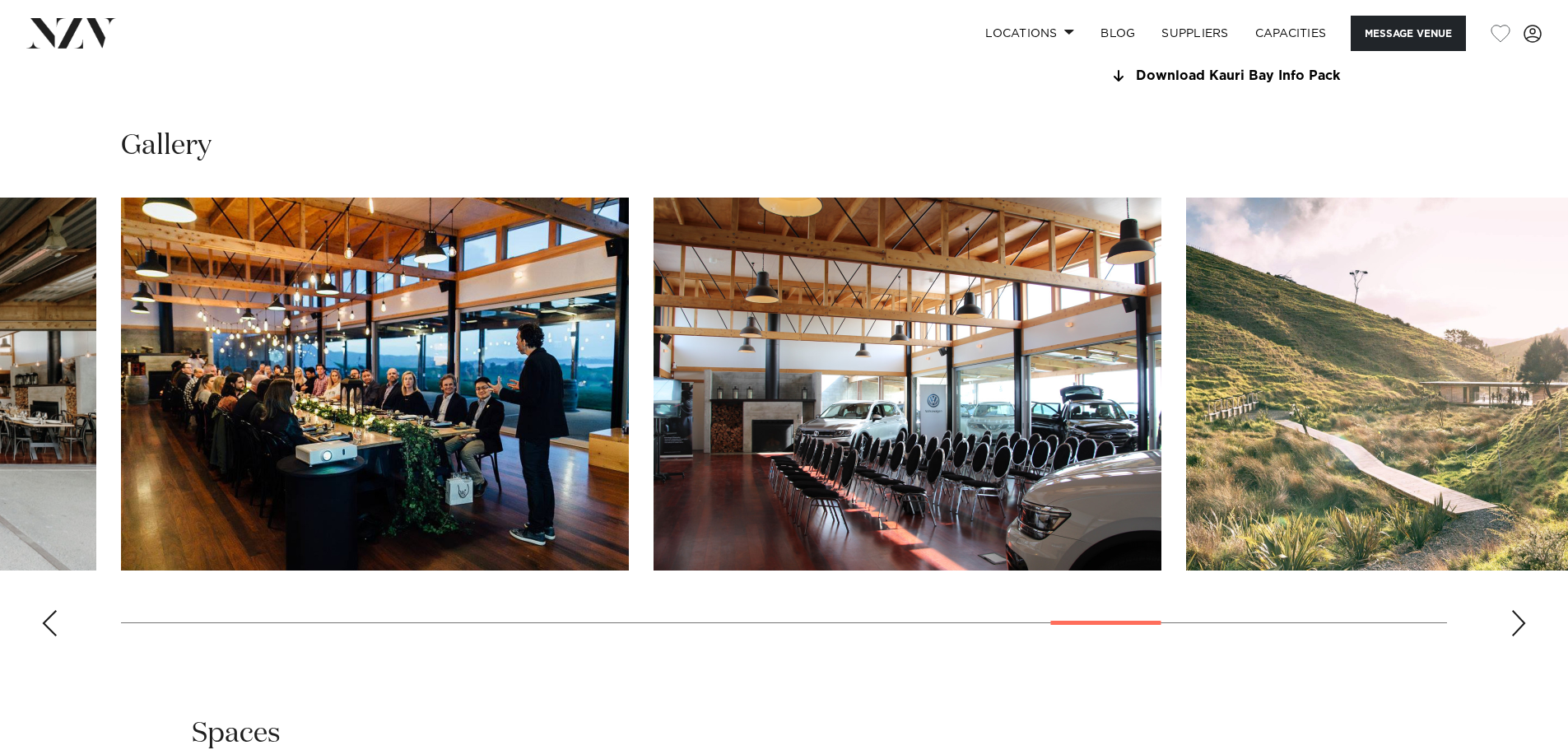
click at [1514, 619] on div "Next slide" at bounding box center [1519, 623] width 17 height 27
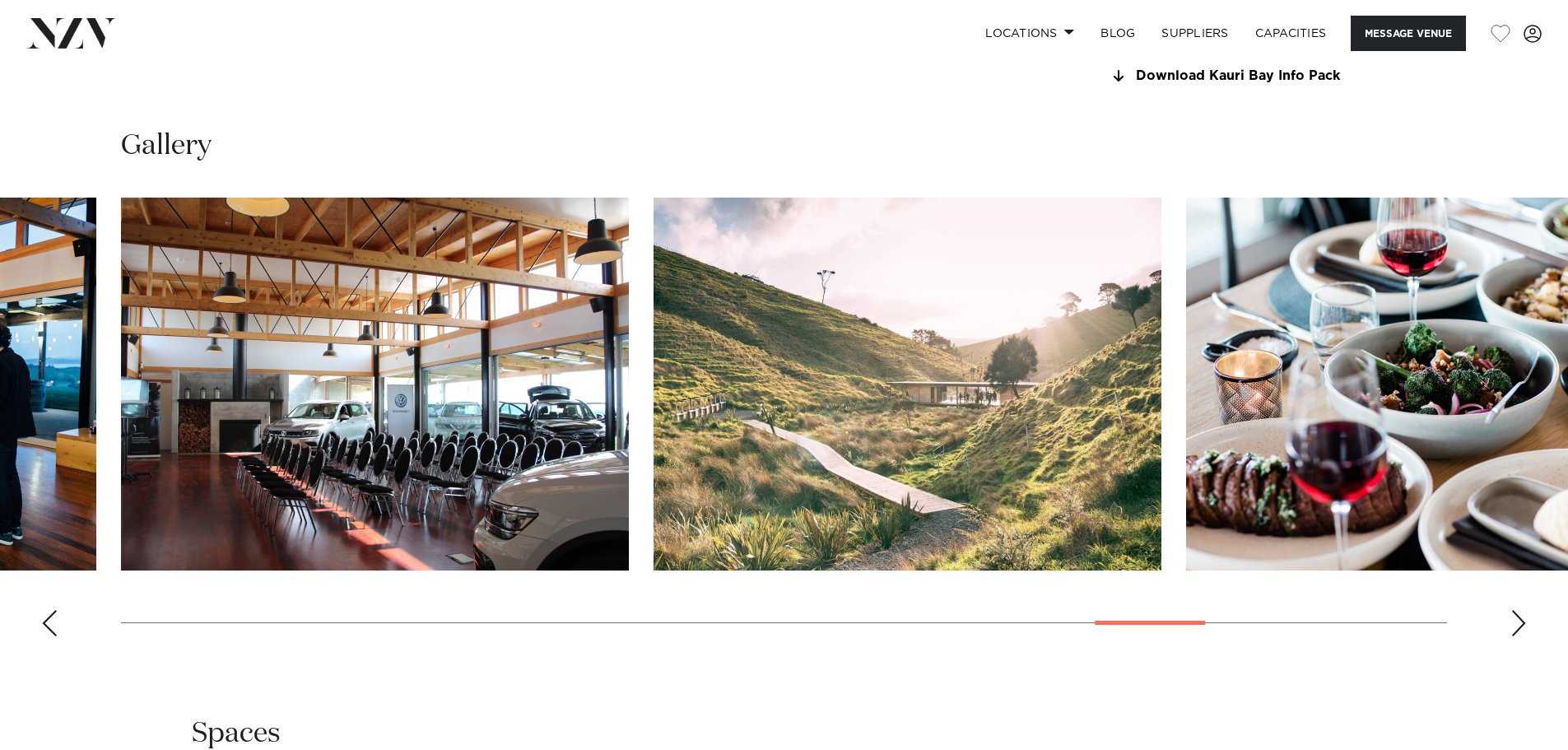
click at [1514, 619] on div "Next slide" at bounding box center [1519, 623] width 17 height 27
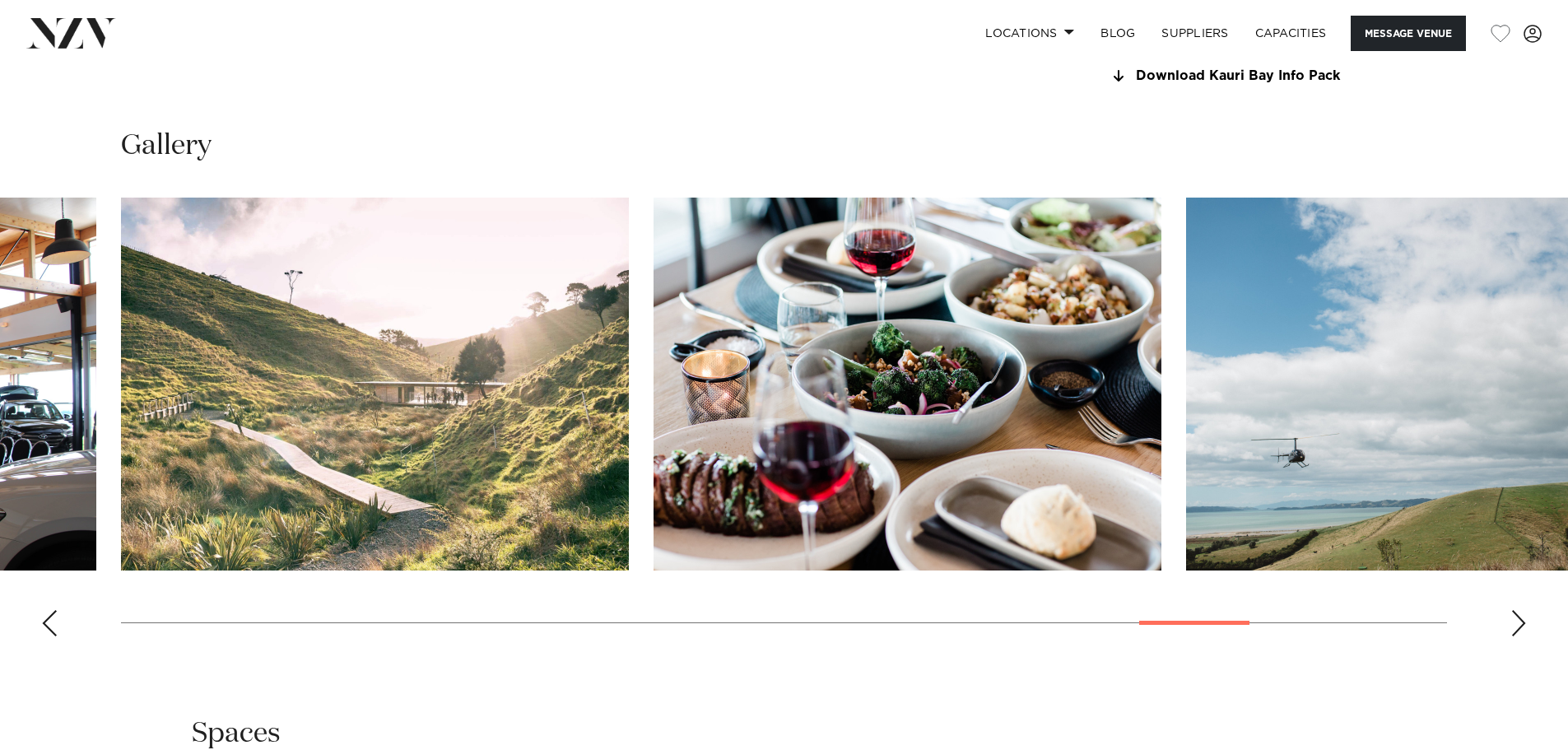
click at [1514, 619] on div "Next slide" at bounding box center [1519, 623] width 17 height 27
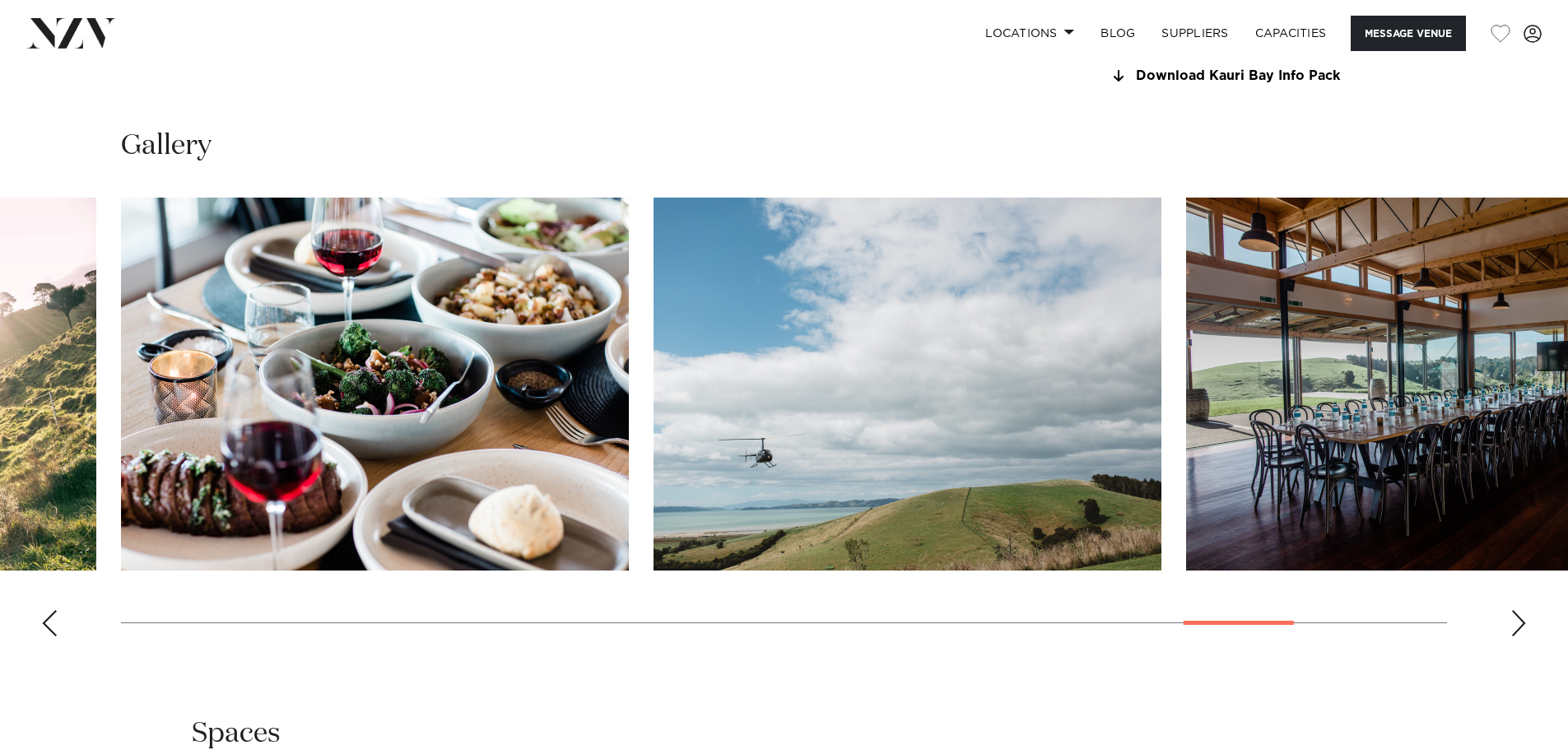
click at [1514, 619] on div "Next slide" at bounding box center [1519, 623] width 17 height 27
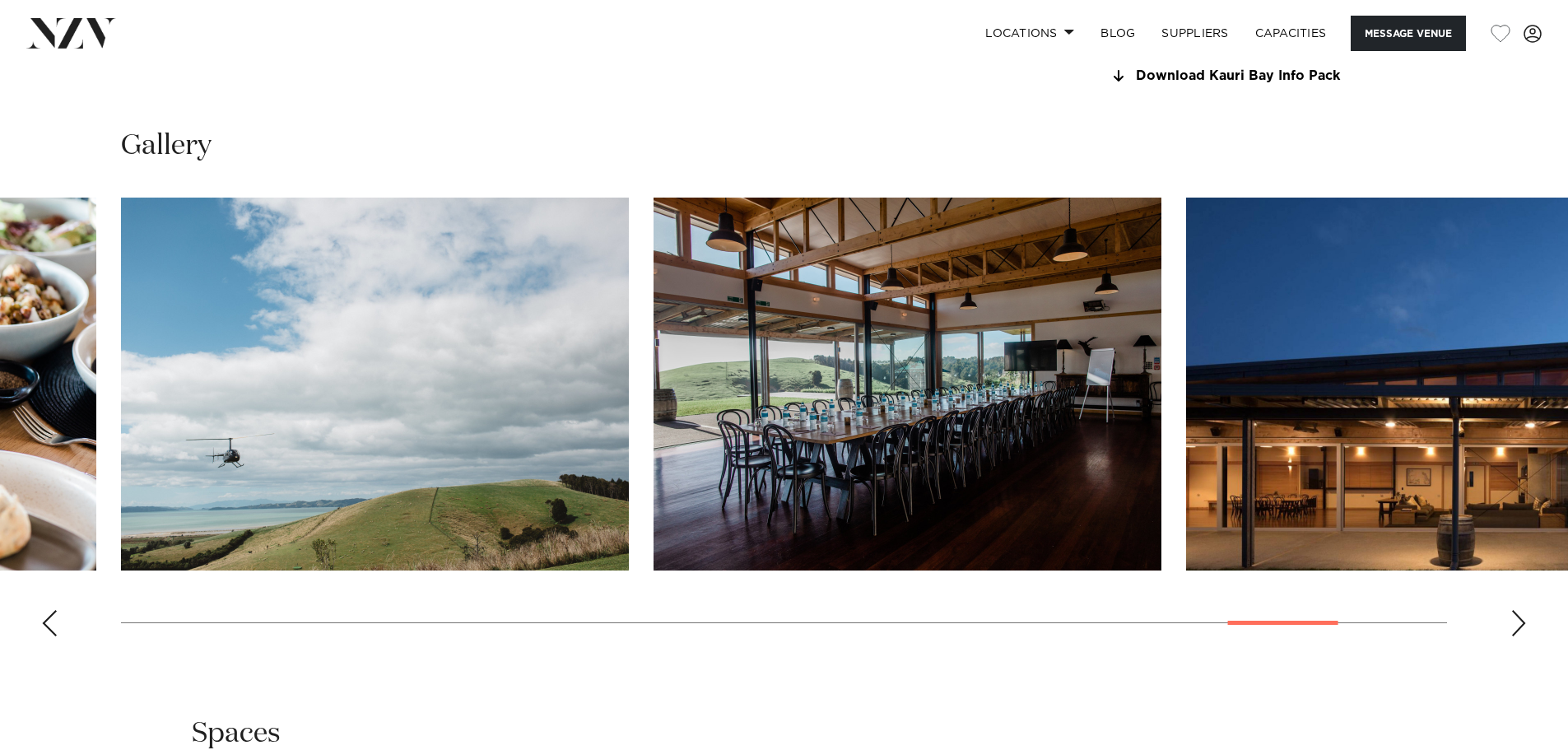
click at [1514, 619] on div "Next slide" at bounding box center [1519, 623] width 17 height 27
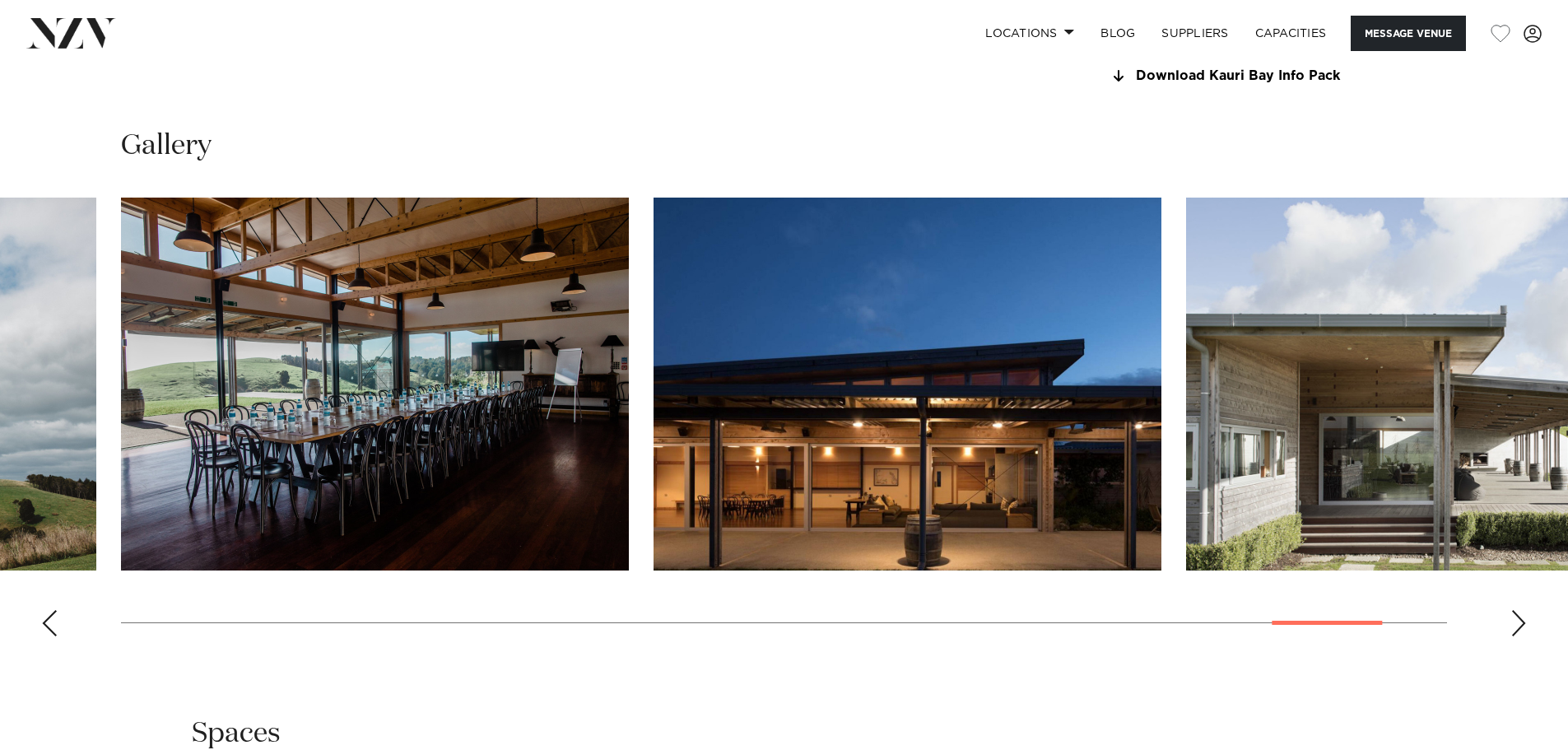
click at [1521, 626] on div "Next slide" at bounding box center [1519, 623] width 17 height 27
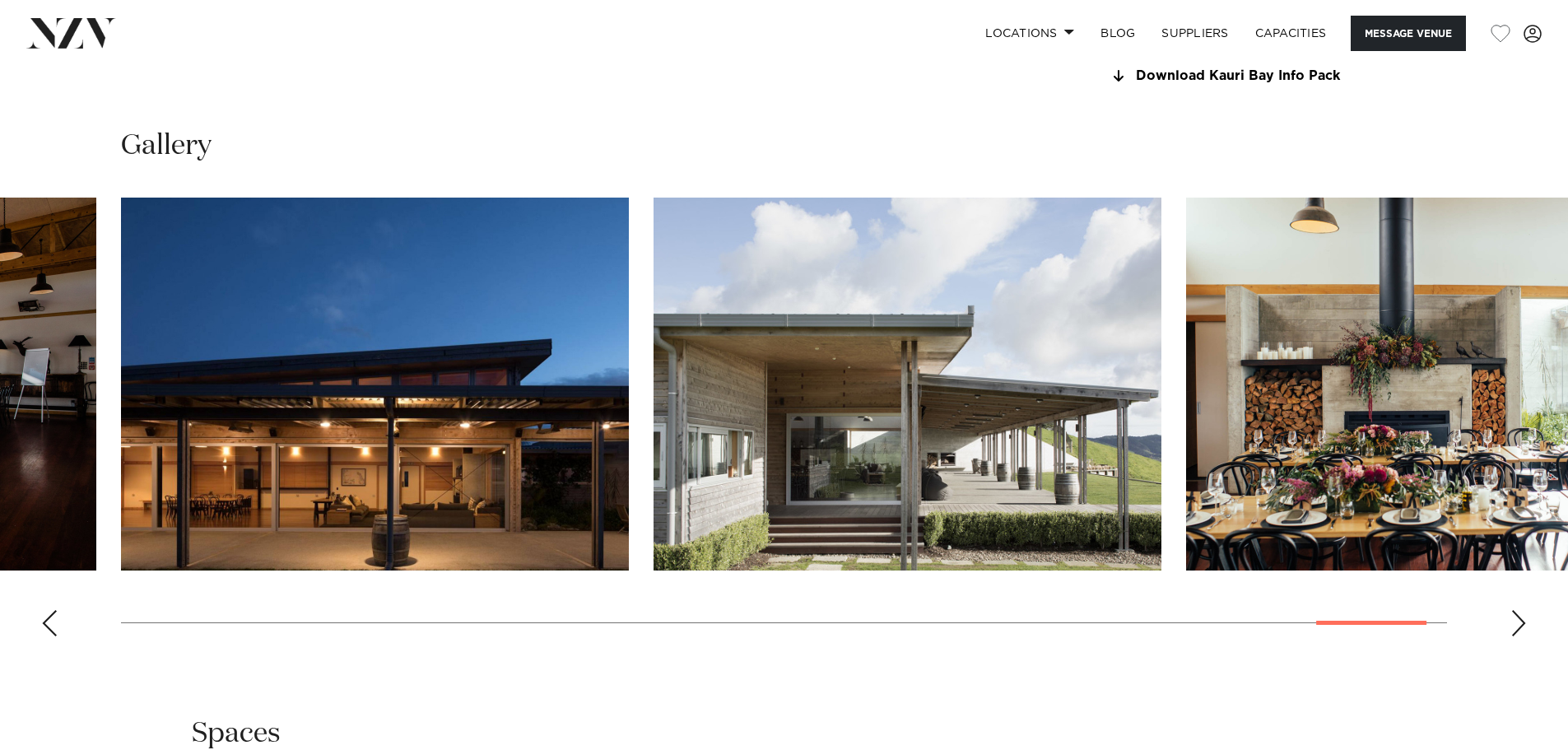
click at [1521, 626] on div "Next slide" at bounding box center [1519, 623] width 17 height 27
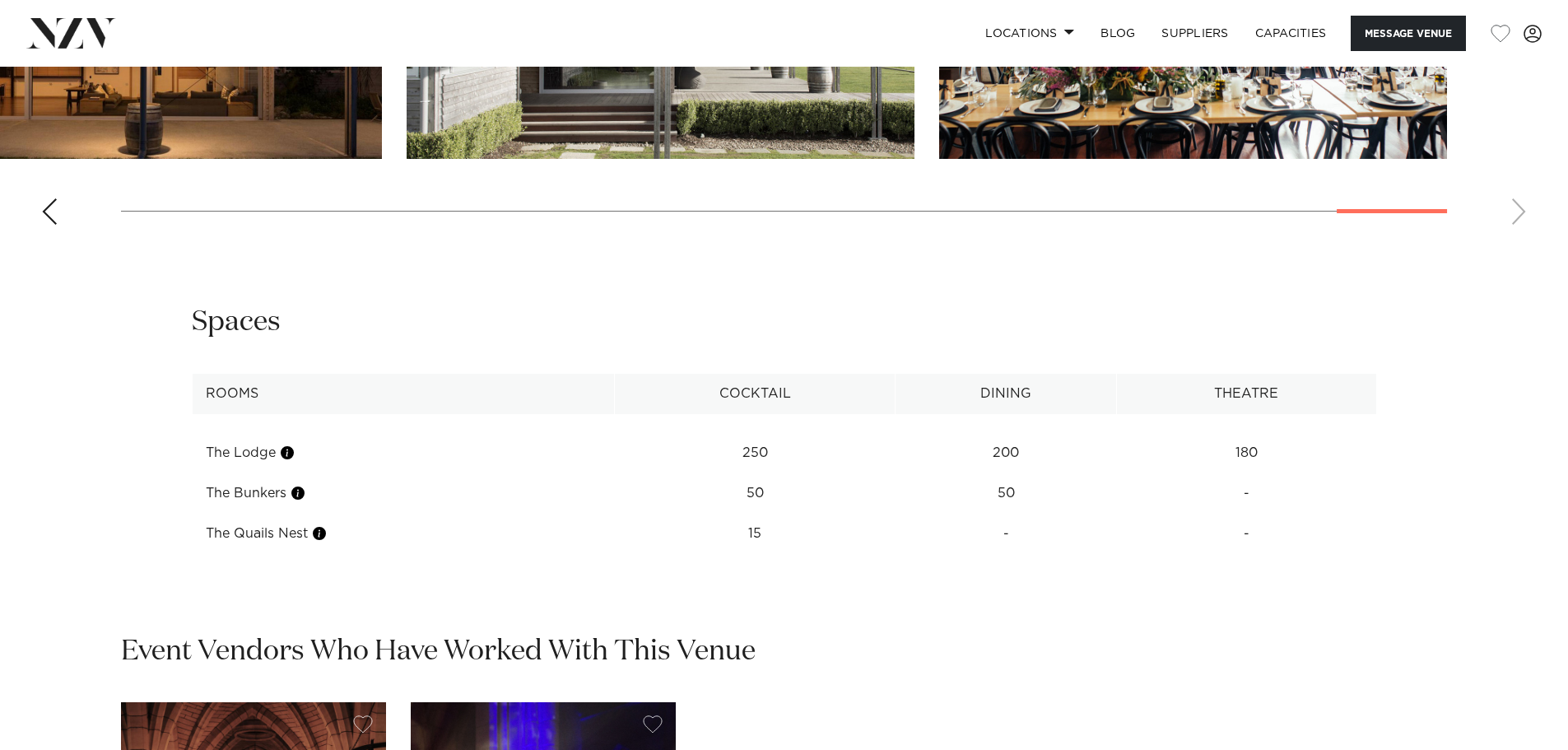
scroll to position [2469, 0]
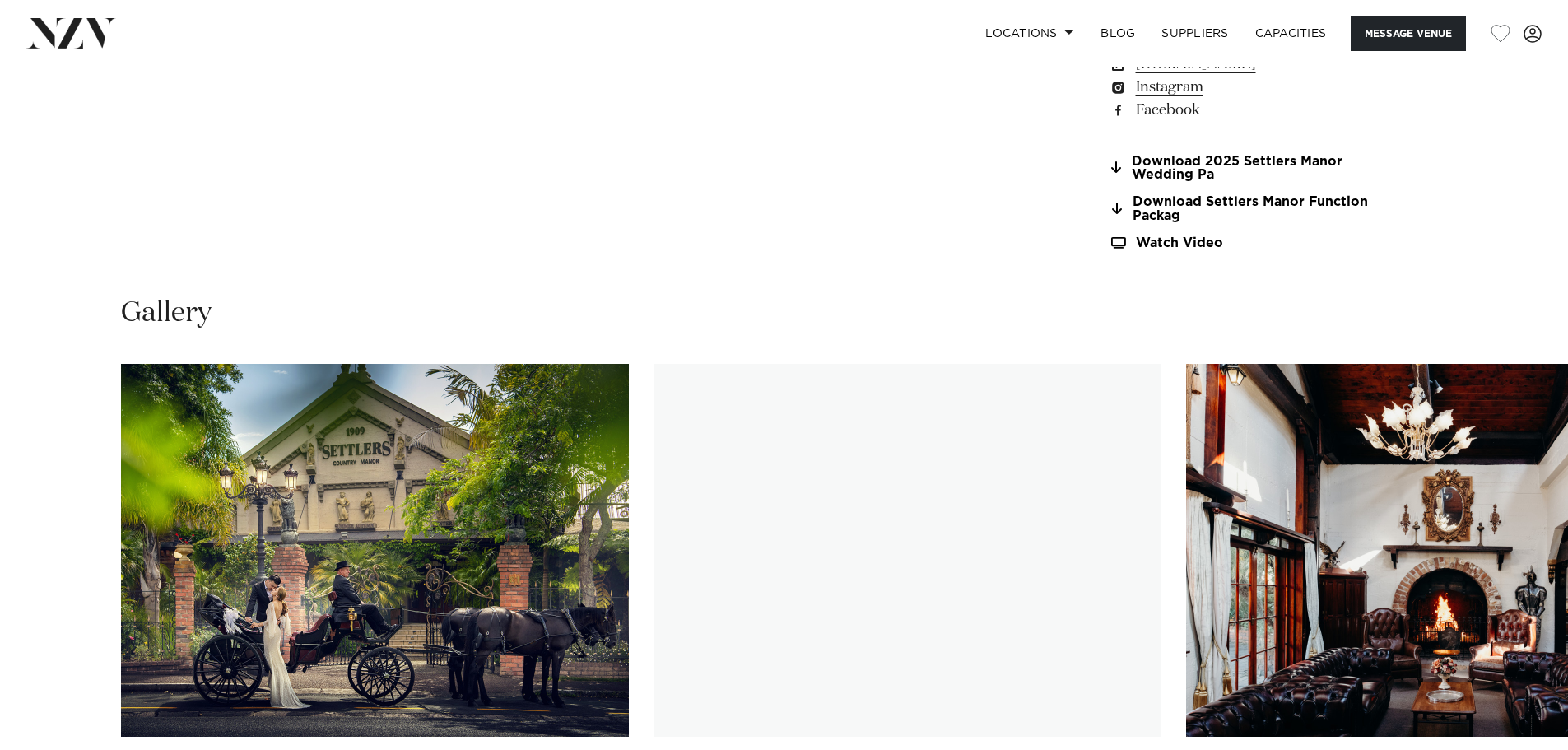
scroll to position [1728, 0]
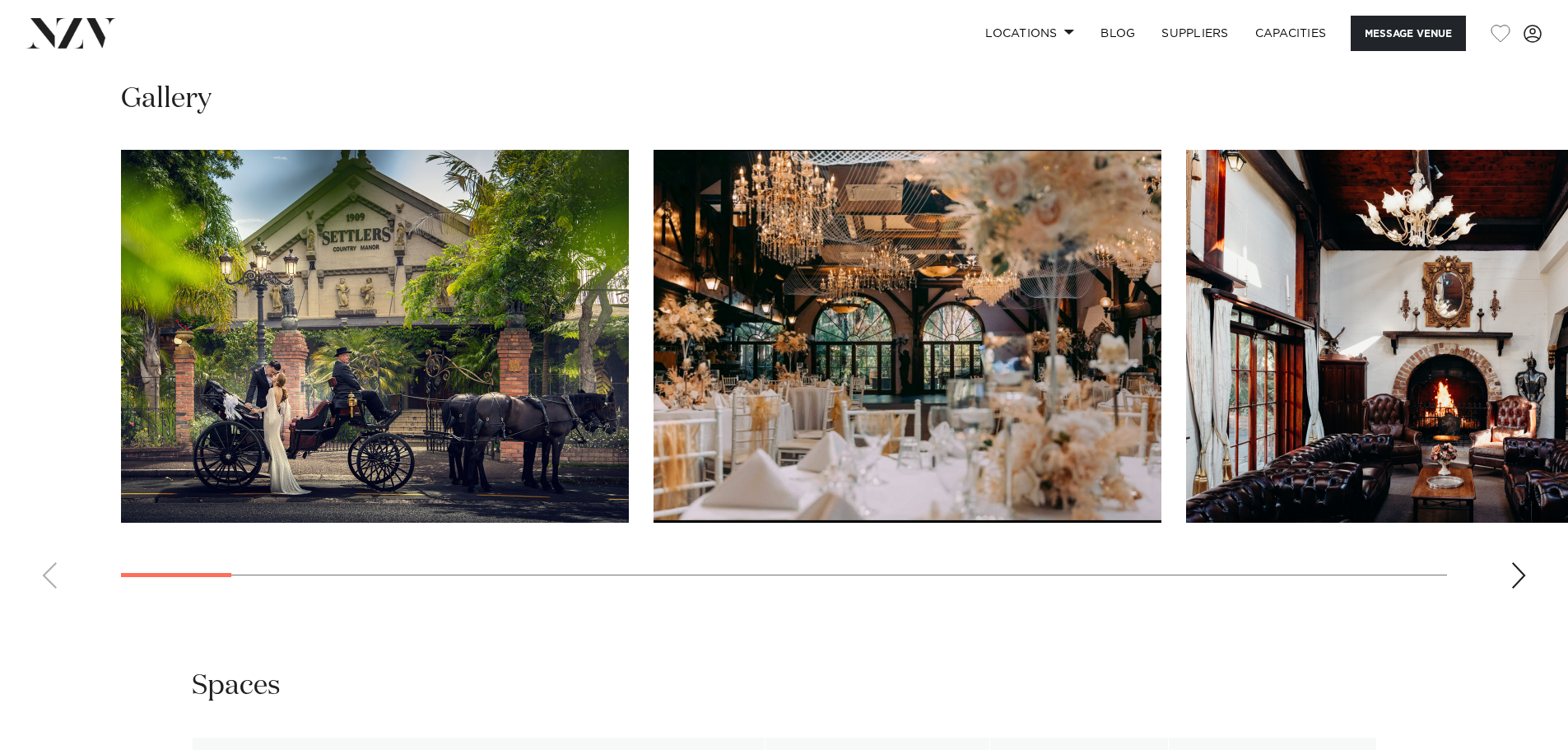
click at [1509, 583] on swiper-container at bounding box center [784, 375] width 1568 height 452
click at [1519, 575] on div "Next slide" at bounding box center [1519, 575] width 17 height 27
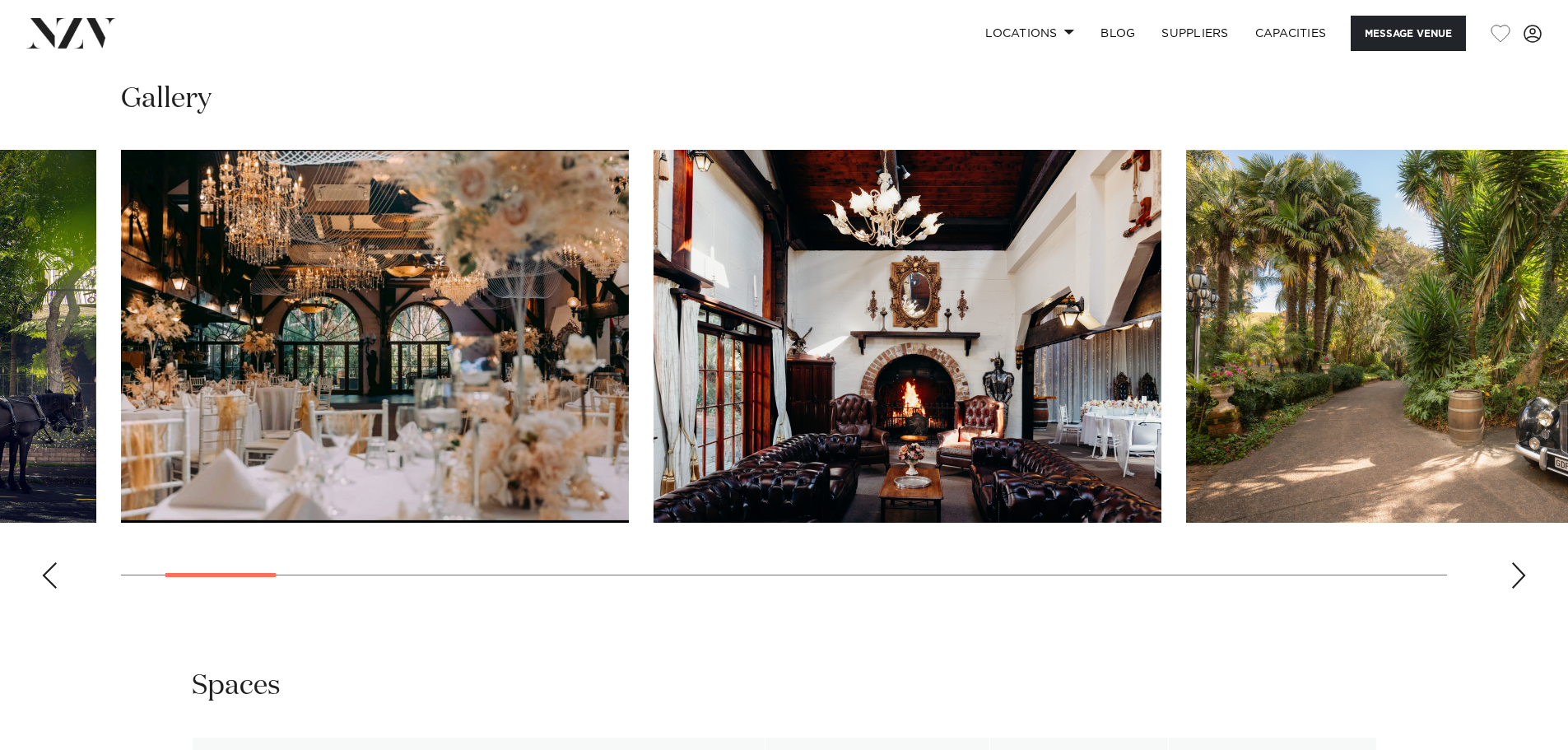
click at [1519, 575] on div "Next slide" at bounding box center [1519, 575] width 17 height 27
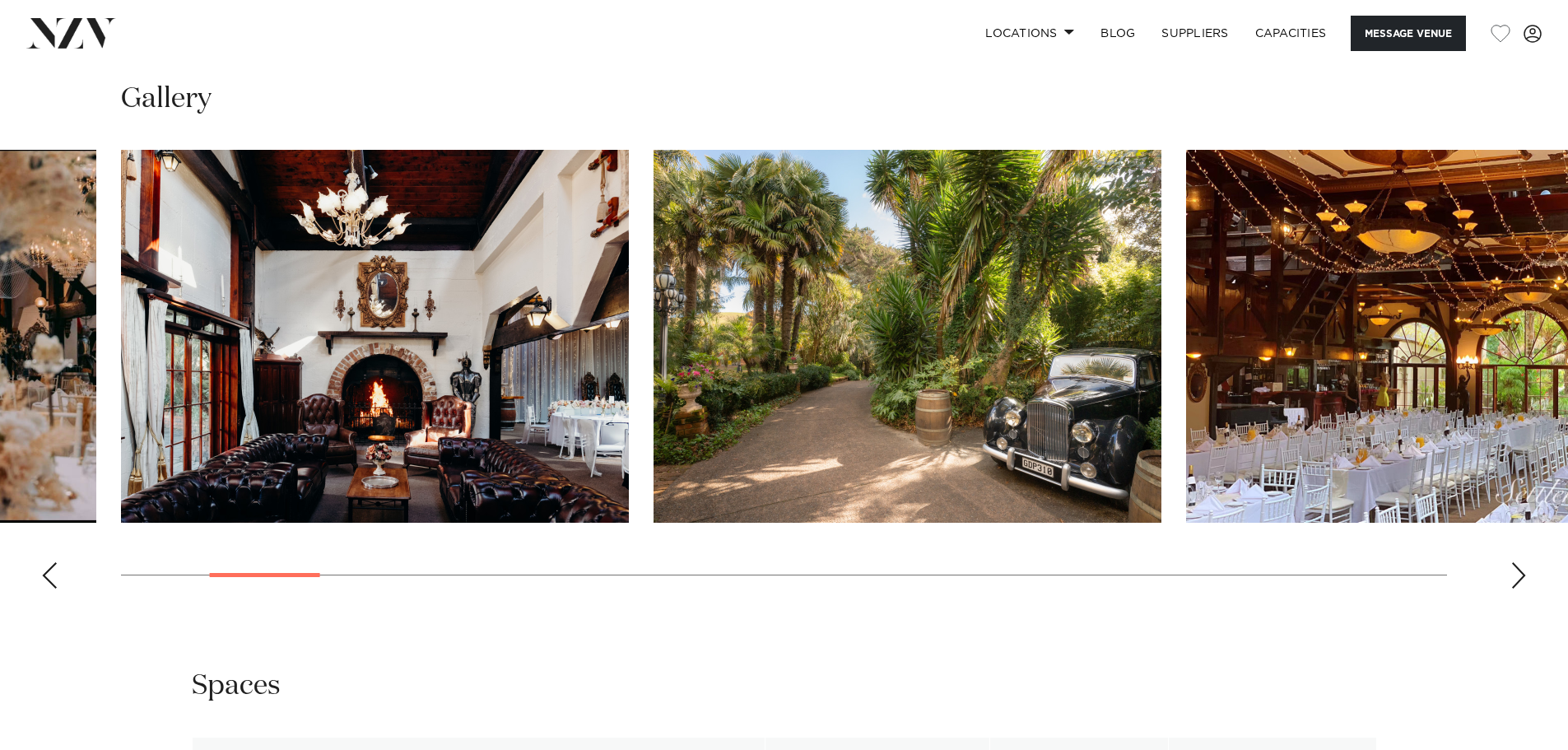
click at [1519, 575] on div "Next slide" at bounding box center [1519, 575] width 17 height 27
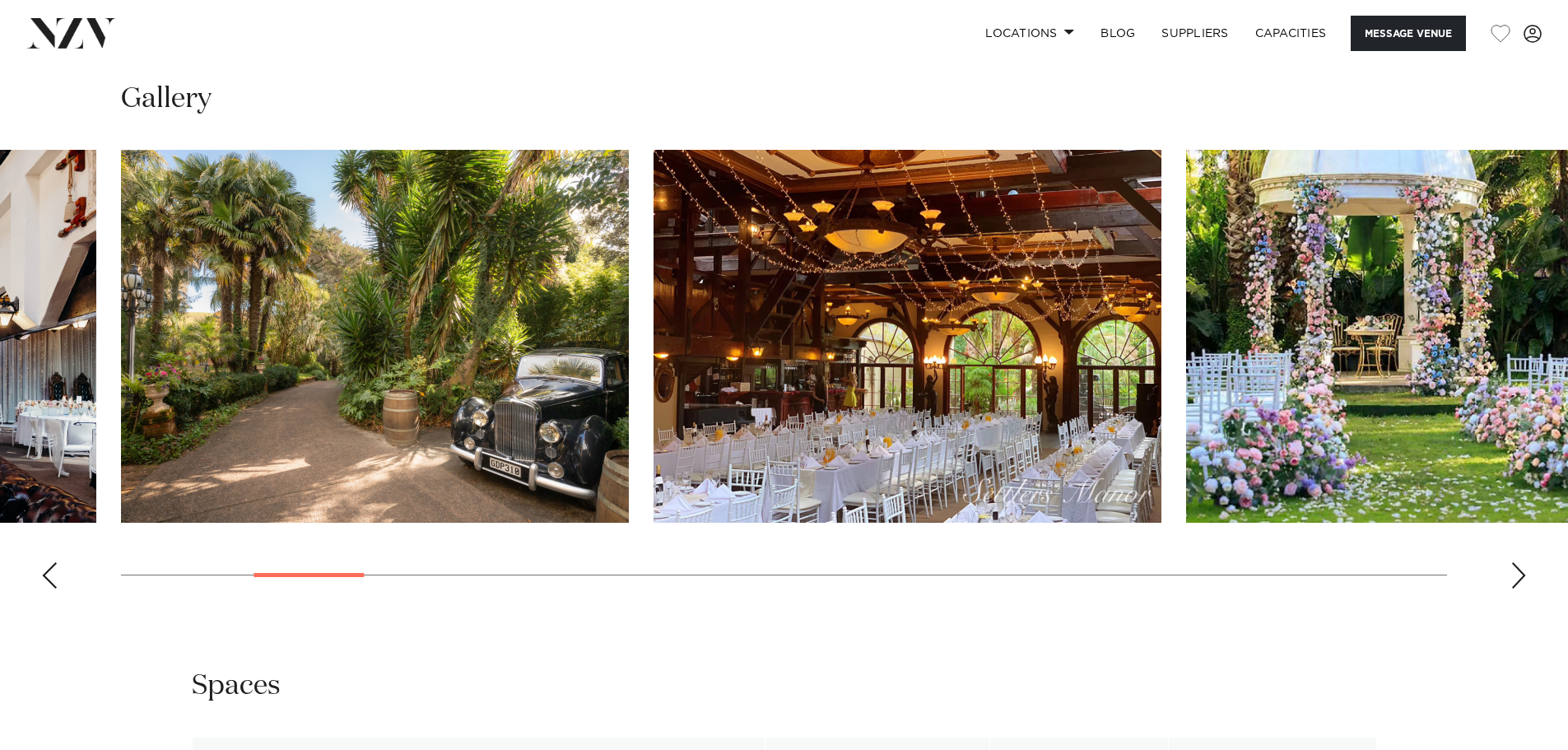
click at [1519, 575] on div "Next slide" at bounding box center [1519, 575] width 17 height 27
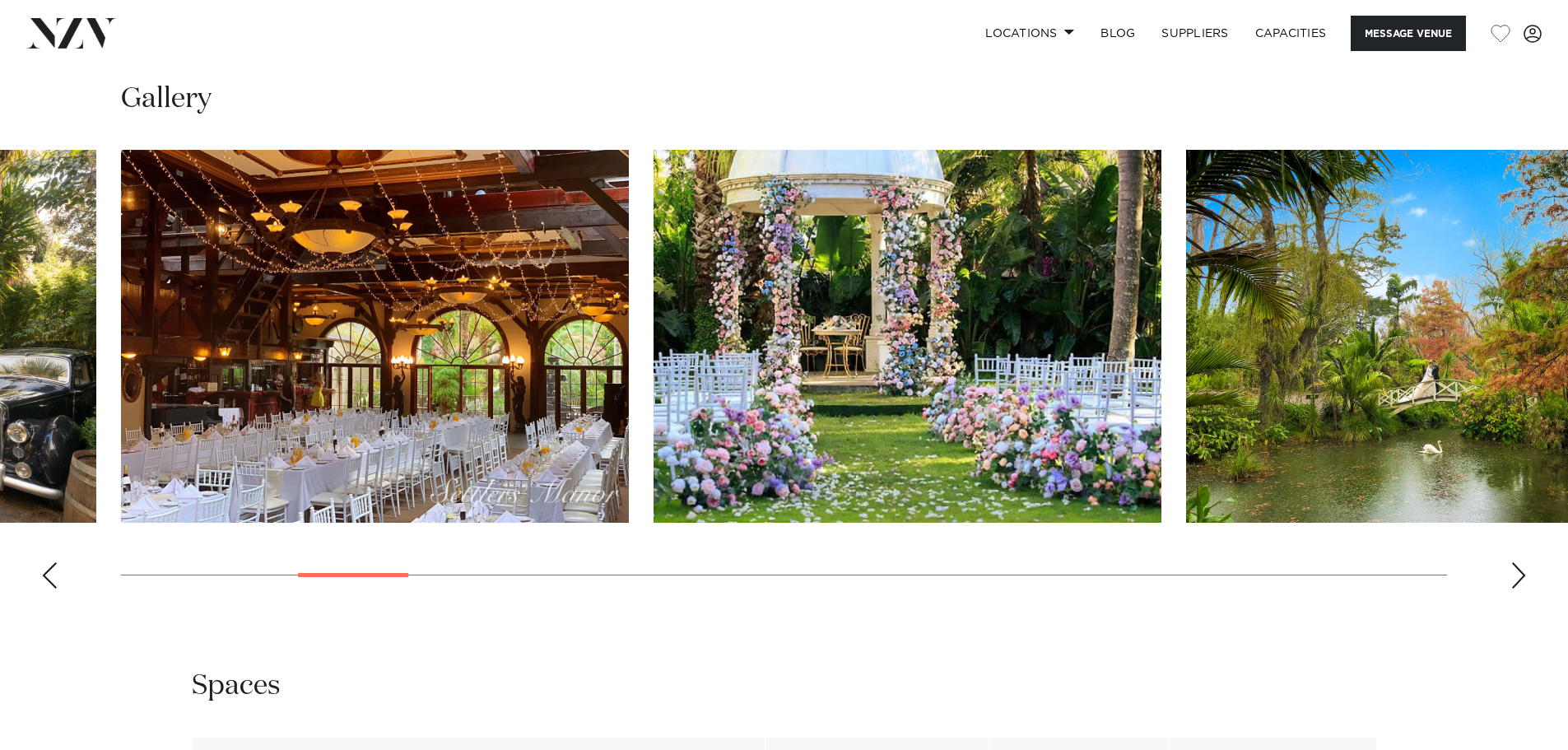
click at [1519, 575] on div "Next slide" at bounding box center [1519, 575] width 17 height 27
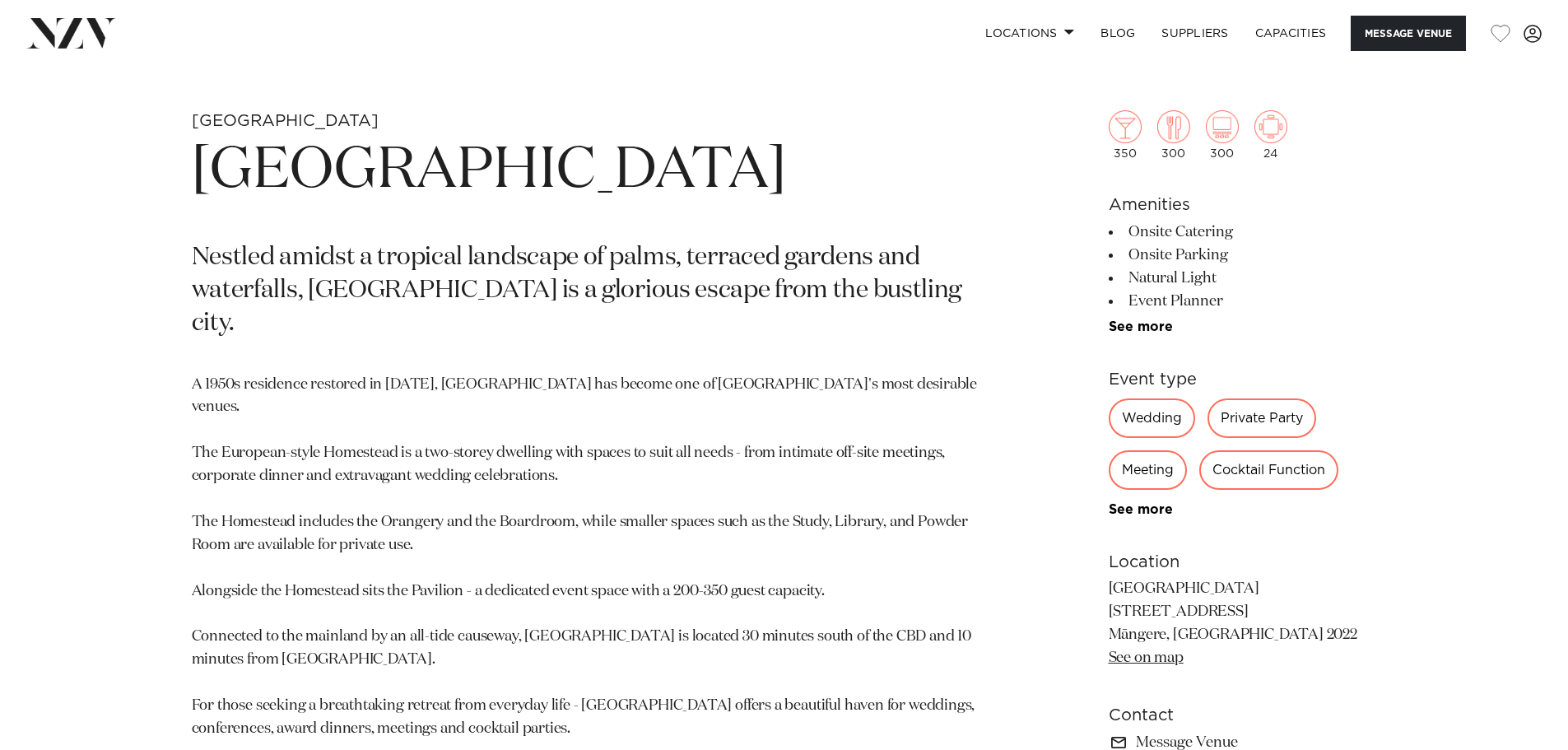
scroll to position [823, 0]
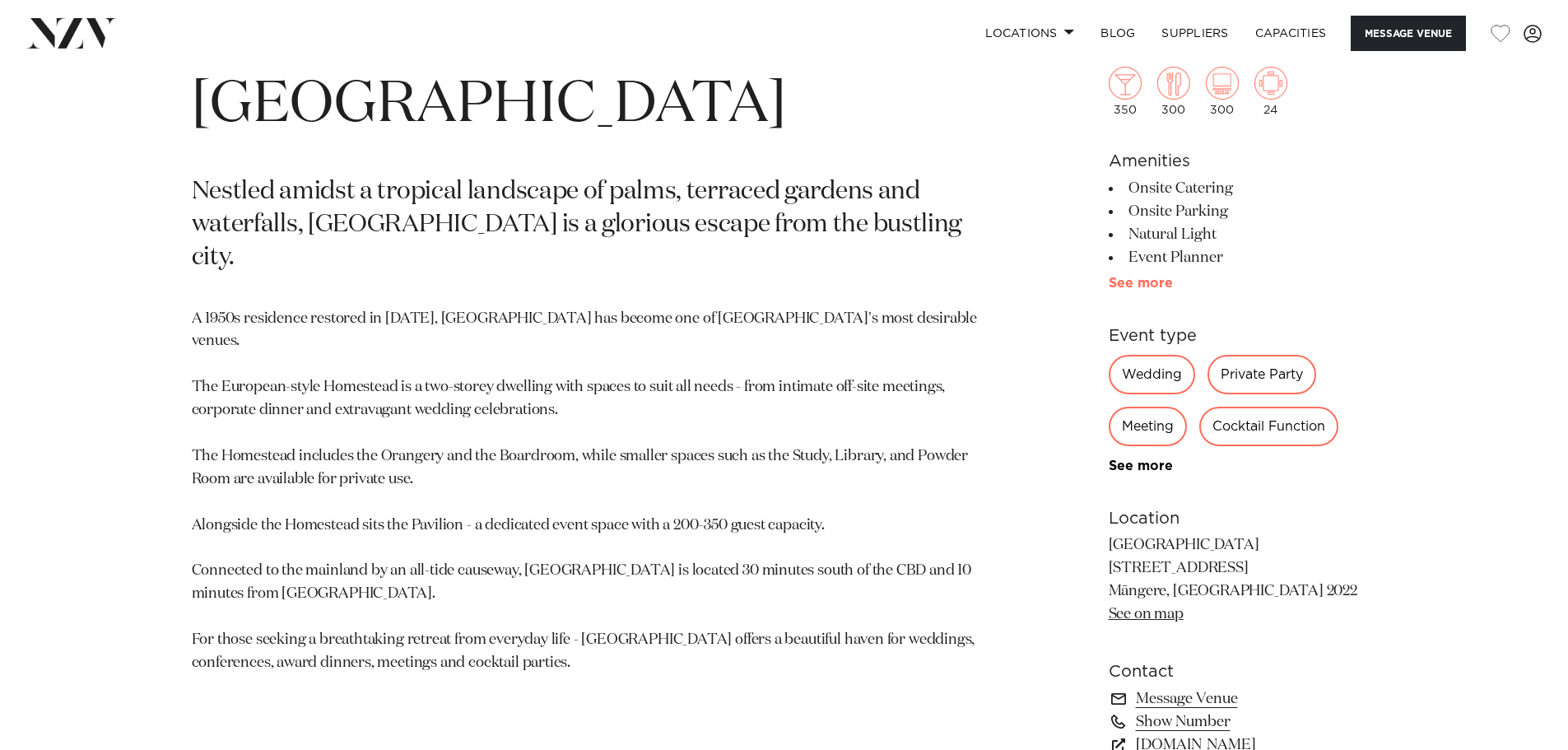
click at [1163, 284] on link "See more" at bounding box center [1173, 283] width 128 height 13
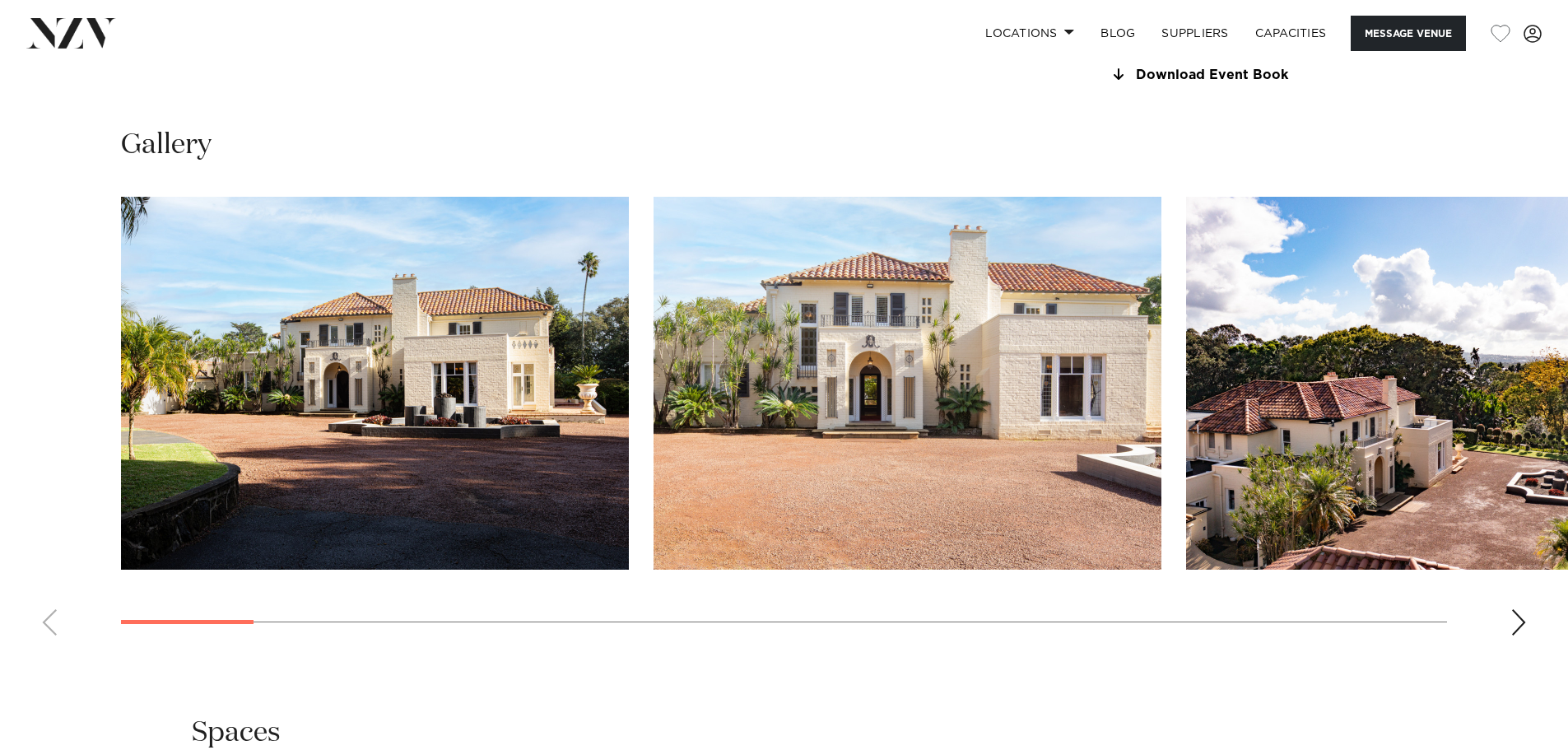
scroll to position [1975, 0]
click at [1524, 627] on div "Next slide" at bounding box center [1519, 622] width 17 height 27
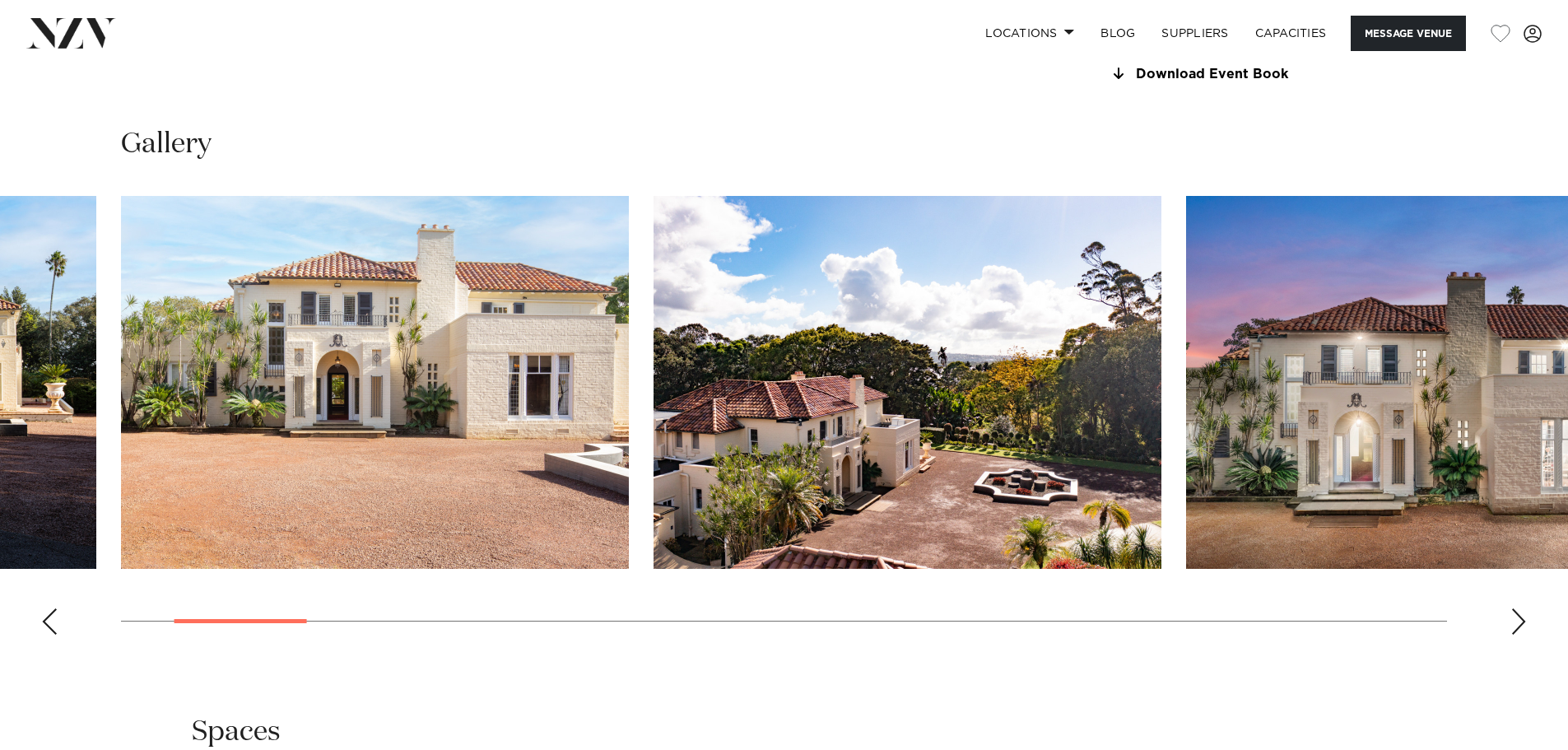
click at [1524, 627] on div "Next slide" at bounding box center [1519, 622] width 17 height 27
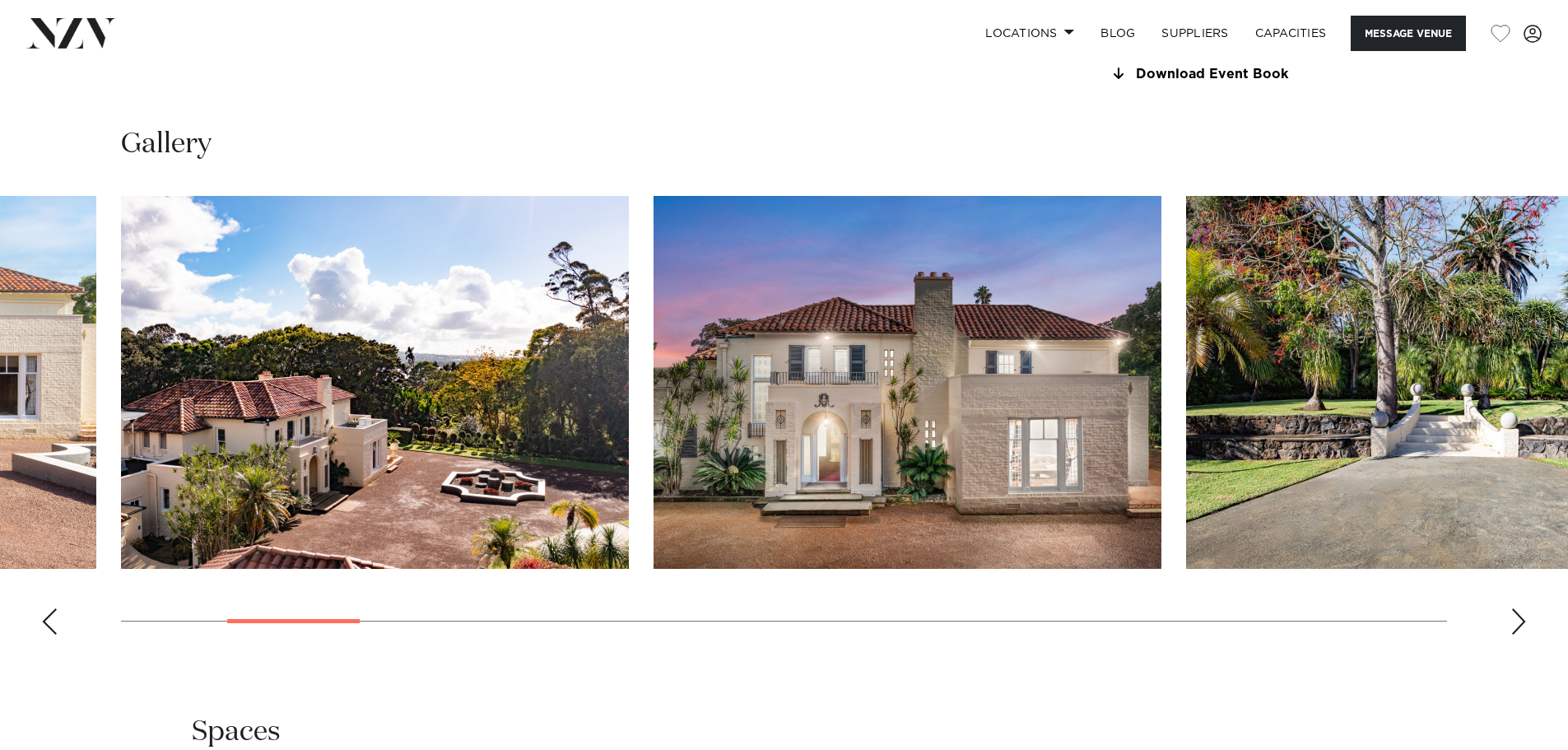
click at [1524, 627] on div "Next slide" at bounding box center [1519, 622] width 17 height 27
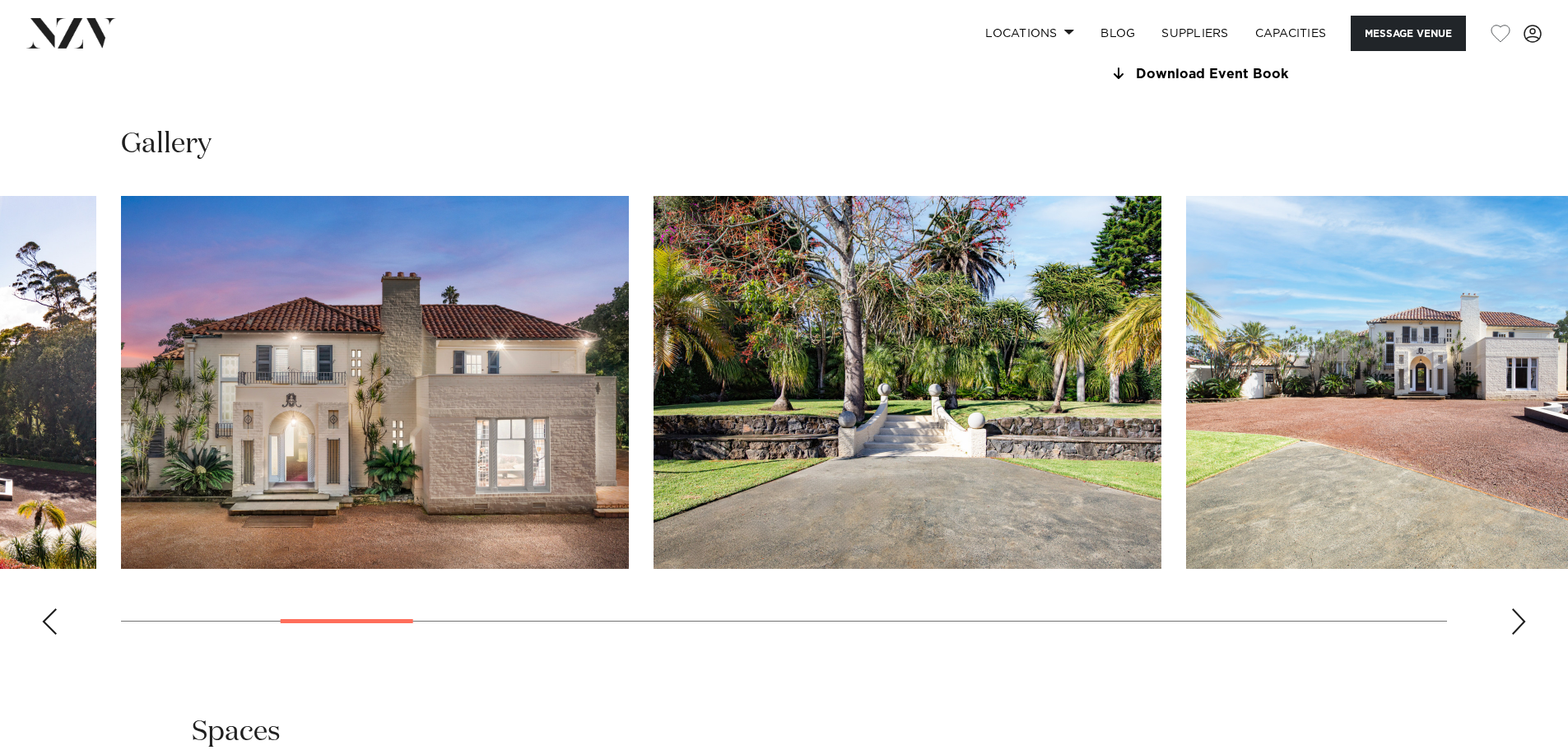
click at [1524, 627] on div "Next slide" at bounding box center [1519, 622] width 17 height 27
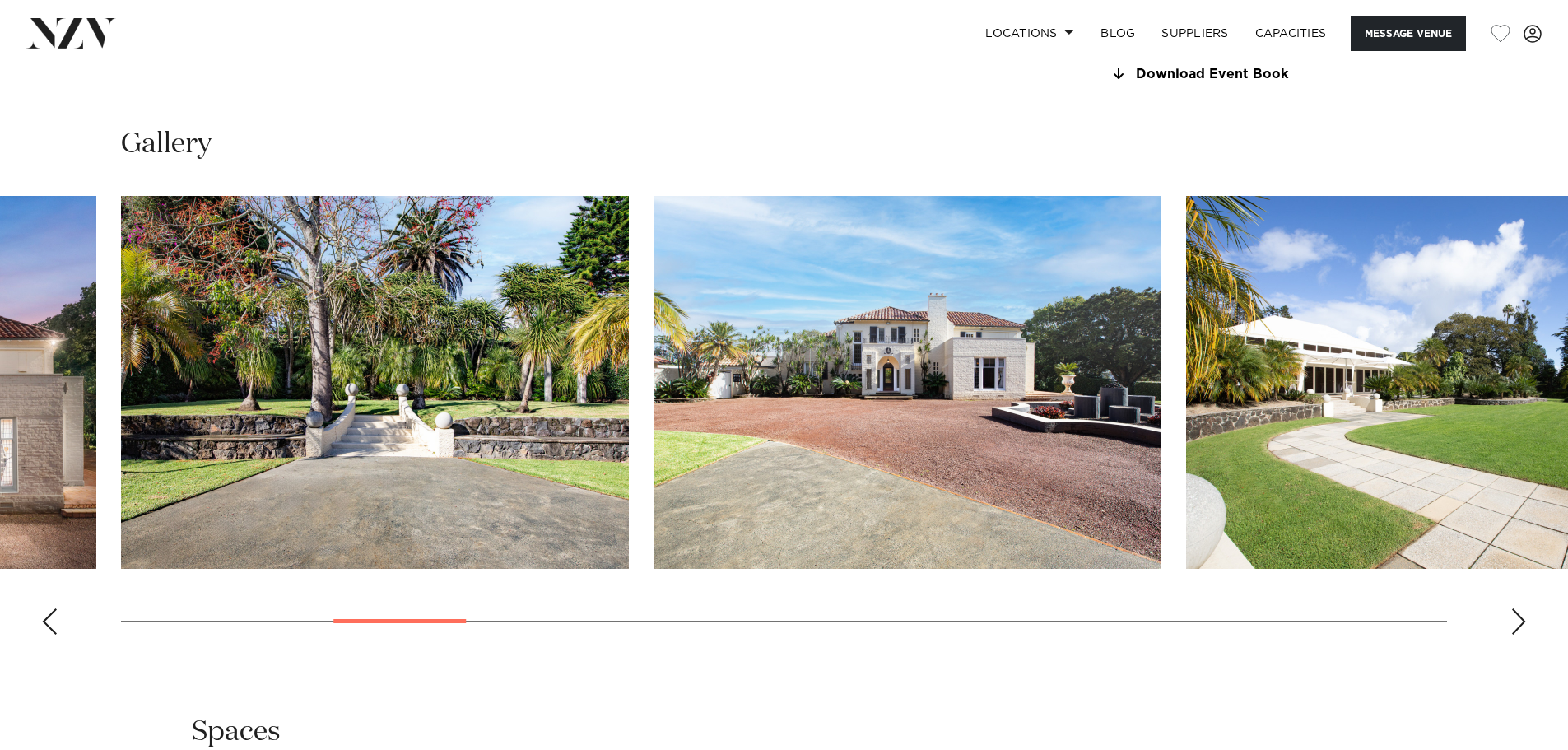
click at [1524, 627] on div "Next slide" at bounding box center [1519, 622] width 17 height 27
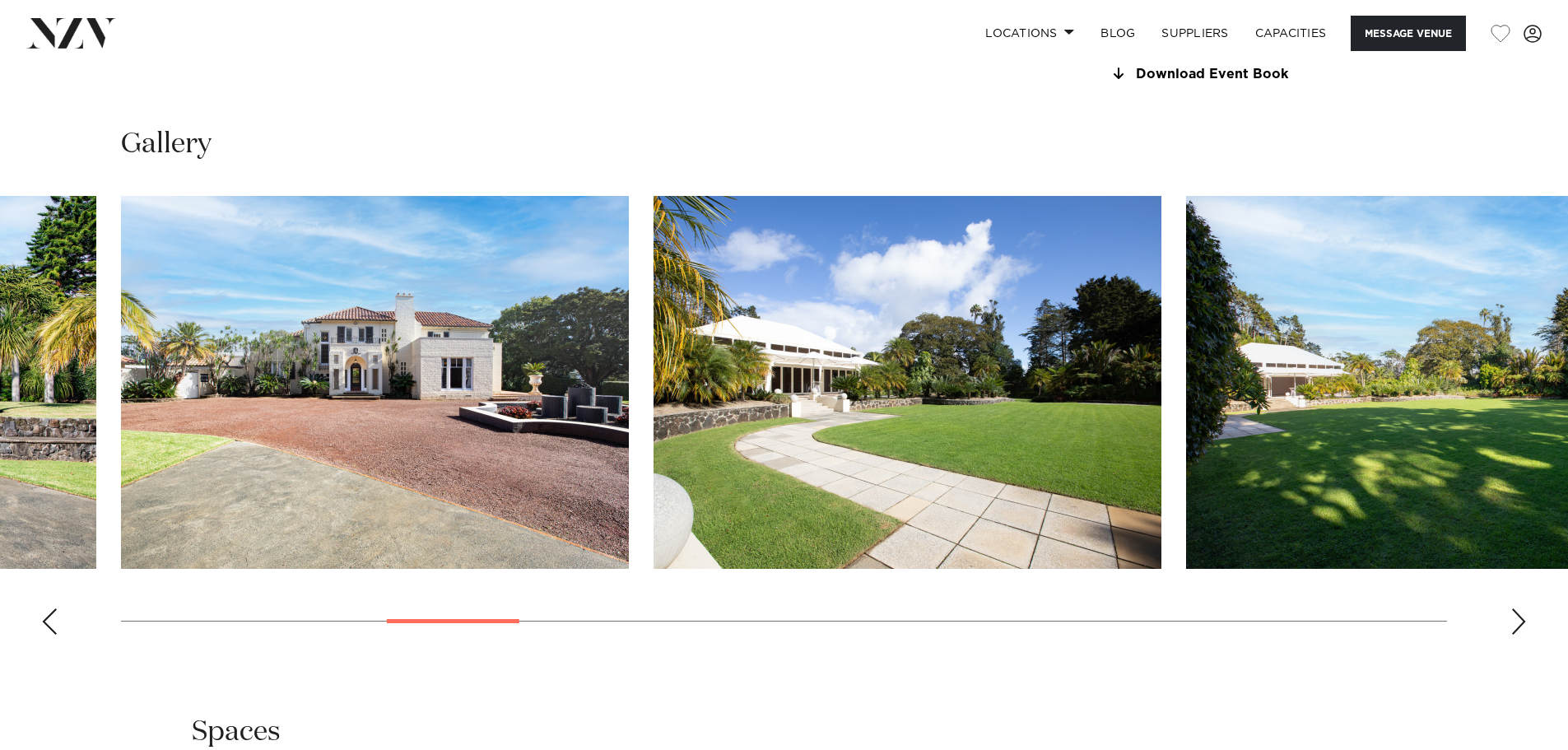
click at [1524, 627] on div "Next slide" at bounding box center [1519, 622] width 17 height 27
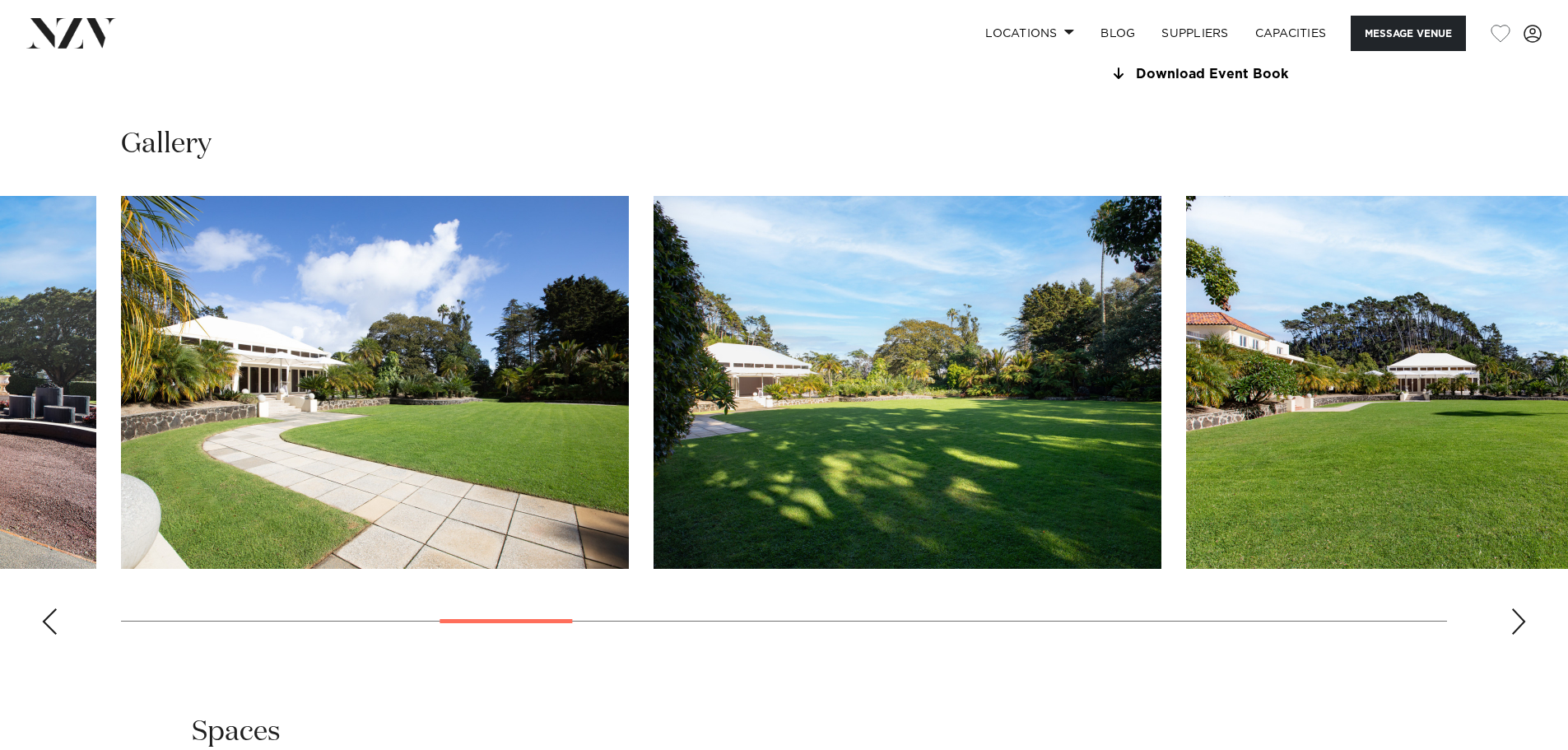
click at [1524, 627] on div "Next slide" at bounding box center [1519, 622] width 17 height 27
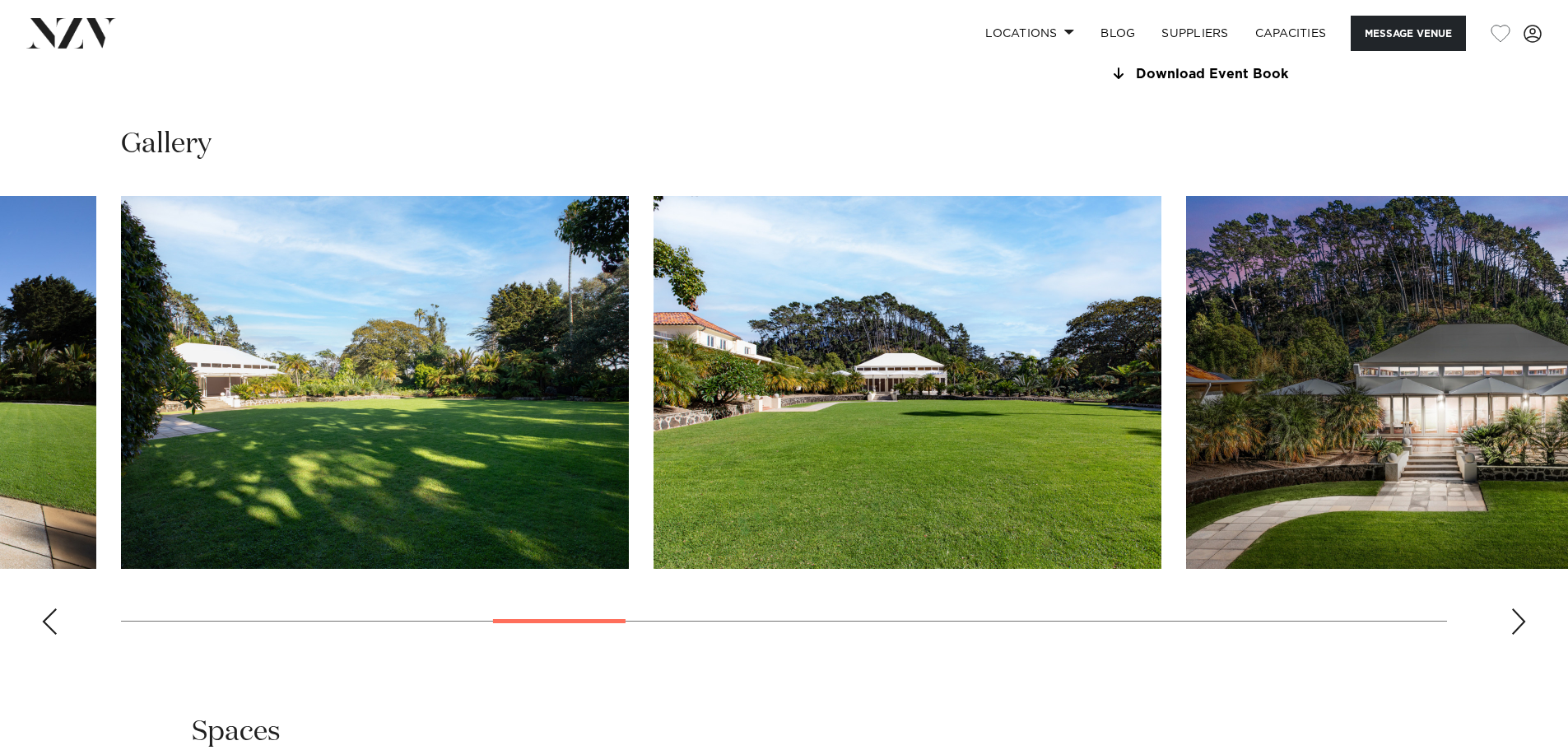
click at [1524, 627] on div "Next slide" at bounding box center [1519, 622] width 17 height 27
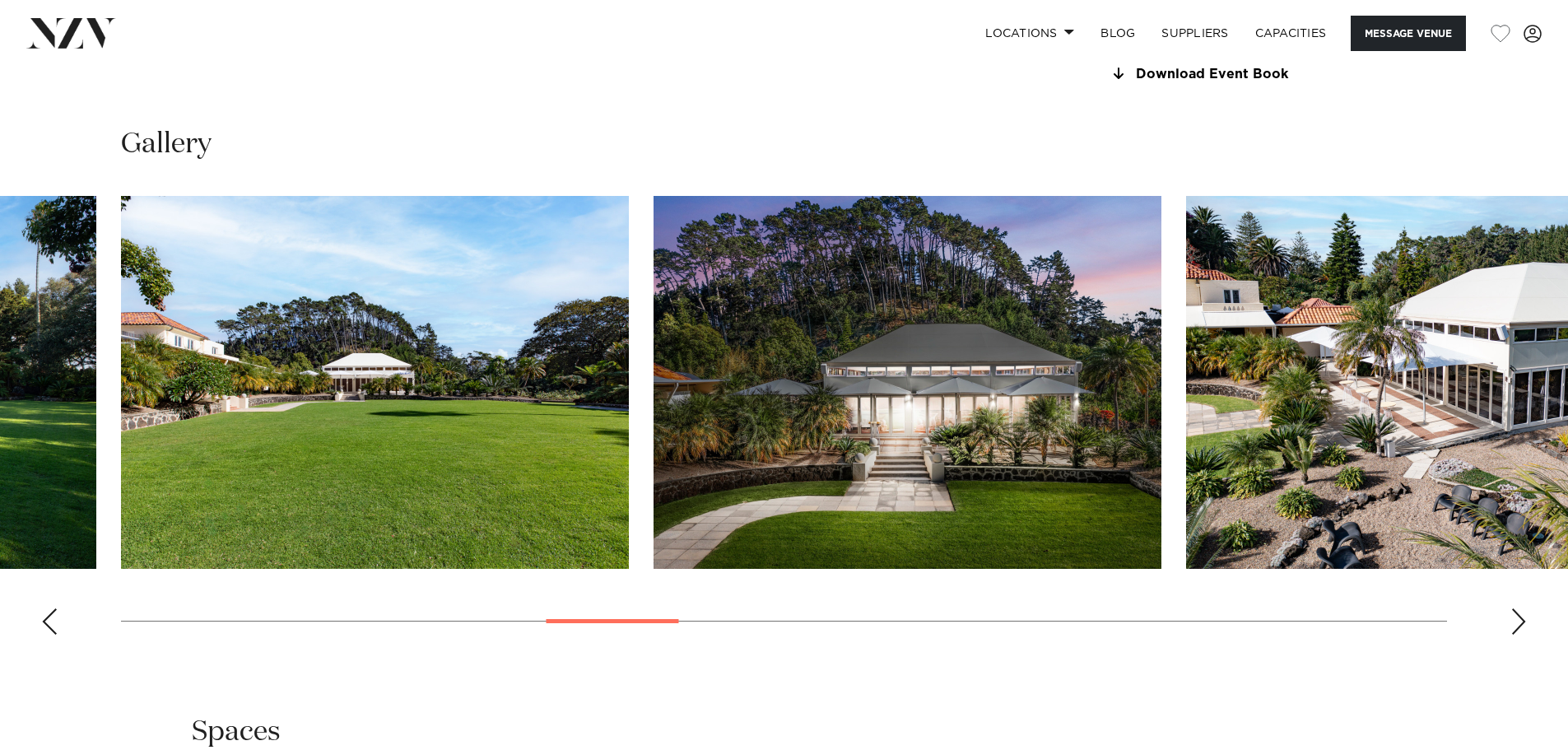
click at [1524, 627] on div "Next slide" at bounding box center [1519, 622] width 17 height 27
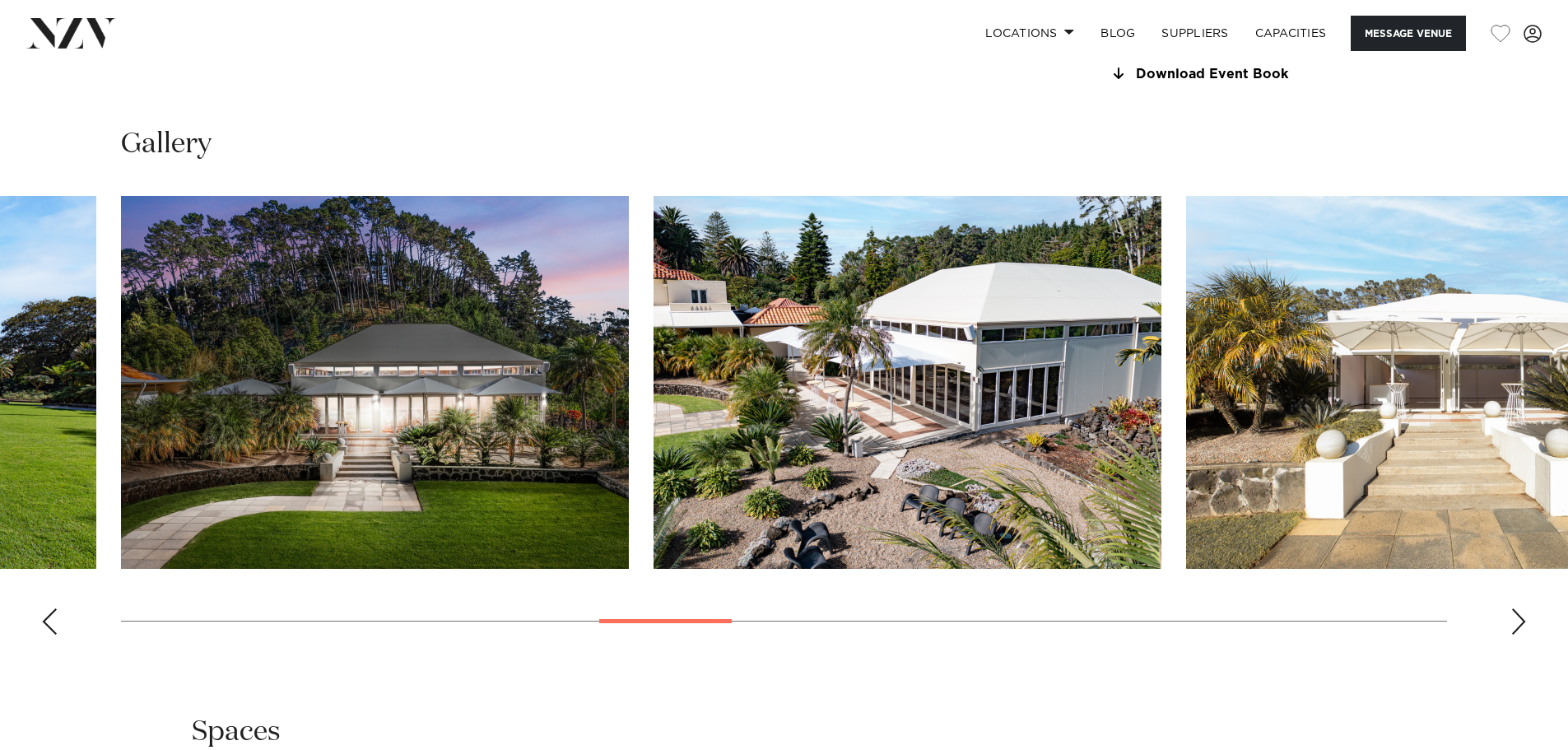
click at [1524, 627] on div "Next slide" at bounding box center [1519, 622] width 17 height 27
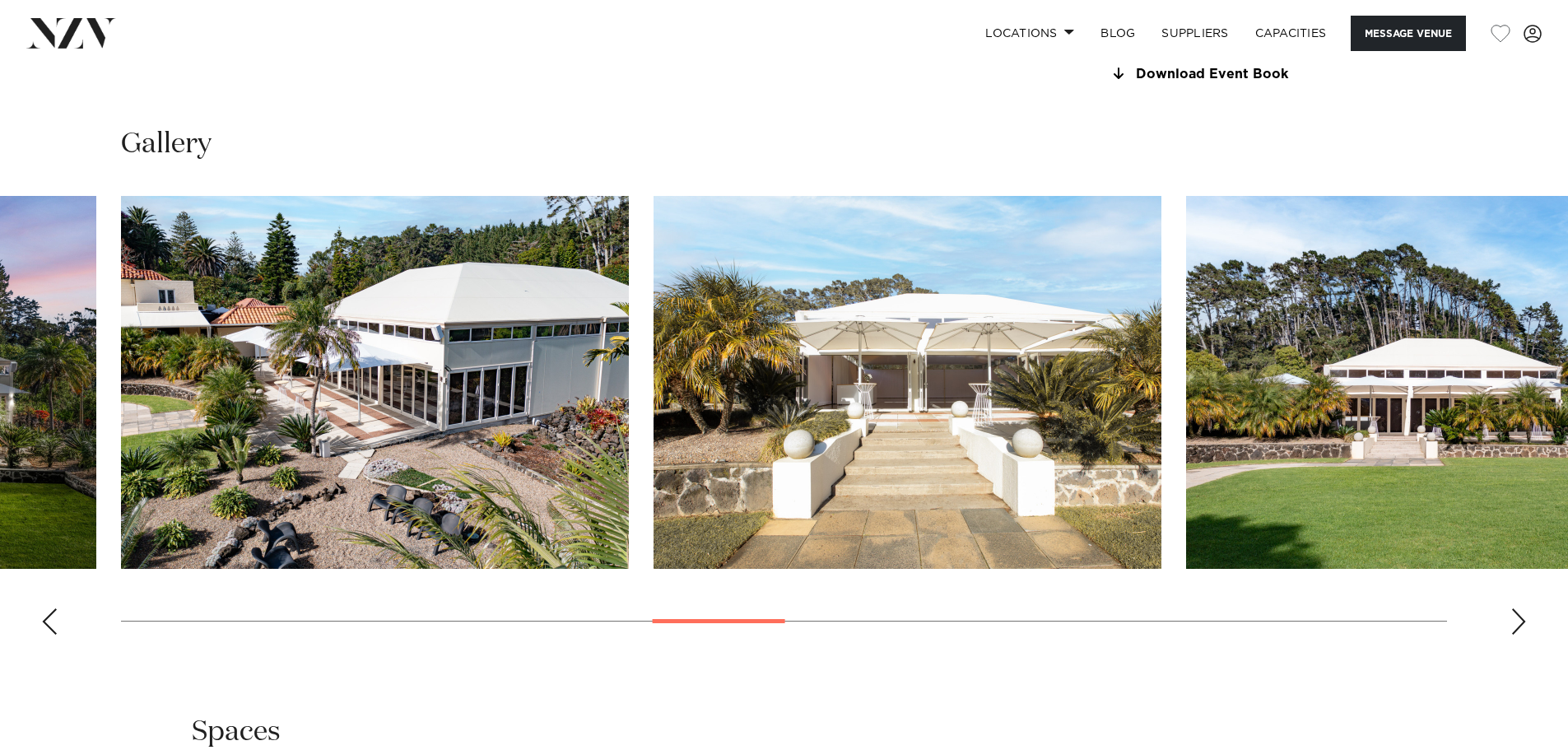
click at [1524, 627] on div "Next slide" at bounding box center [1519, 622] width 17 height 27
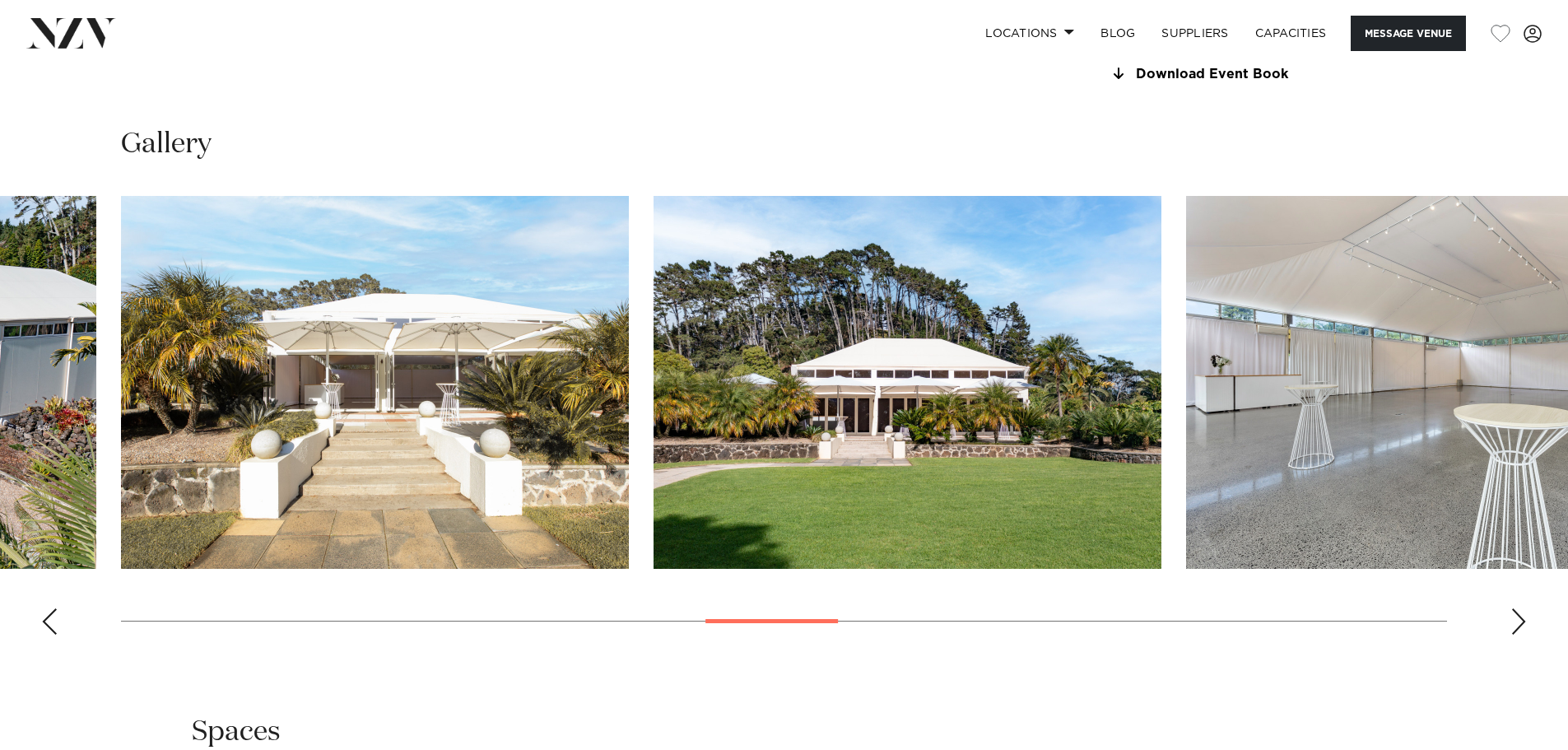
click at [1524, 627] on div "Next slide" at bounding box center [1519, 622] width 17 height 27
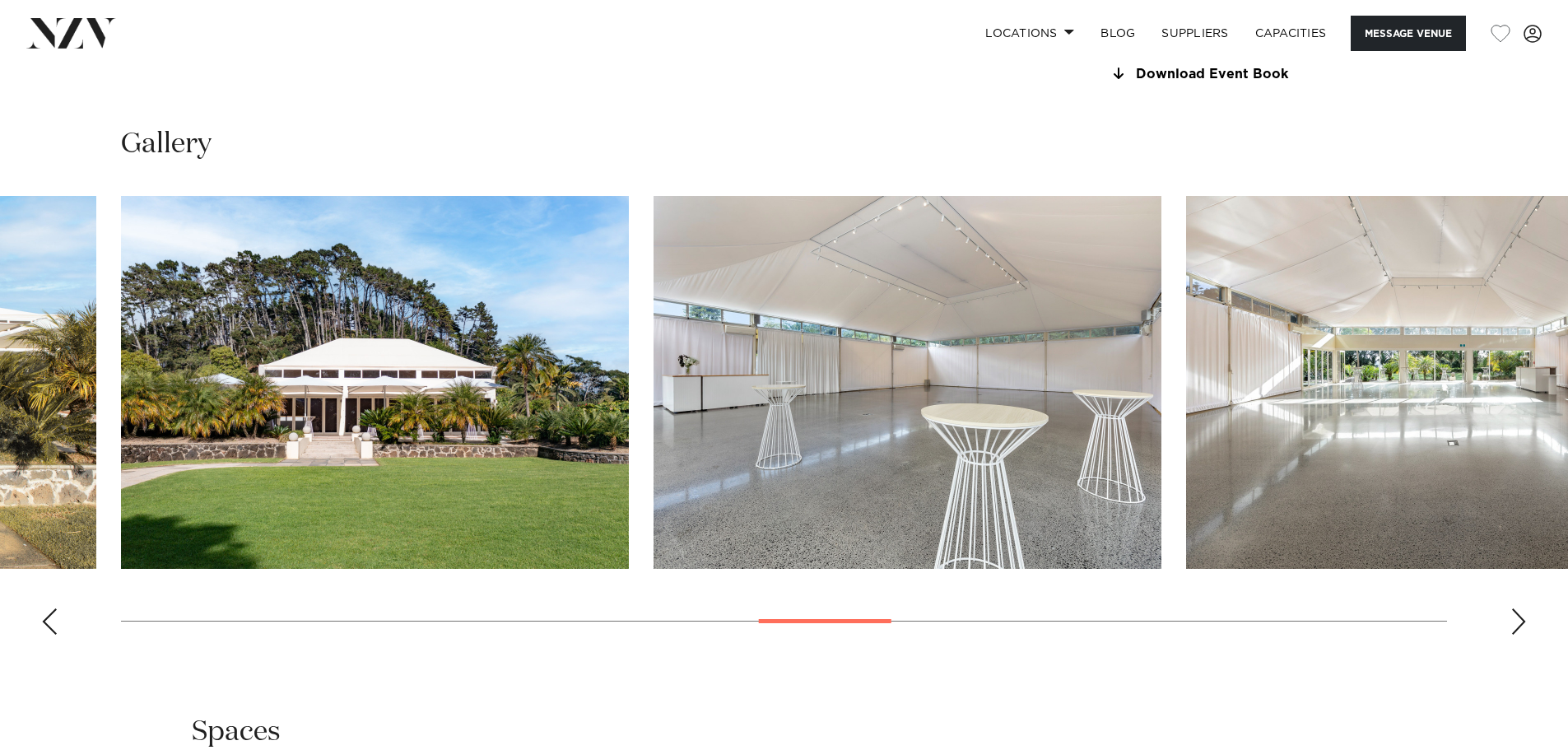
click at [1524, 627] on div "Next slide" at bounding box center [1519, 622] width 17 height 27
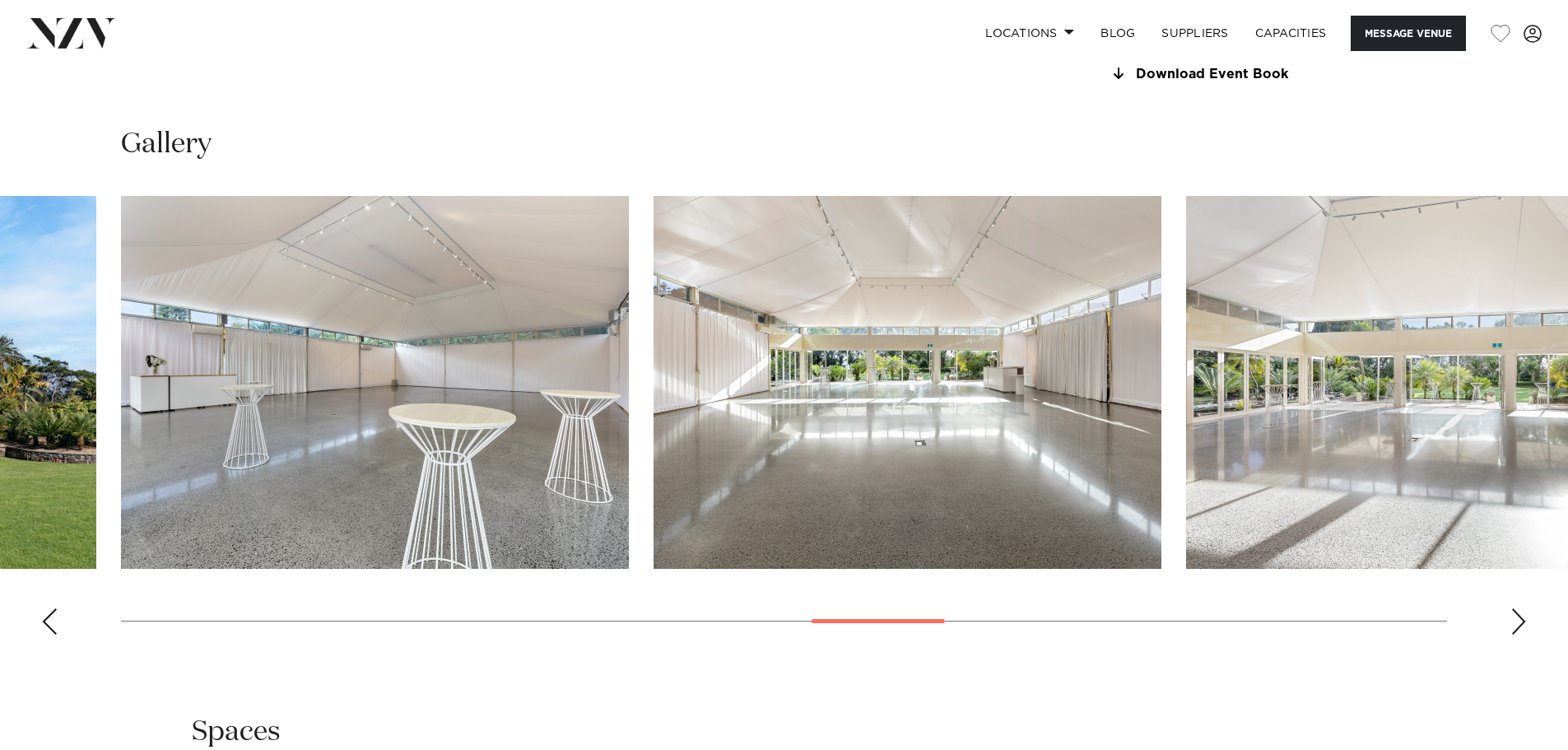
click at [1524, 627] on div "Next slide" at bounding box center [1519, 622] width 17 height 27
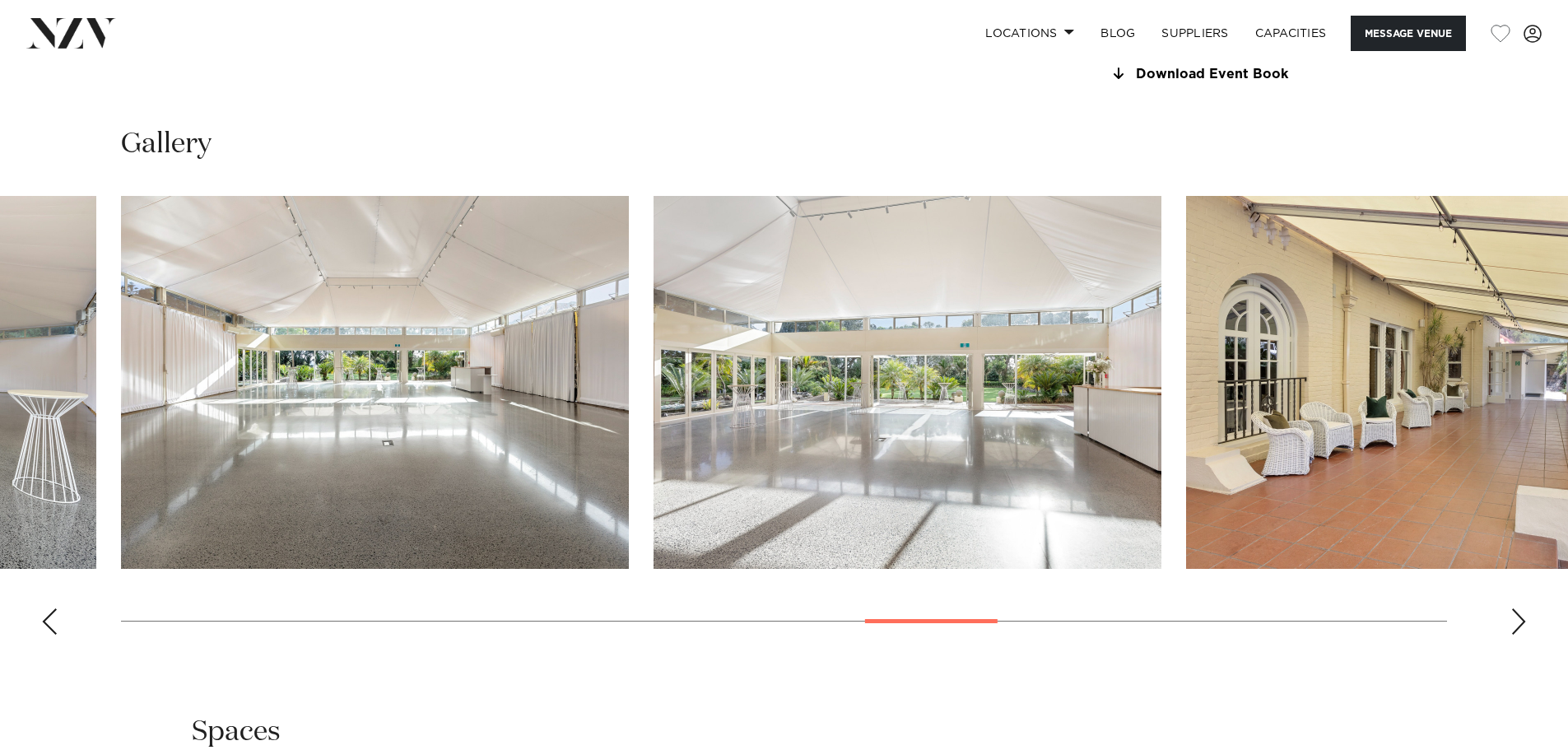
click at [1524, 627] on div "Next slide" at bounding box center [1519, 622] width 17 height 27
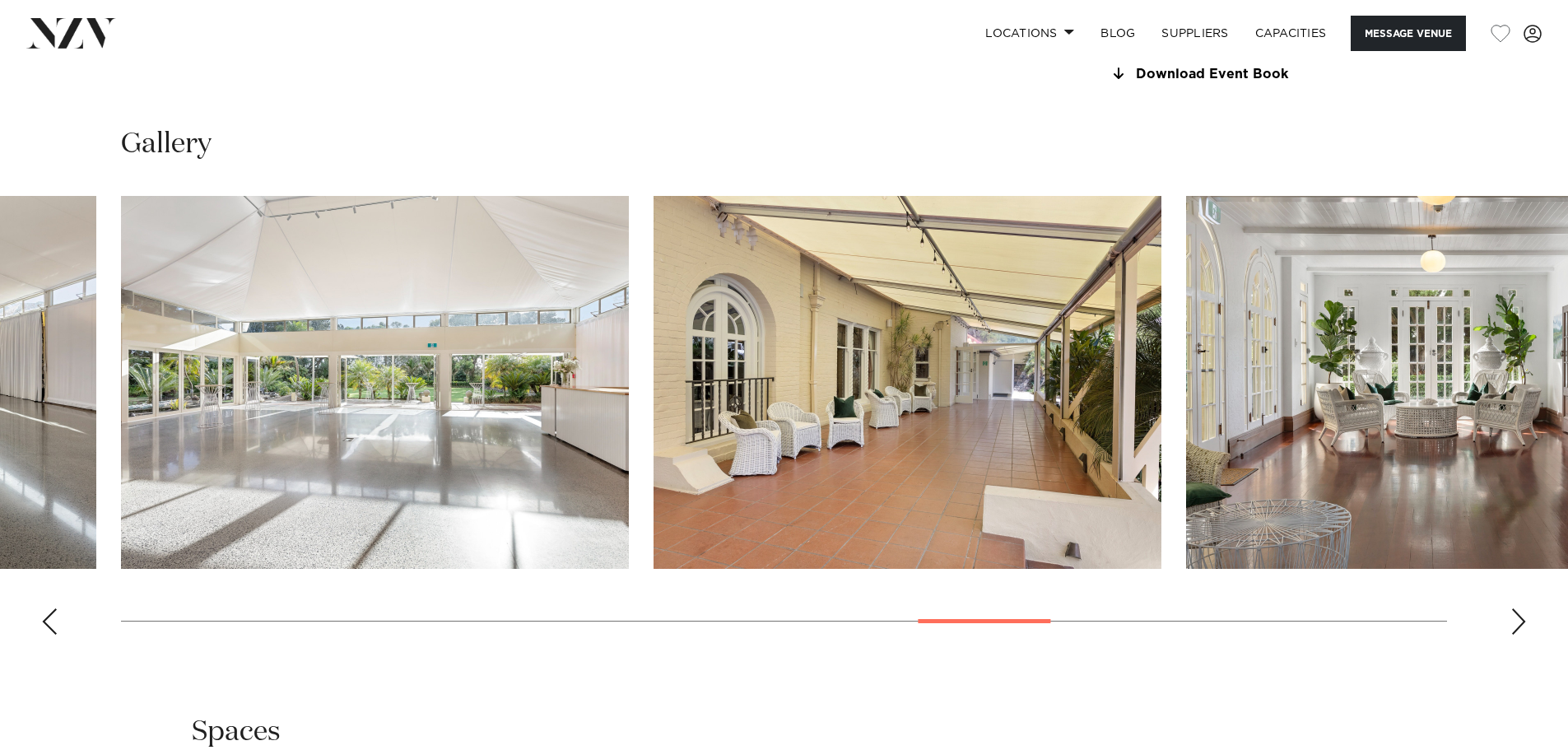
click at [1524, 627] on div "Next slide" at bounding box center [1519, 622] width 17 height 27
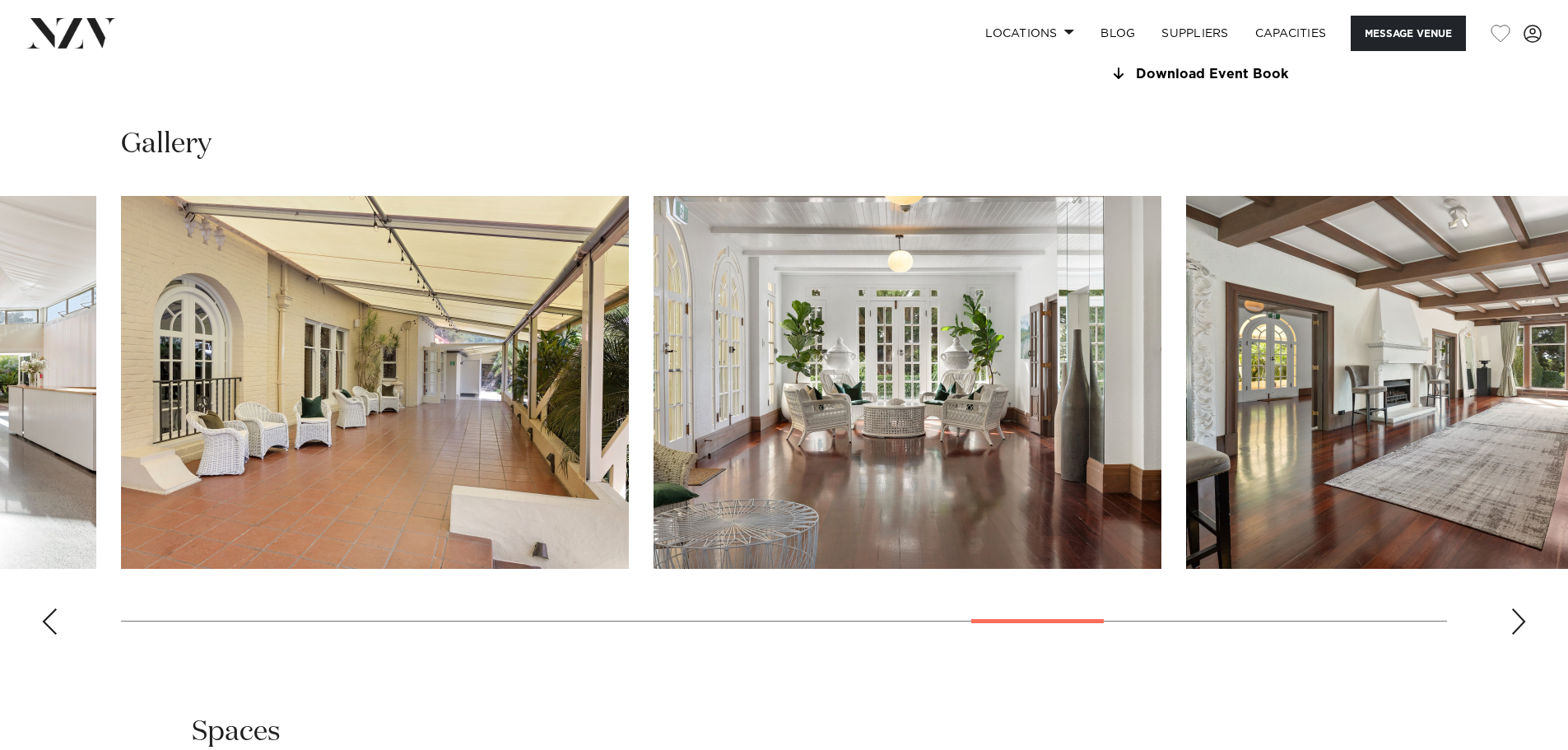
click at [1524, 627] on div "Next slide" at bounding box center [1519, 622] width 17 height 27
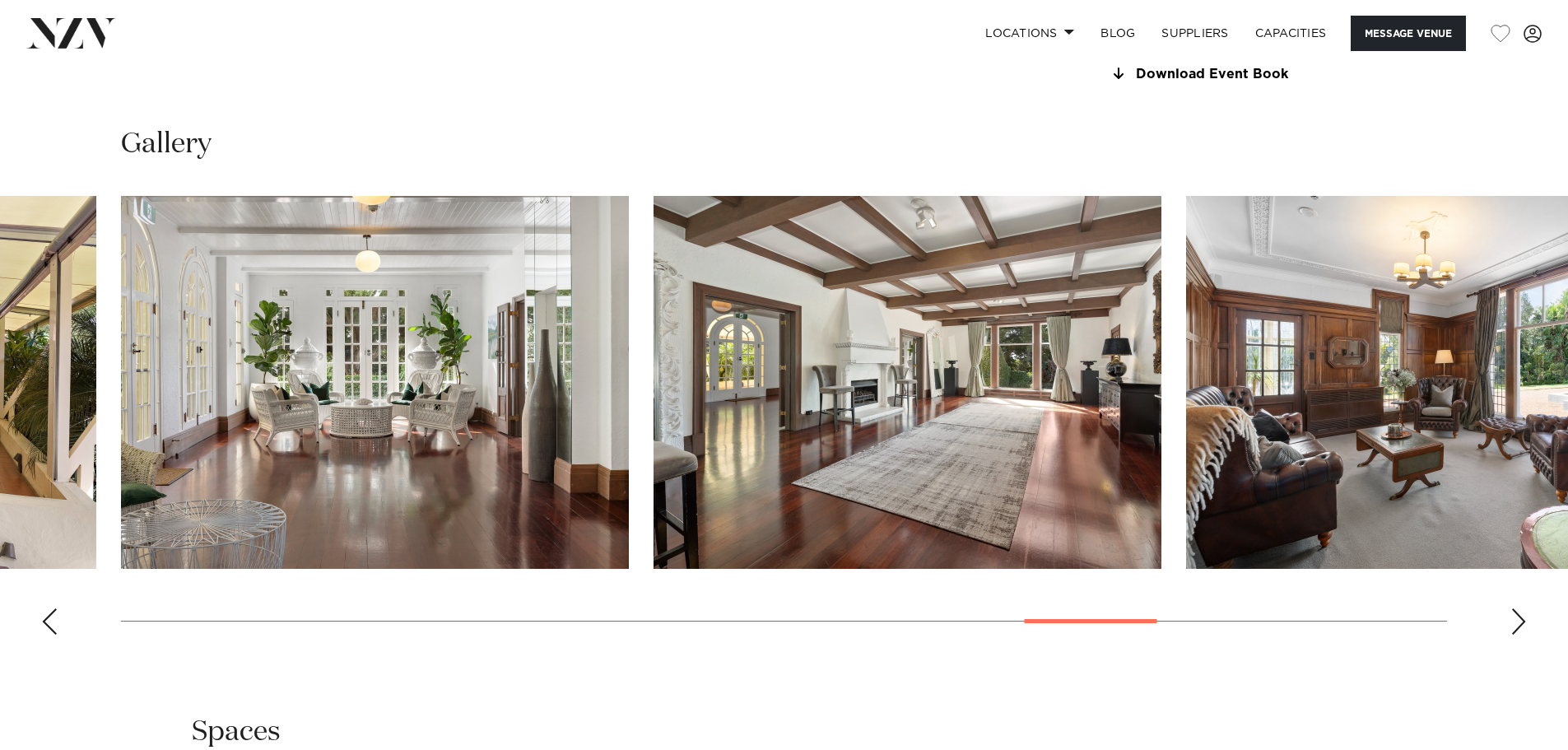
click at [1524, 627] on div "Next slide" at bounding box center [1519, 622] width 17 height 27
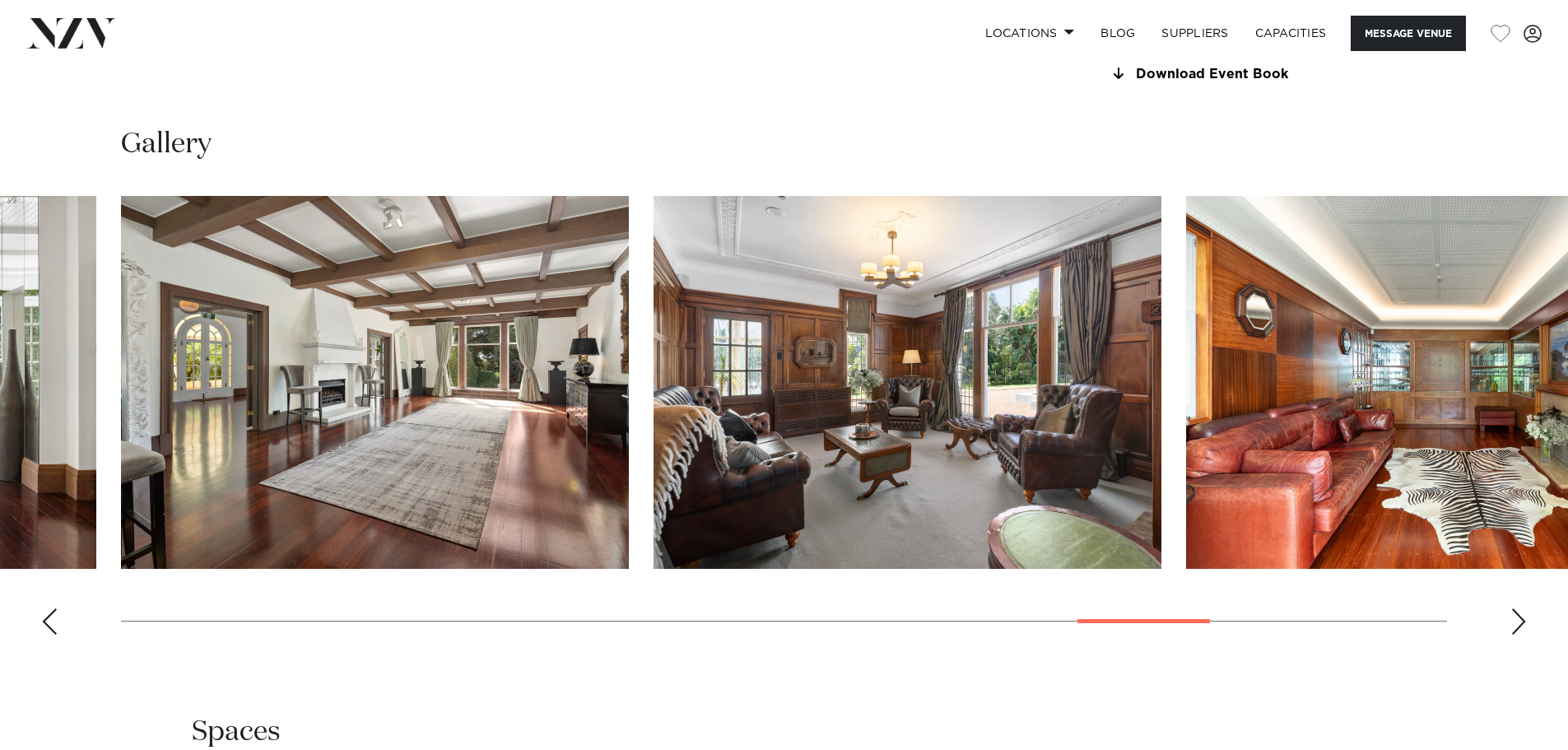
click at [1524, 627] on div "Next slide" at bounding box center [1519, 622] width 17 height 27
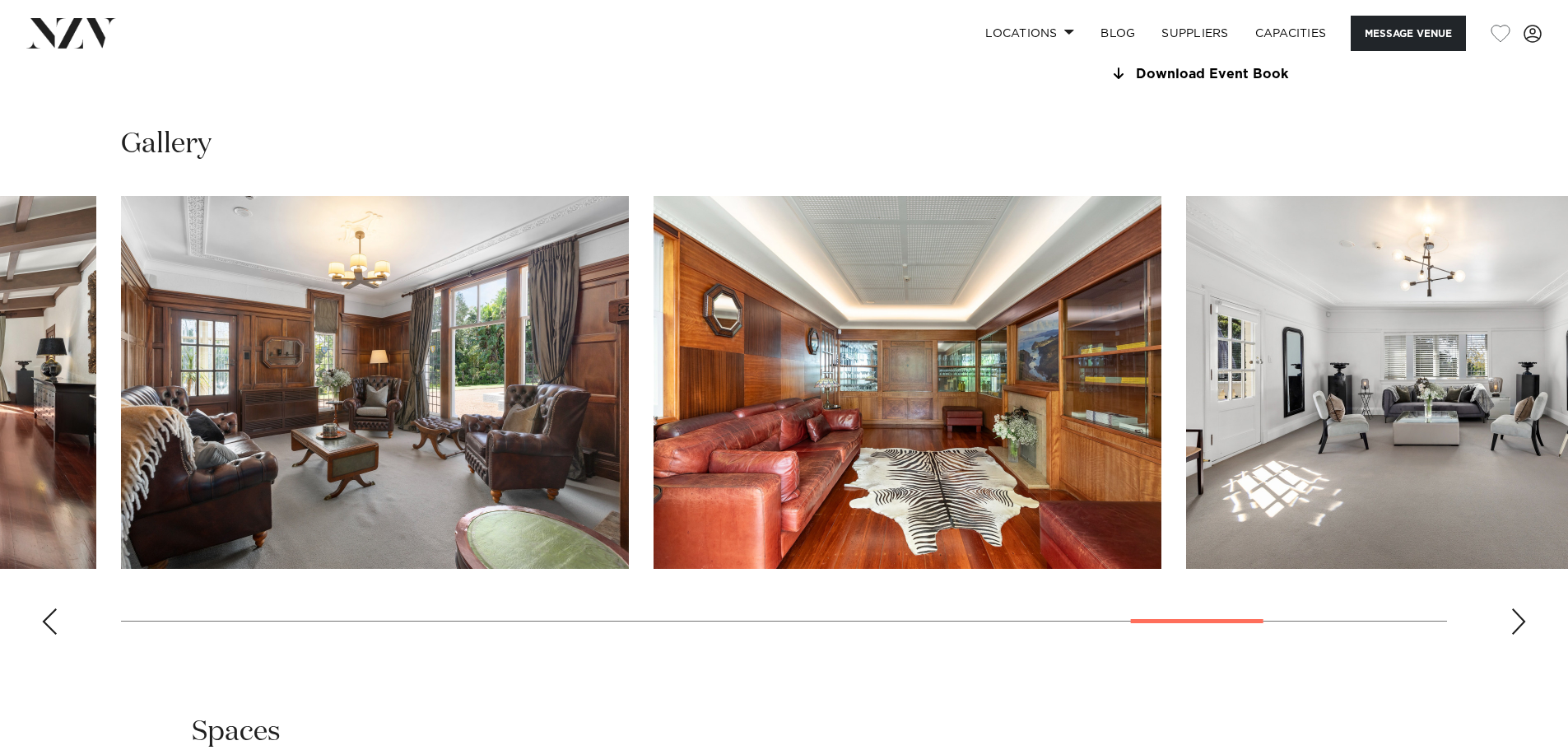
click at [1524, 627] on div "Next slide" at bounding box center [1519, 622] width 17 height 27
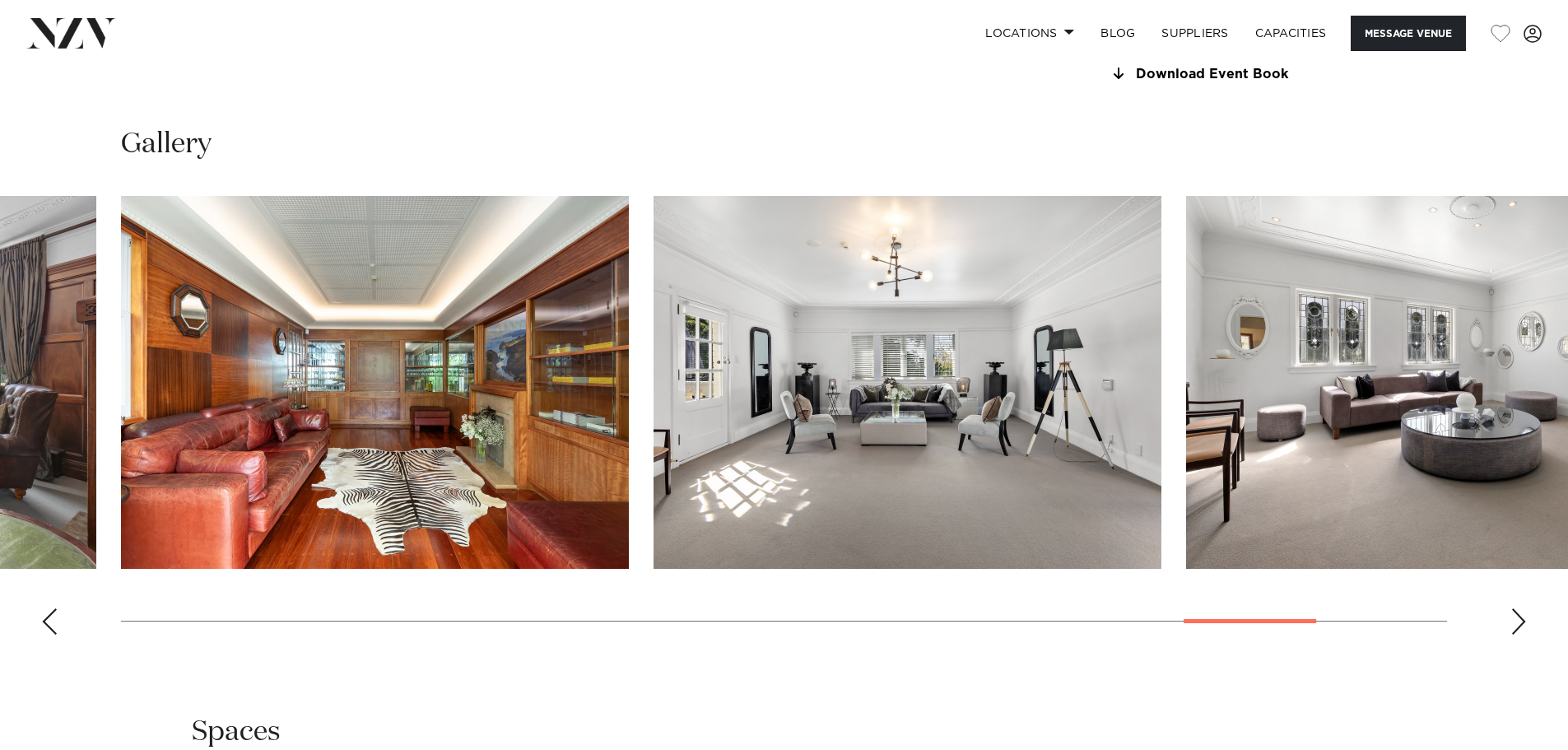
click at [1524, 627] on div "Next slide" at bounding box center [1519, 622] width 17 height 27
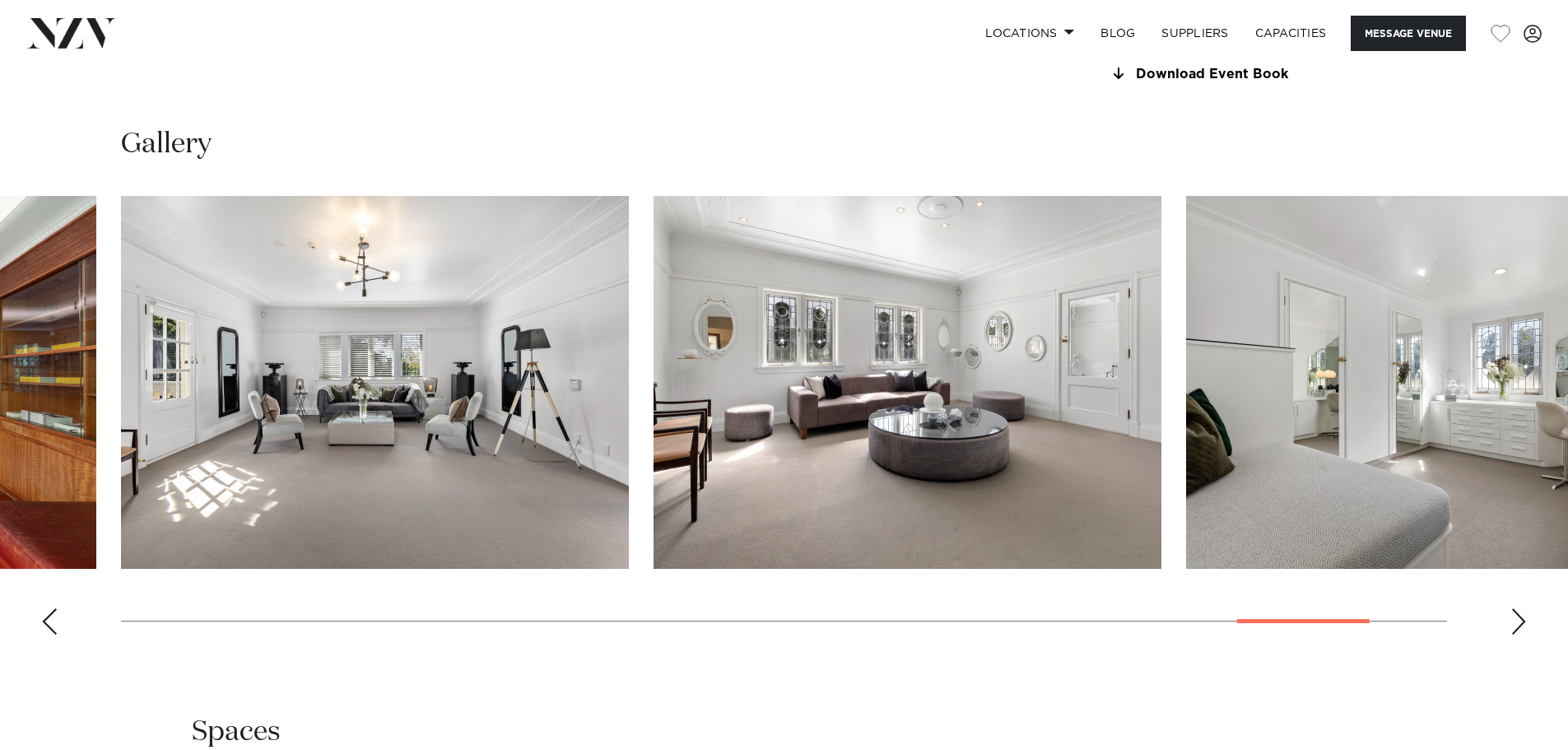
click at [1524, 627] on div "Next slide" at bounding box center [1519, 622] width 17 height 27
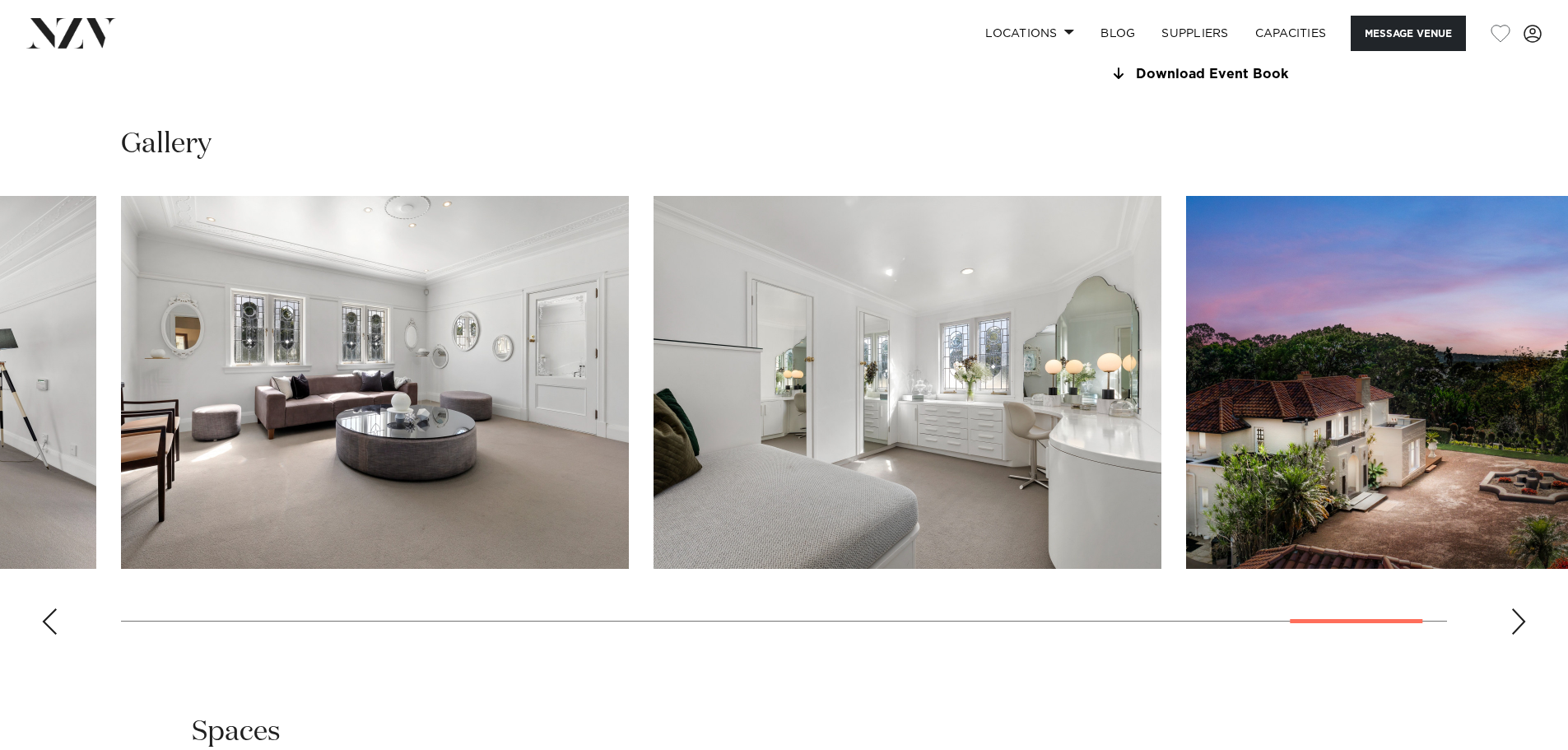
click at [1524, 627] on div "Next slide" at bounding box center [1519, 622] width 17 height 27
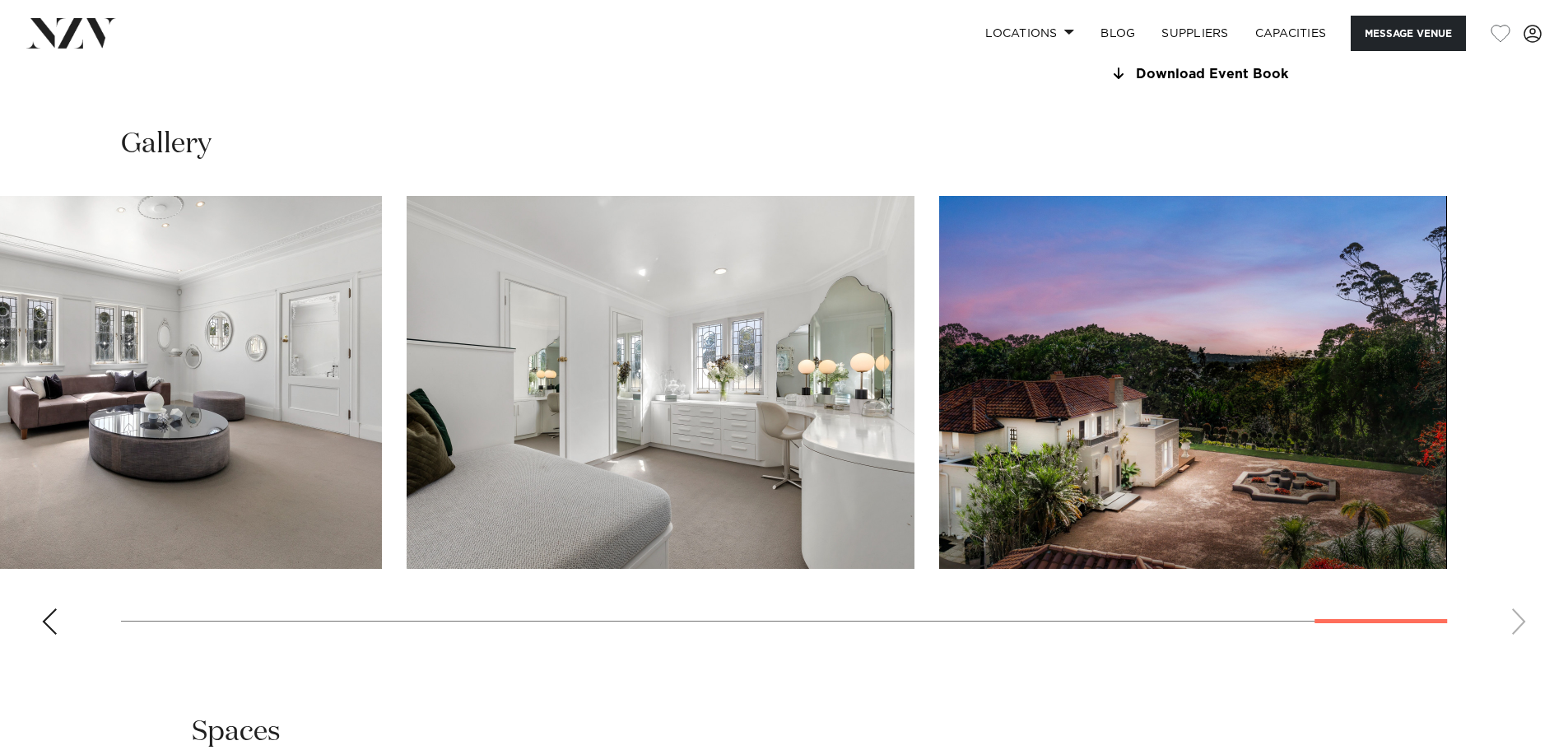
click at [1524, 627] on swiper-container at bounding box center [784, 421] width 1568 height 452
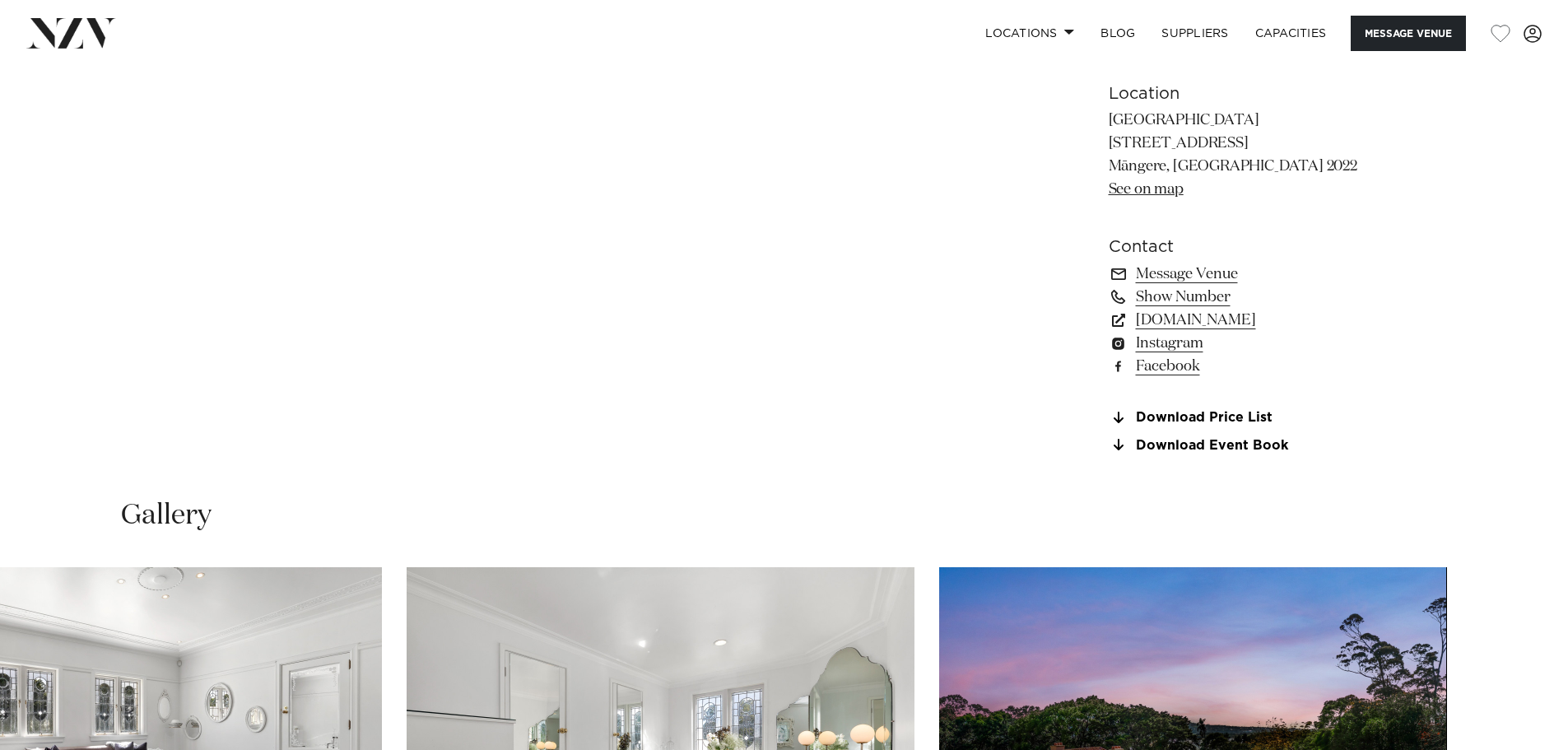
scroll to position [1728, 0]
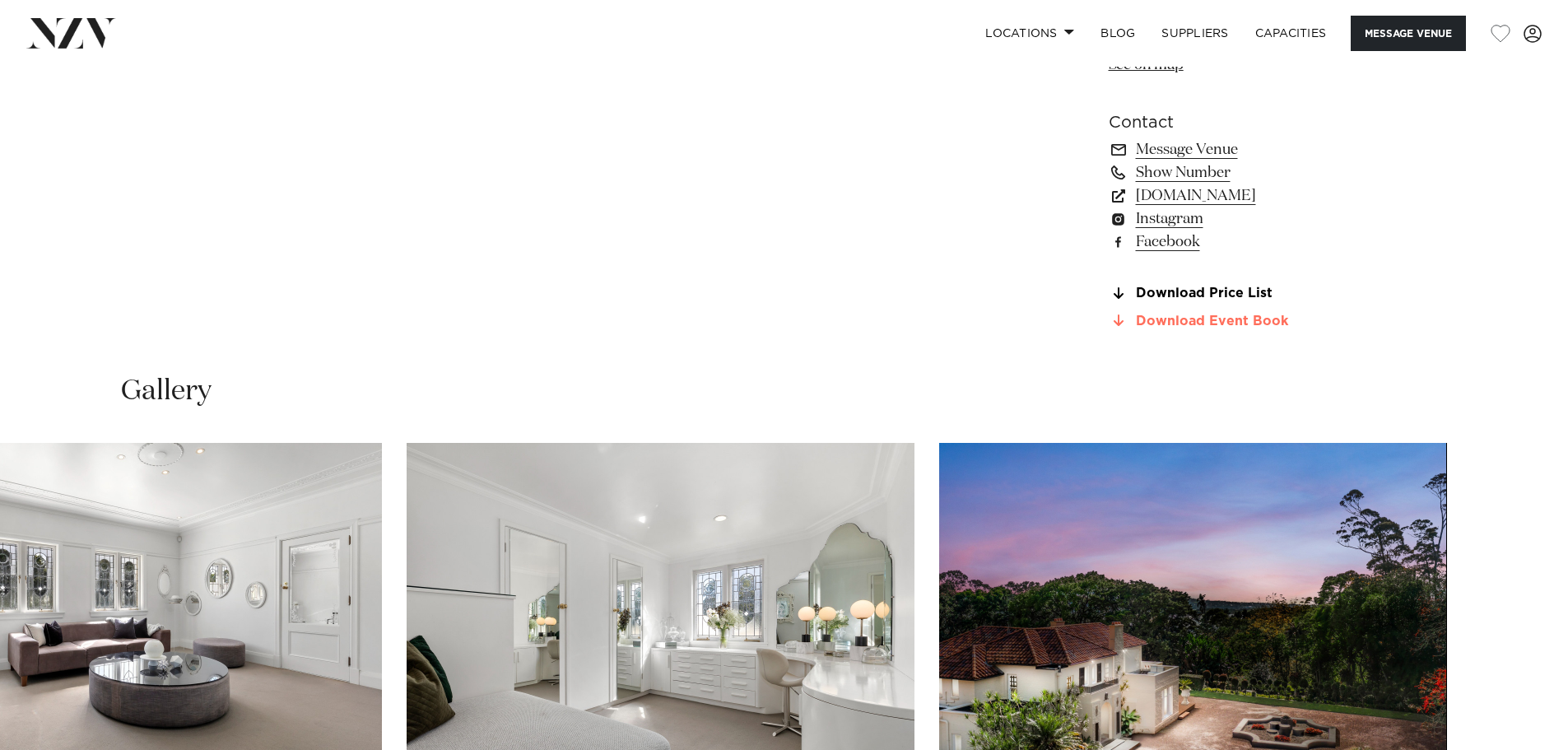
click at [1187, 320] on link "Download Event Book" at bounding box center [1243, 320] width 269 height 15
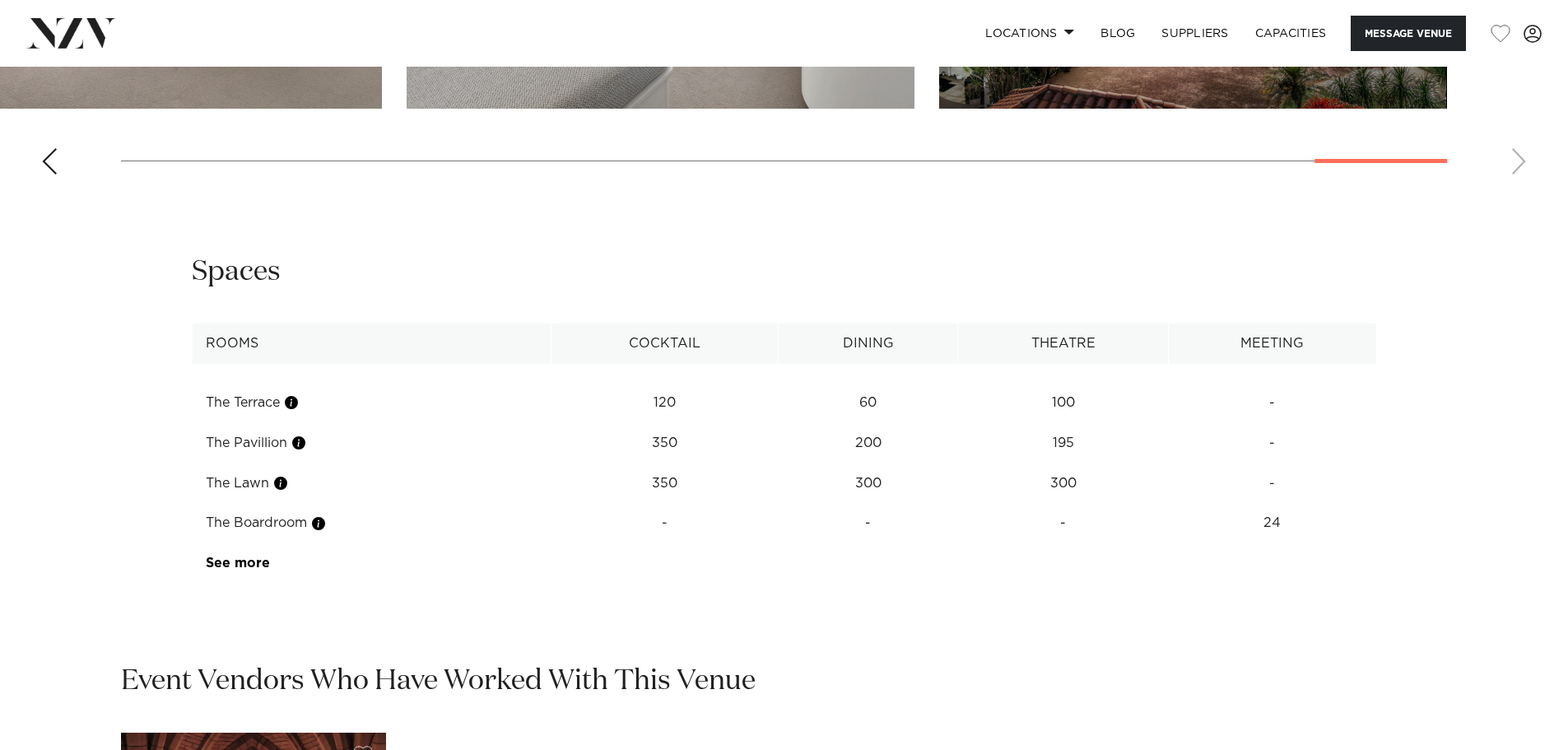
scroll to position [2716, 0]
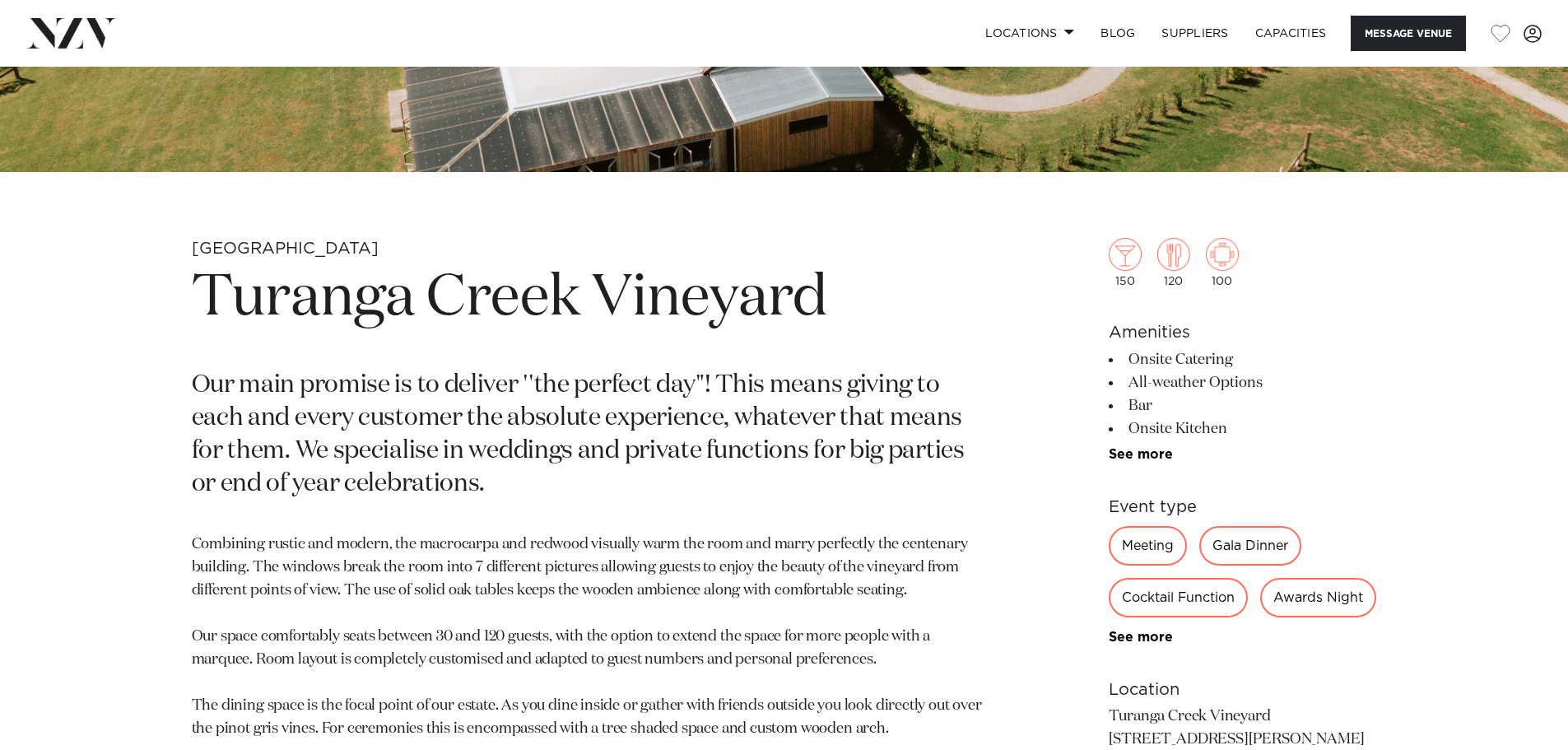
scroll to position [658, 0]
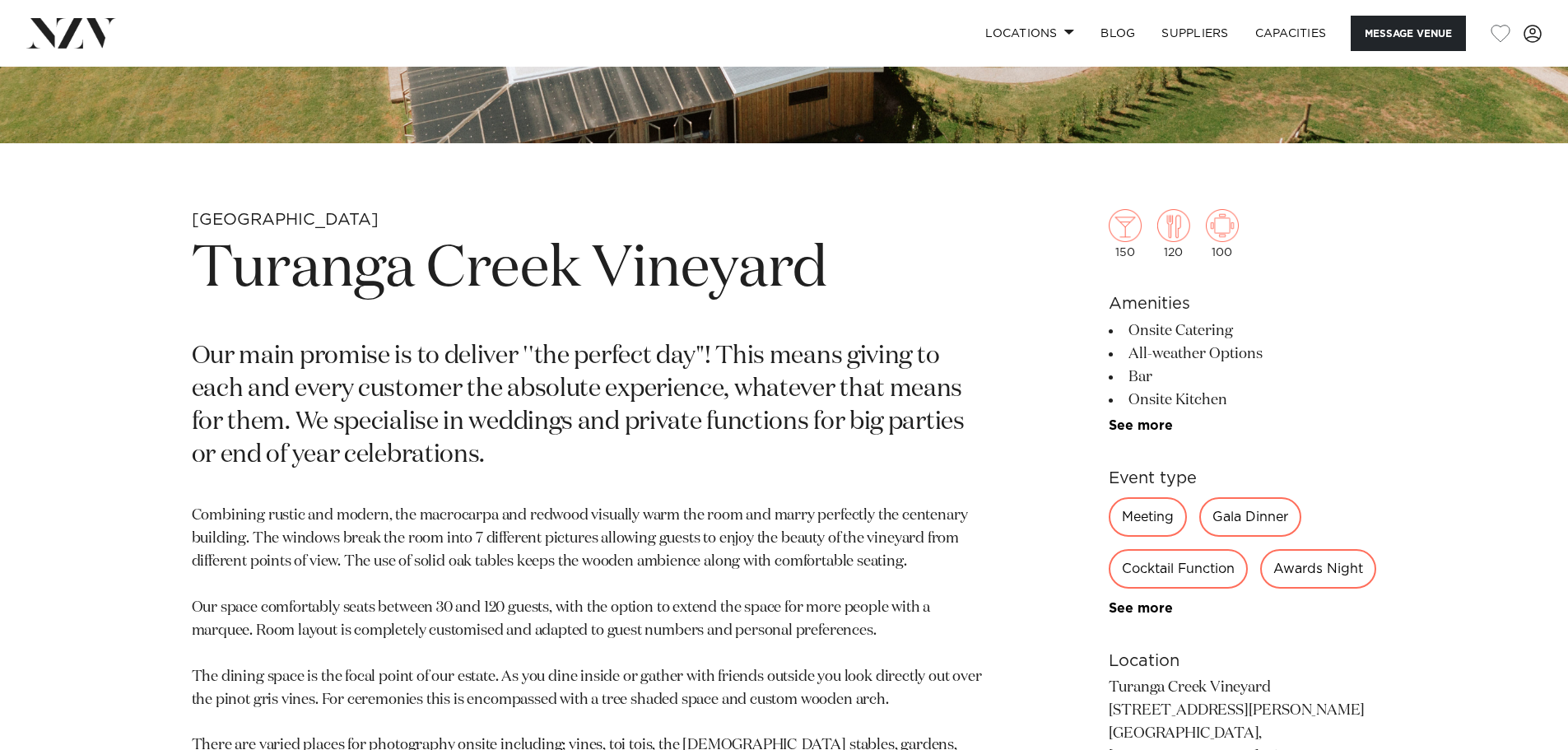
click at [1159, 414] on ul "Onsite Catering All-weather Options Bar Onsite Kitchen 25km from CBD 20km from …" at bounding box center [1243, 375] width 269 height 114
click at [1154, 434] on div "150 120 100 Amenities Onsite Catering All-weather Options Bar Onsite Kitchen 25…" at bounding box center [1243, 592] width 269 height 900
click at [1152, 426] on link "See more" at bounding box center [1173, 425] width 128 height 13
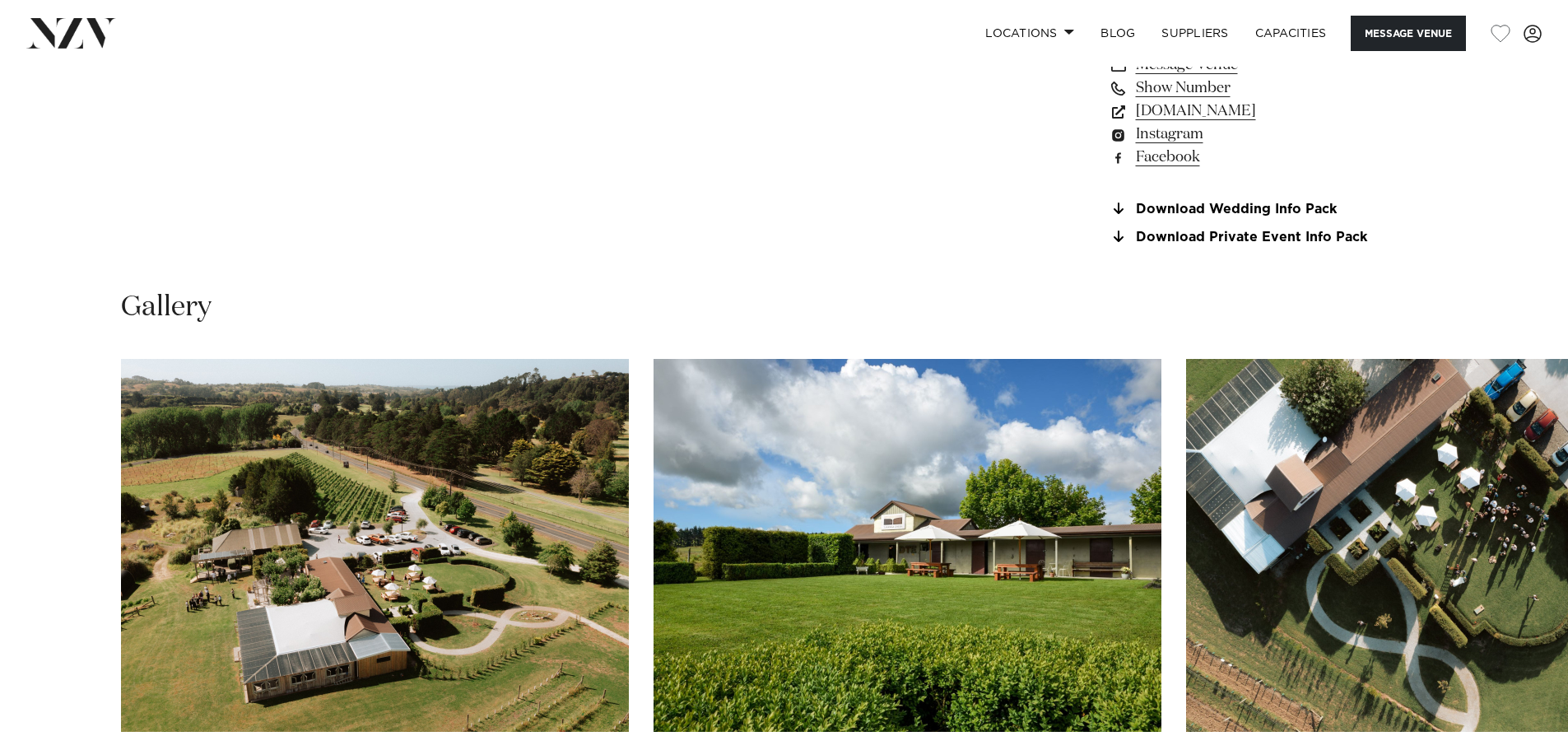
scroll to position [1646, 0]
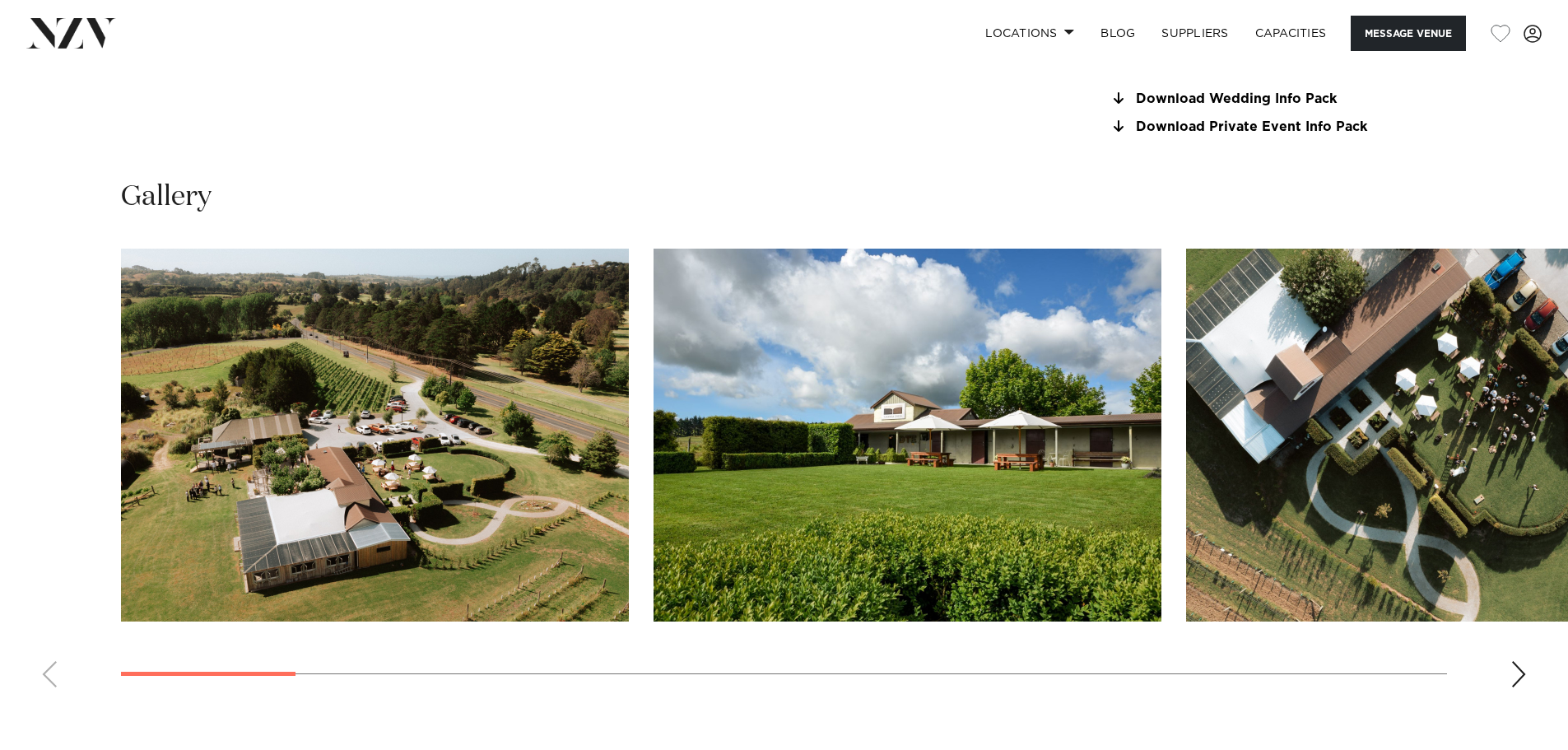
click at [1521, 688] on div "Next slide" at bounding box center [1519, 674] width 17 height 27
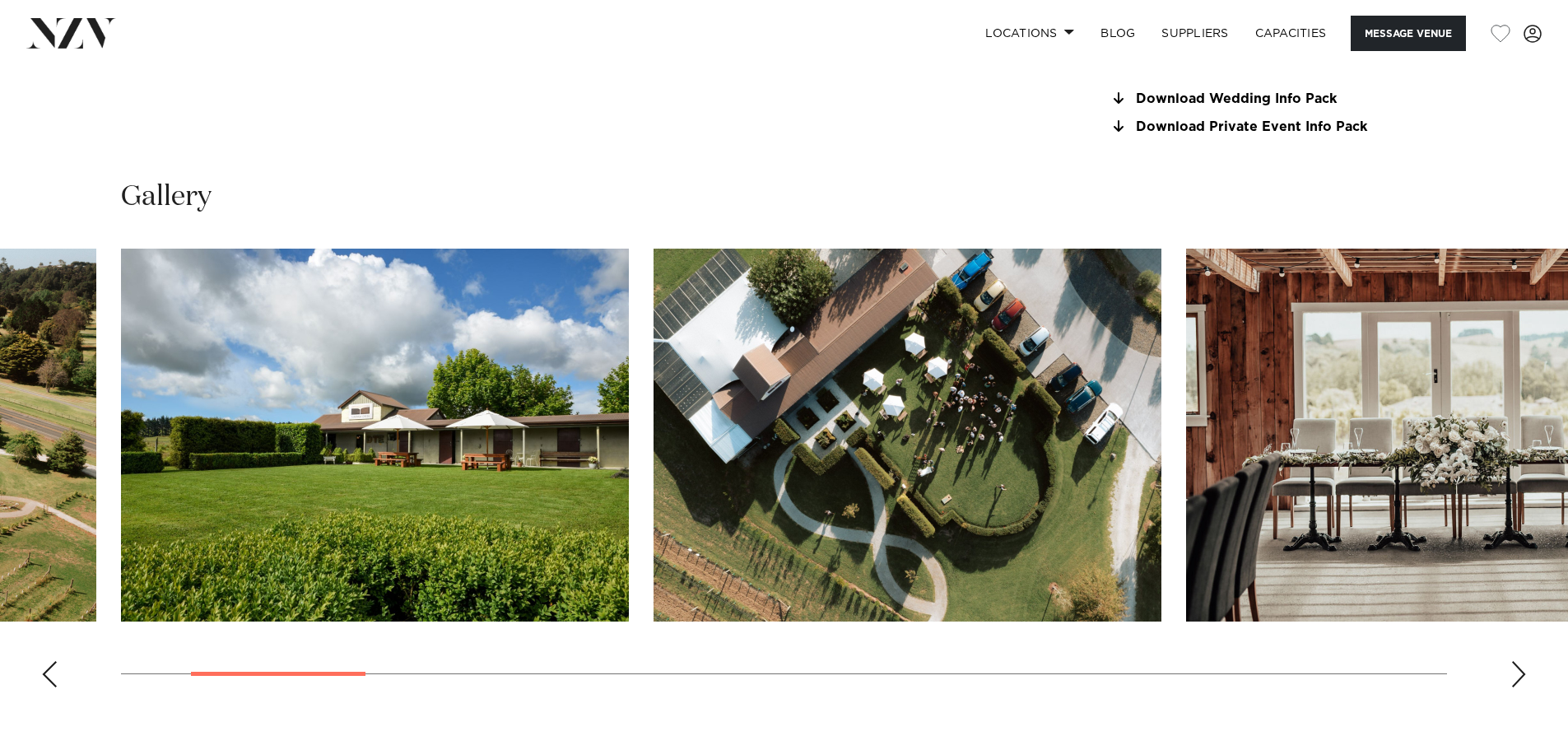
click at [1521, 688] on div "Next slide" at bounding box center [1519, 674] width 17 height 27
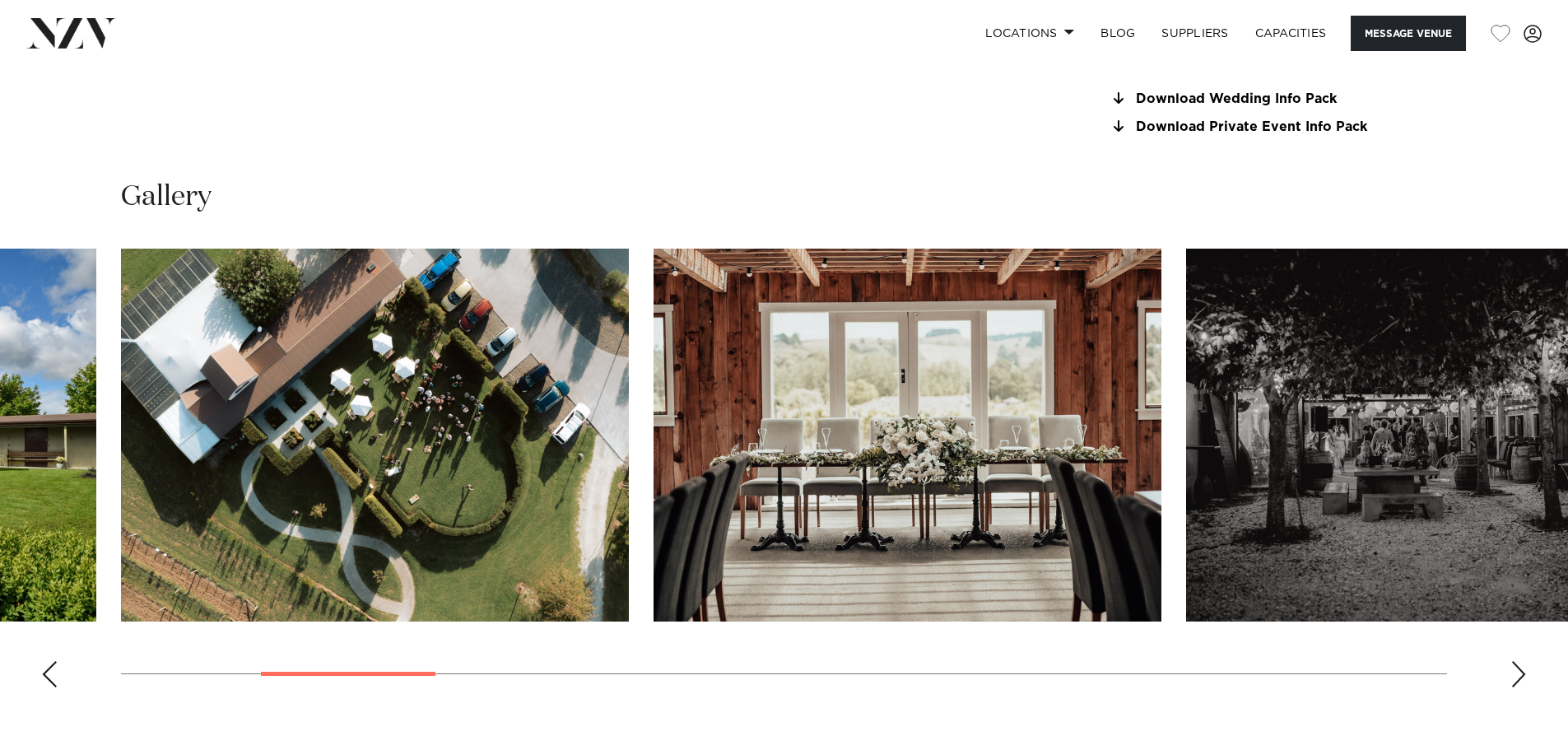
click at [1521, 688] on div "Next slide" at bounding box center [1519, 674] width 17 height 27
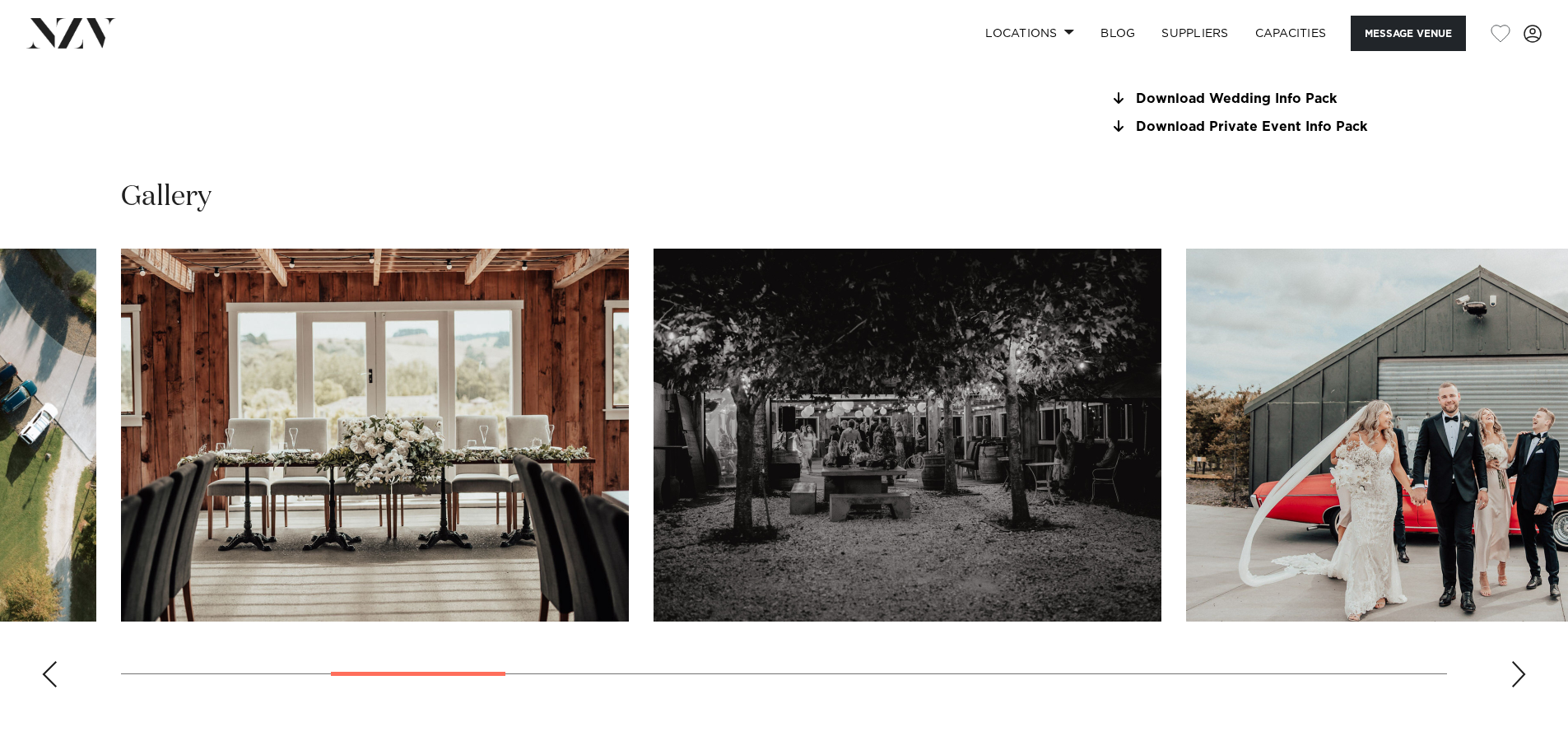
click at [1521, 688] on div "Next slide" at bounding box center [1519, 674] width 17 height 27
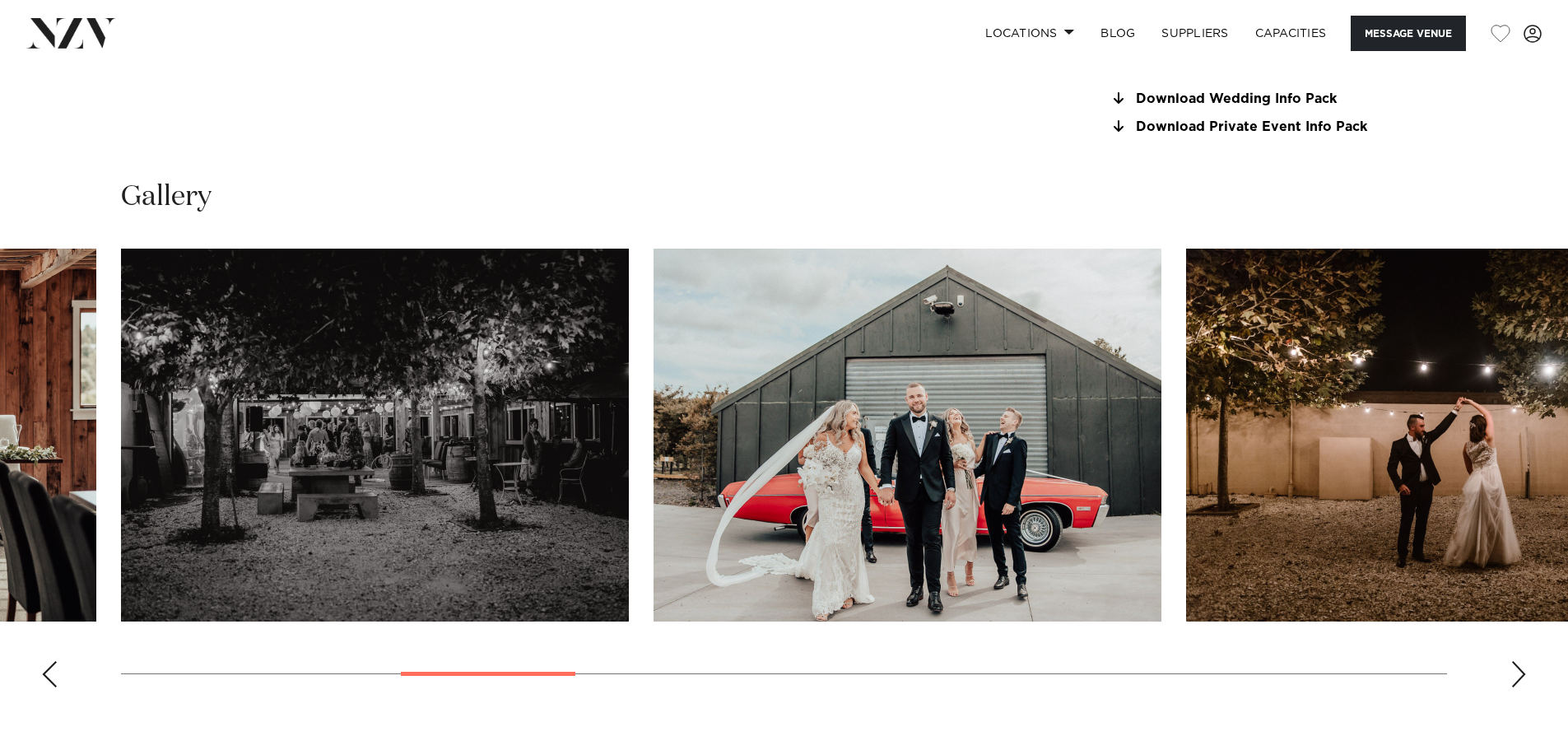
click at [1521, 688] on div "Next slide" at bounding box center [1519, 674] width 17 height 27
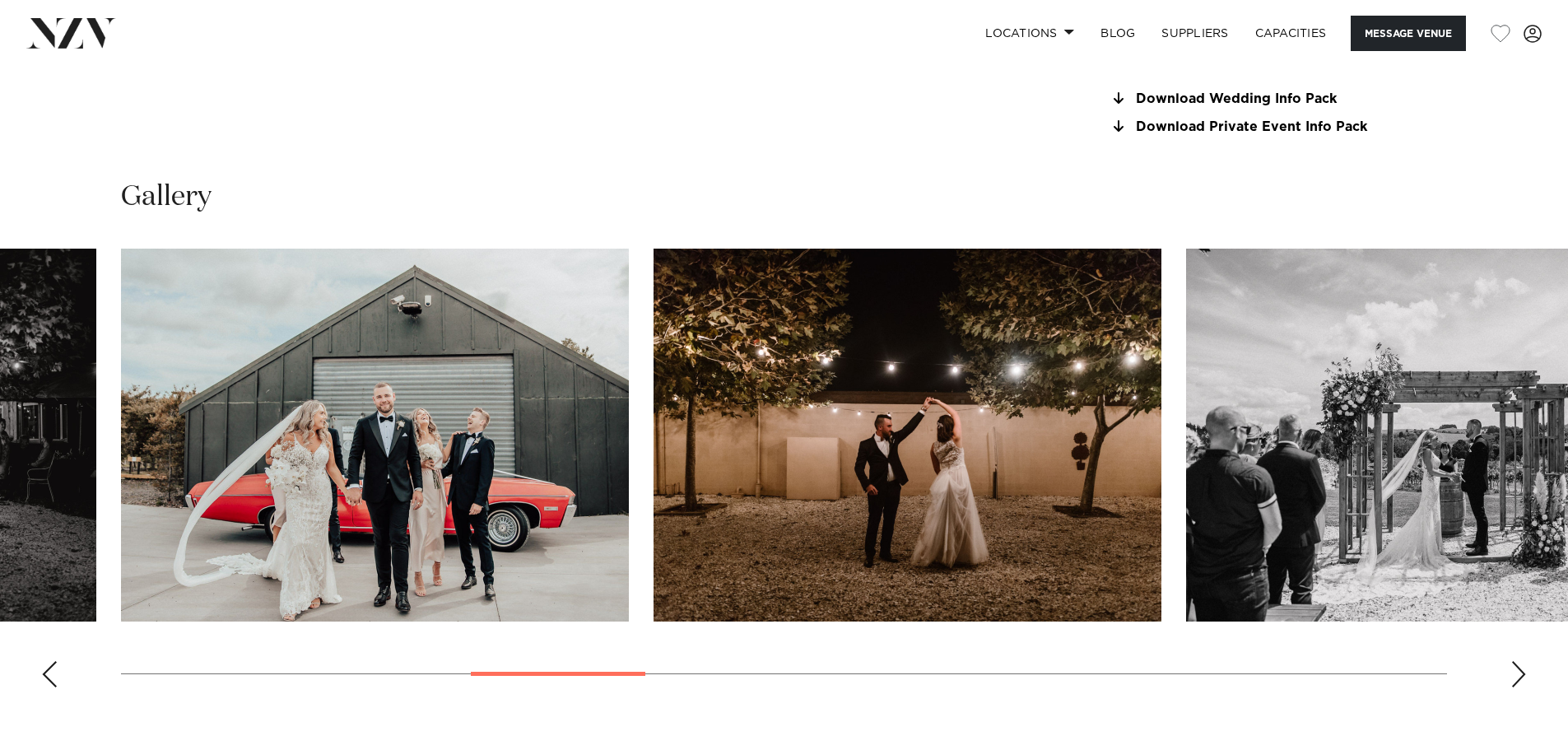
click at [1521, 688] on div "Next slide" at bounding box center [1519, 674] width 17 height 27
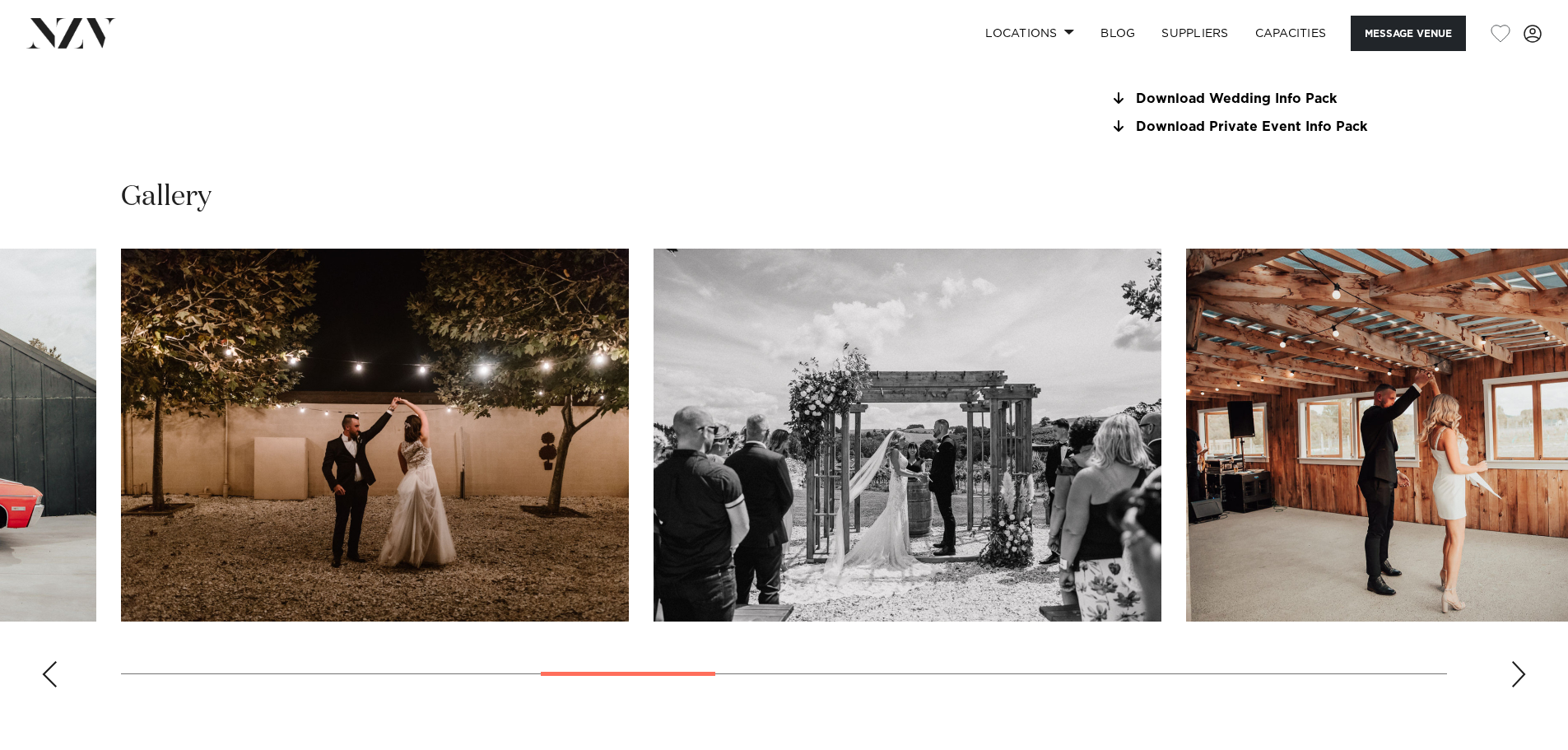
click at [1521, 688] on div "Next slide" at bounding box center [1519, 674] width 17 height 27
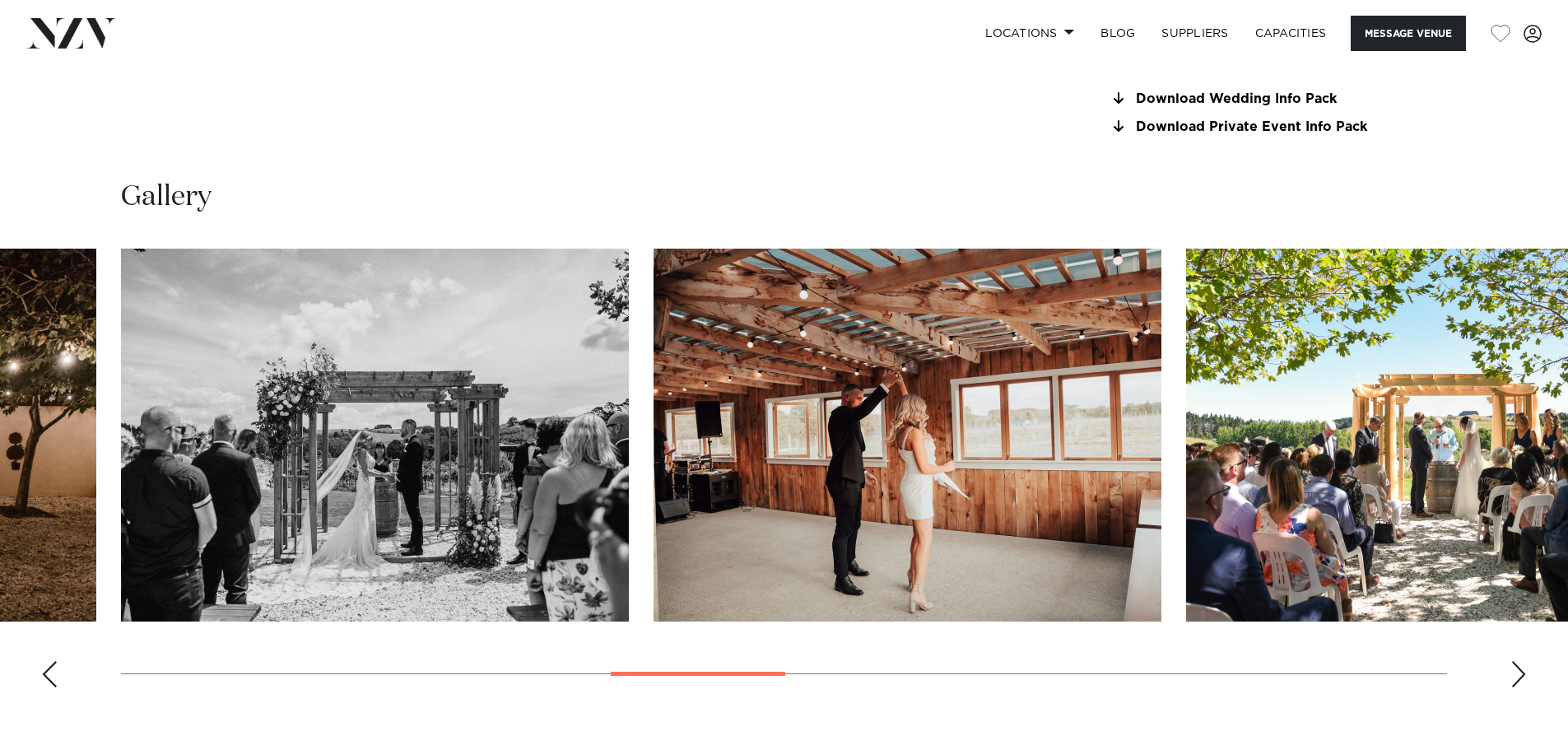
click at [1521, 688] on div "Next slide" at bounding box center [1519, 674] width 17 height 27
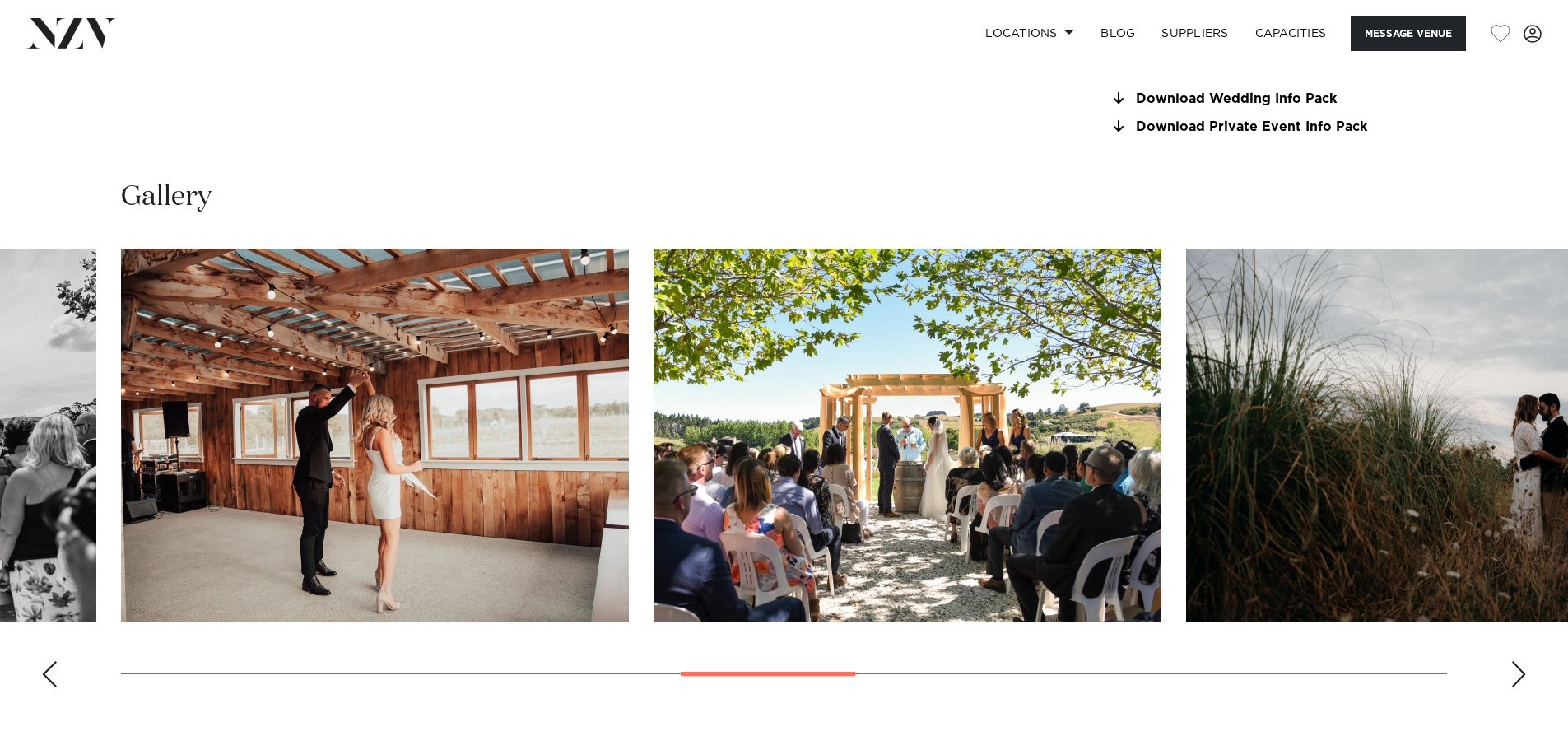
click at [1521, 688] on div "Next slide" at bounding box center [1519, 674] width 17 height 27
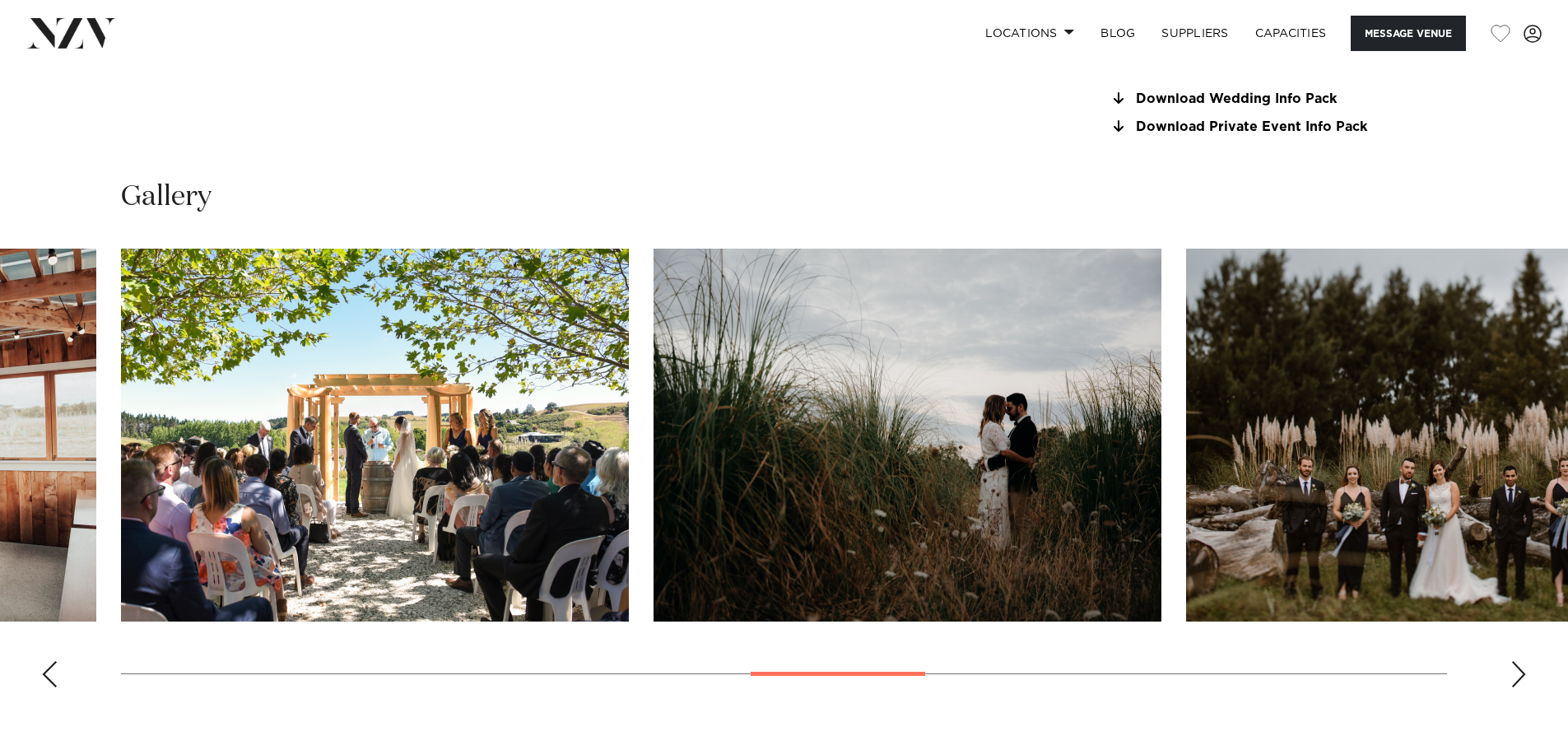
click at [1521, 688] on div "Next slide" at bounding box center [1519, 674] width 17 height 27
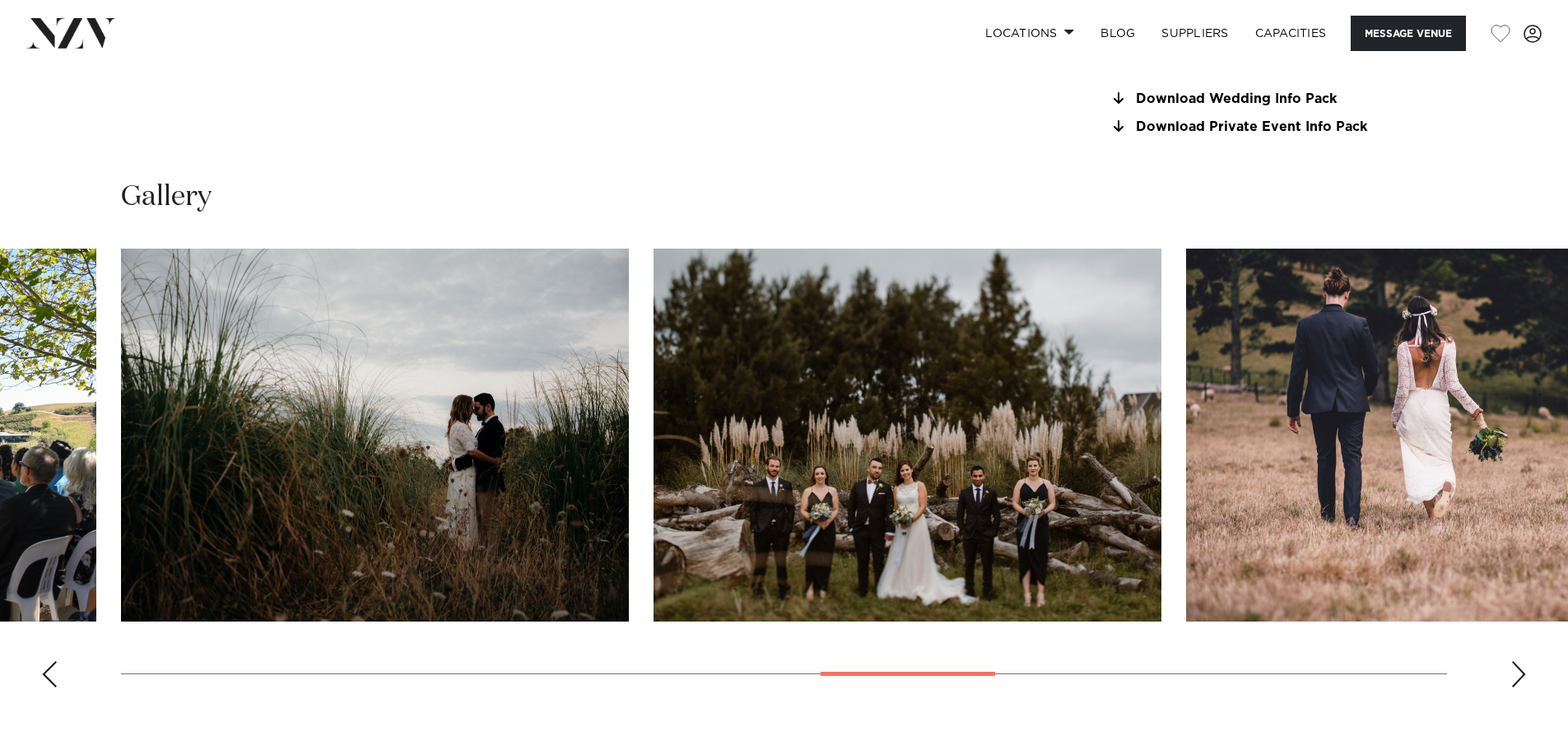
click at [1521, 688] on div "Next slide" at bounding box center [1519, 674] width 17 height 27
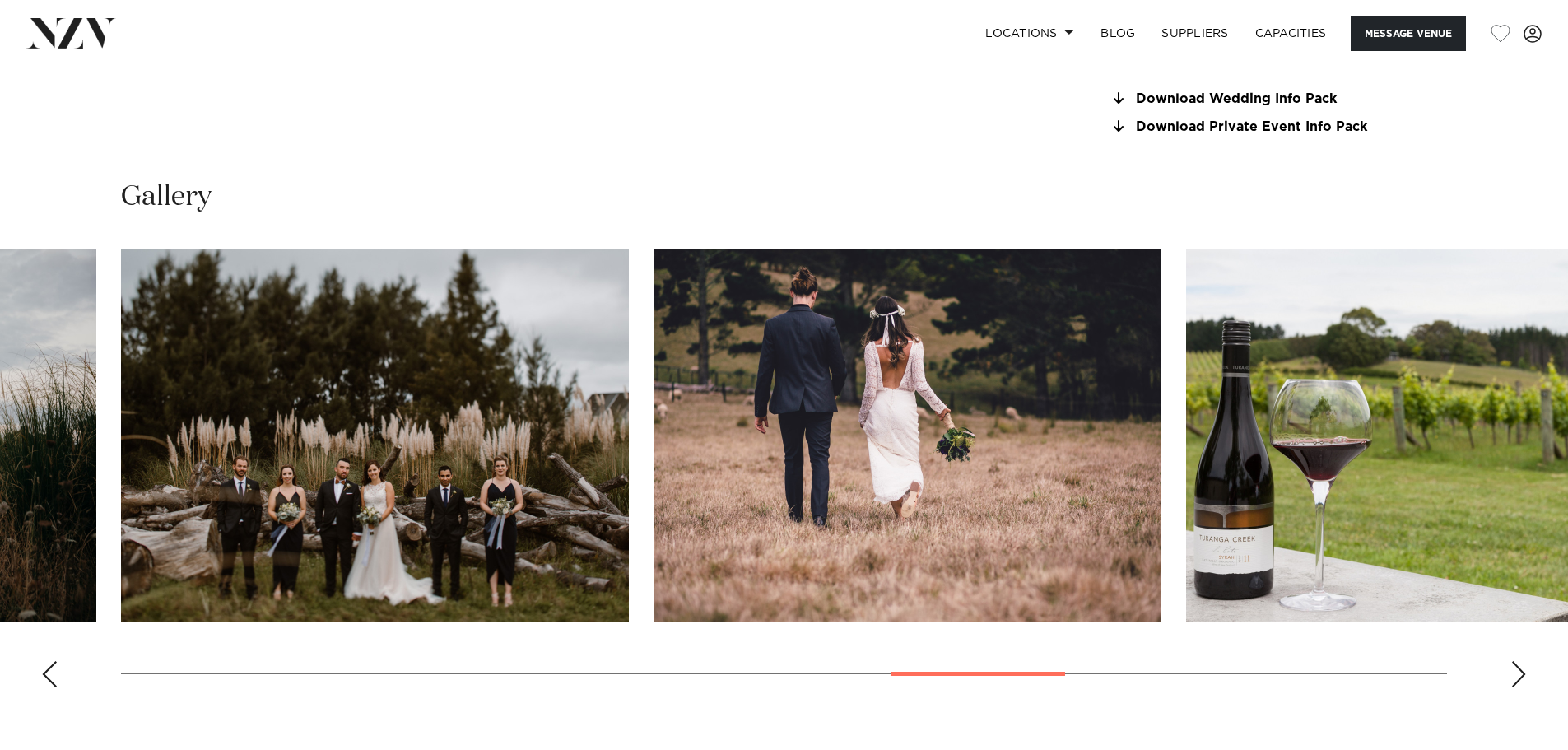
click at [1521, 688] on div "Next slide" at bounding box center [1519, 674] width 17 height 27
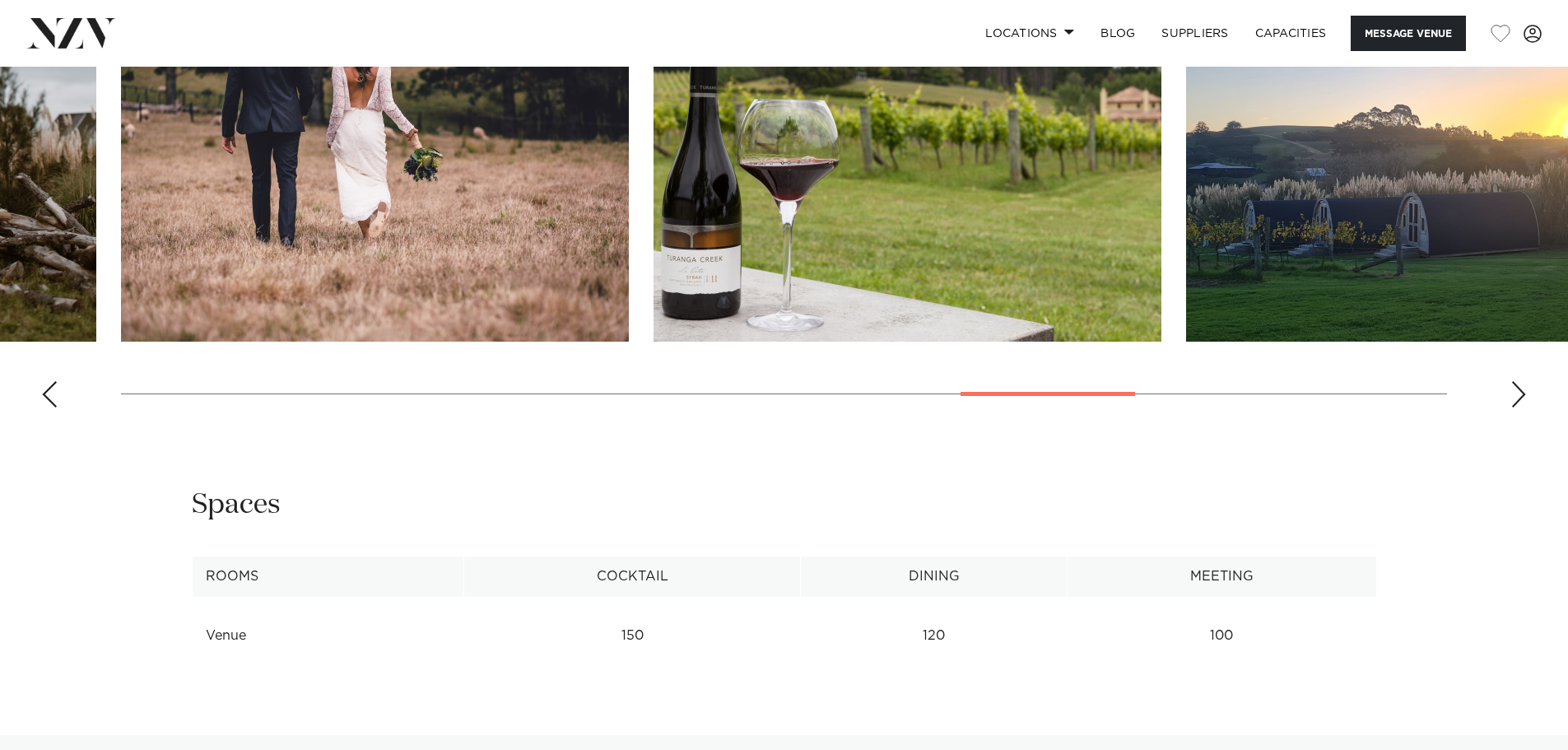
scroll to position [1564, 0]
